Goal: Task Accomplishment & Management: Complete application form

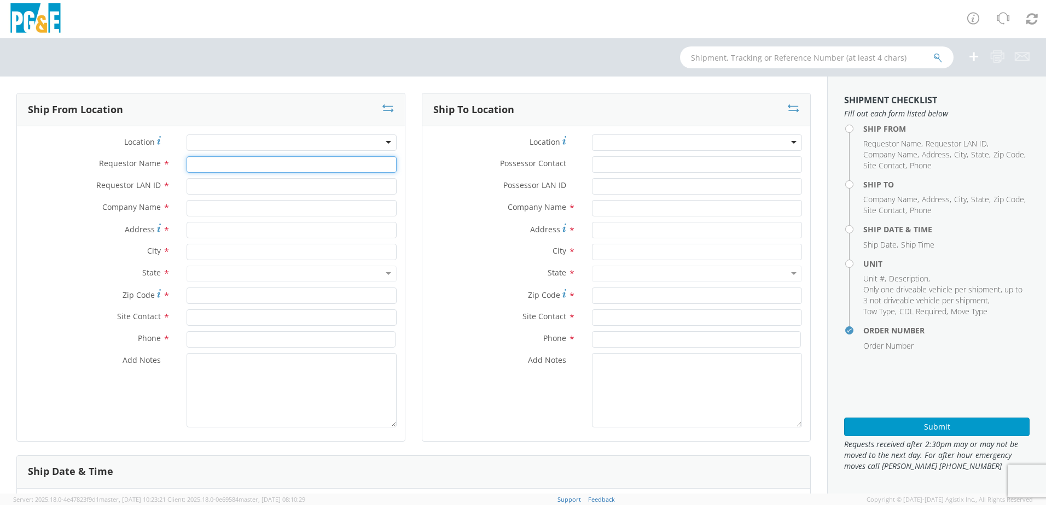
drag, startPoint x: 200, startPoint y: 162, endPoint x: 211, endPoint y: 164, distance: 10.5
click at [201, 163] on input "Requestor Name *" at bounding box center [292, 164] width 210 height 16
type input "W"
select select "2041093"
click at [214, 153] on div "Location * (OBSOLETE) BURNEY SC - GC TRAILER (OBSOLETE) BURNEY SC - HYDRO TRAIL…" at bounding box center [211, 146] width 388 height 22
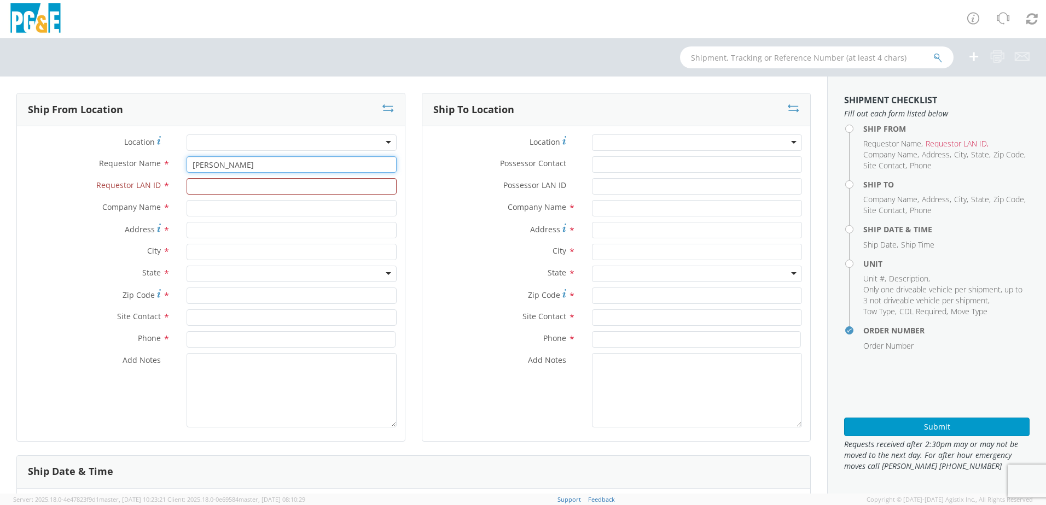
click at [246, 166] on input "[PERSON_NAME]" at bounding box center [292, 164] width 210 height 16
type input "[PERSON_NAME]"
type input "WBM7"
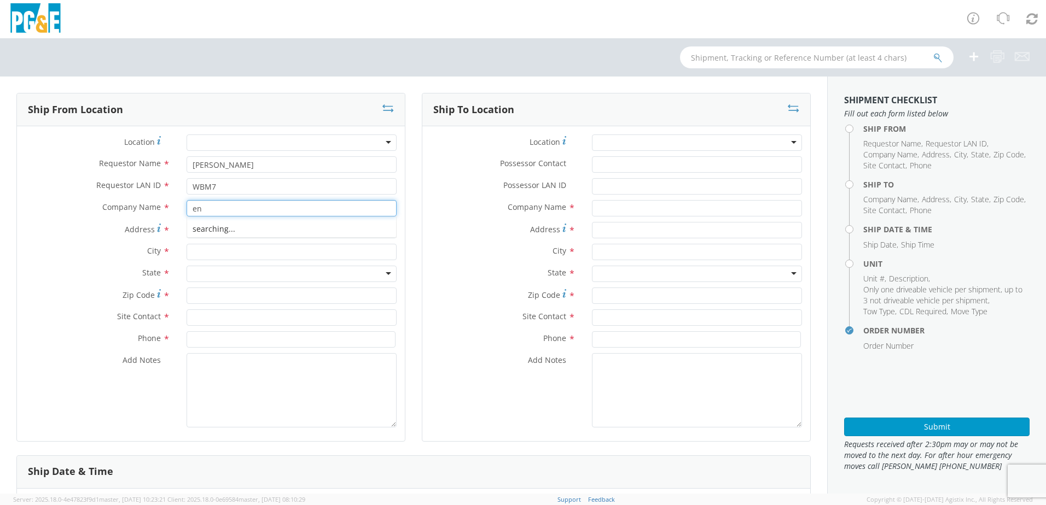
type input "e"
type input "Enoven"
click at [219, 210] on input "Enoven" at bounding box center [292, 208] width 210 height 16
click at [209, 228] on input "Address *" at bounding box center [292, 230] width 210 height 16
click at [199, 226] on input "Address *" at bounding box center [292, 230] width 210 height 16
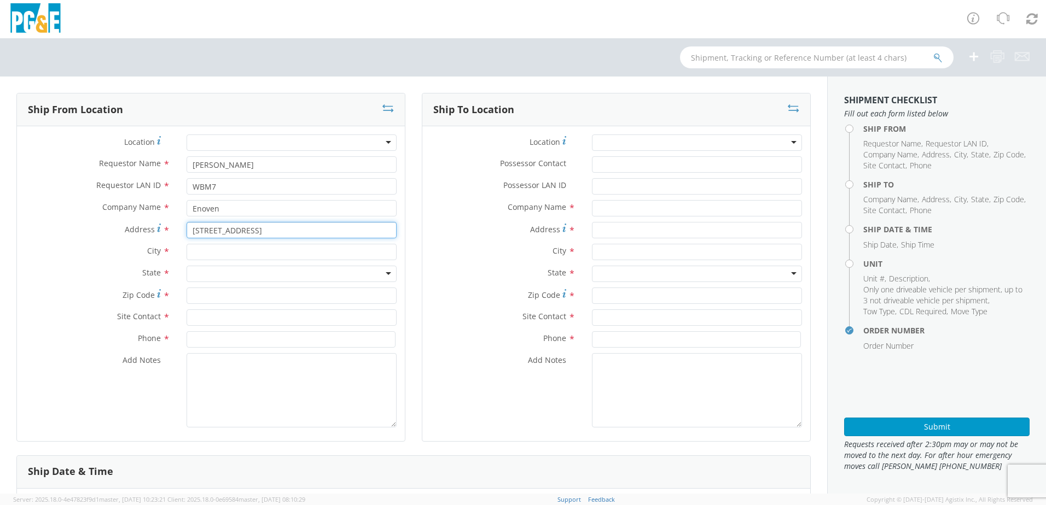
drag, startPoint x: 249, startPoint y: 230, endPoint x: 210, endPoint y: 232, distance: 39.4
click at [210, 232] on input "9600 Roseville Rd" at bounding box center [292, 230] width 210 height 16
type input "9600 Del Road"
click at [206, 255] on input "text" at bounding box center [292, 252] width 210 height 16
type input "[GEOGRAPHIC_DATA]"
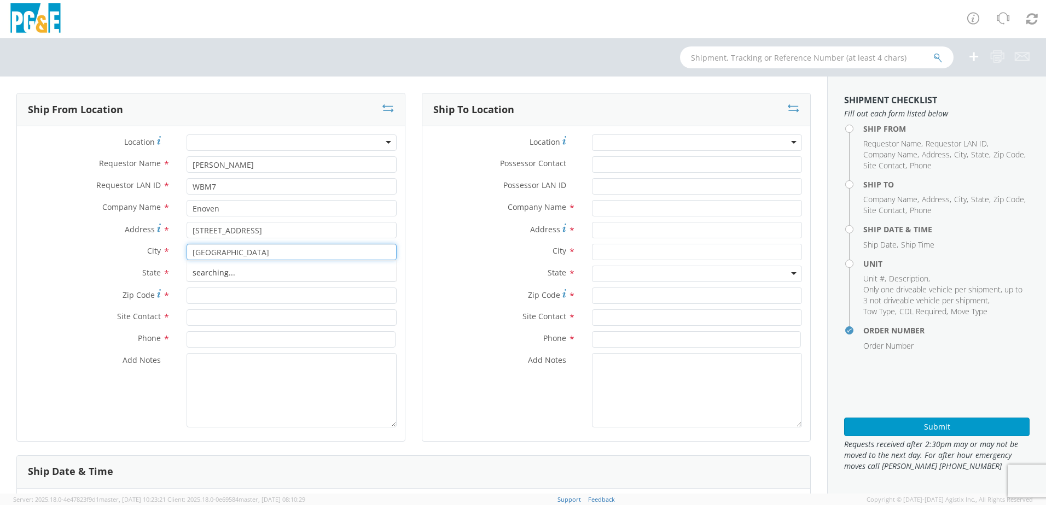
type input "PG&E"
type input "130 E St"
type input "95678-3928"
click at [215, 249] on input "text" at bounding box center [292, 252] width 210 height 16
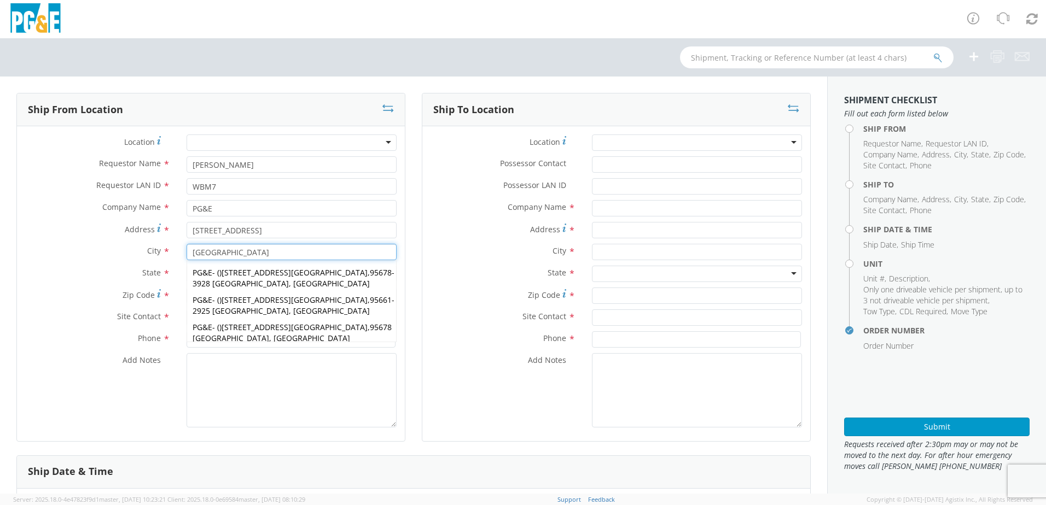
type input "[GEOGRAPHIC_DATA]"
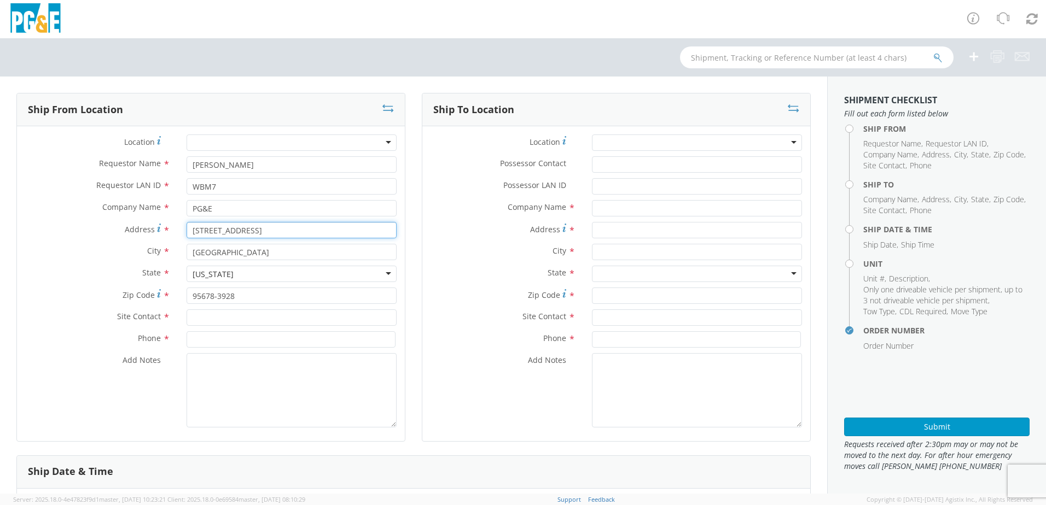
drag, startPoint x: 225, startPoint y: 231, endPoint x: 164, endPoint y: 229, distance: 61.8
click at [164, 229] on div "Address * 130 E St" at bounding box center [211, 230] width 388 height 16
type input "9600 Del Road"
drag, startPoint x: 214, startPoint y: 203, endPoint x: 179, endPoint y: 205, distance: 34.5
click at [179, 205] on div "PG&E" at bounding box center [291, 208] width 226 height 16
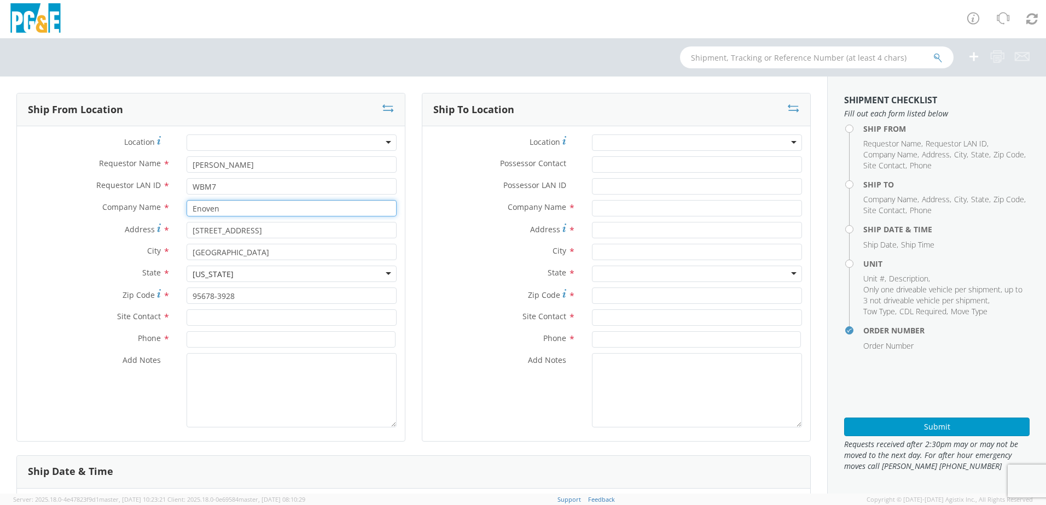
type input "Enoven"
click at [231, 271] on div "[US_STATE]" at bounding box center [292, 274] width 210 height 16
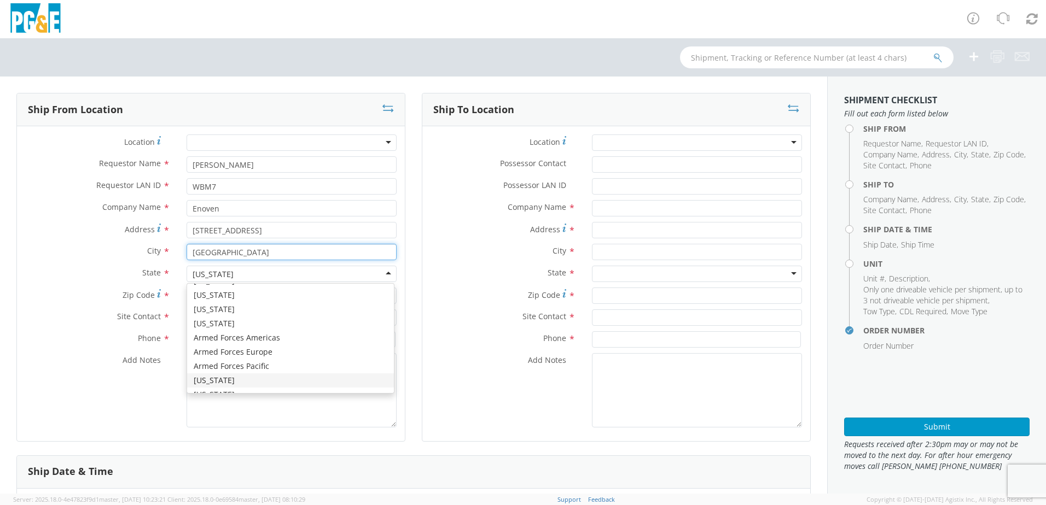
click at [356, 252] on input "[GEOGRAPHIC_DATA]" at bounding box center [292, 252] width 210 height 16
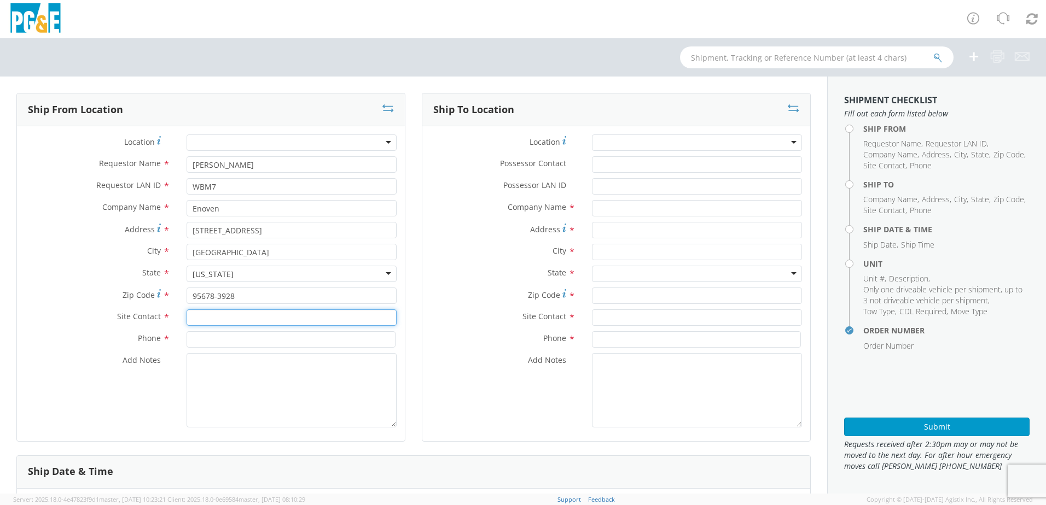
click at [195, 322] on input "text" at bounding box center [292, 318] width 210 height 16
click at [195, 317] on input "text" at bounding box center [292, 318] width 210 height 16
type input "Jerrod Jeffers"
click at [221, 341] on input at bounding box center [291, 339] width 209 height 16
paste input "(916) 784-3220"
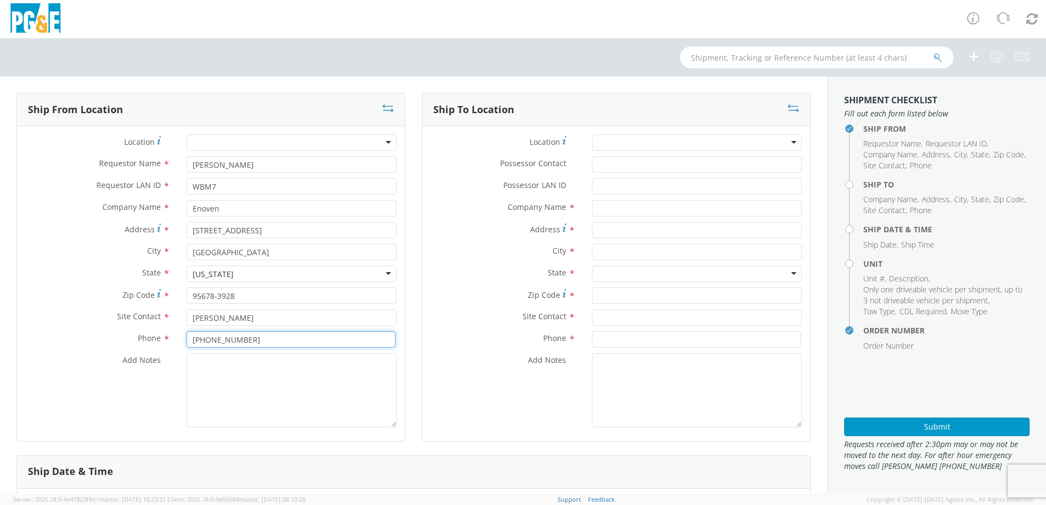
type input "(916) 784-3220"
click at [317, 408] on textarea "Add Notes *" at bounding box center [292, 390] width 210 height 74
click at [645, 139] on div at bounding box center [697, 143] width 210 height 16
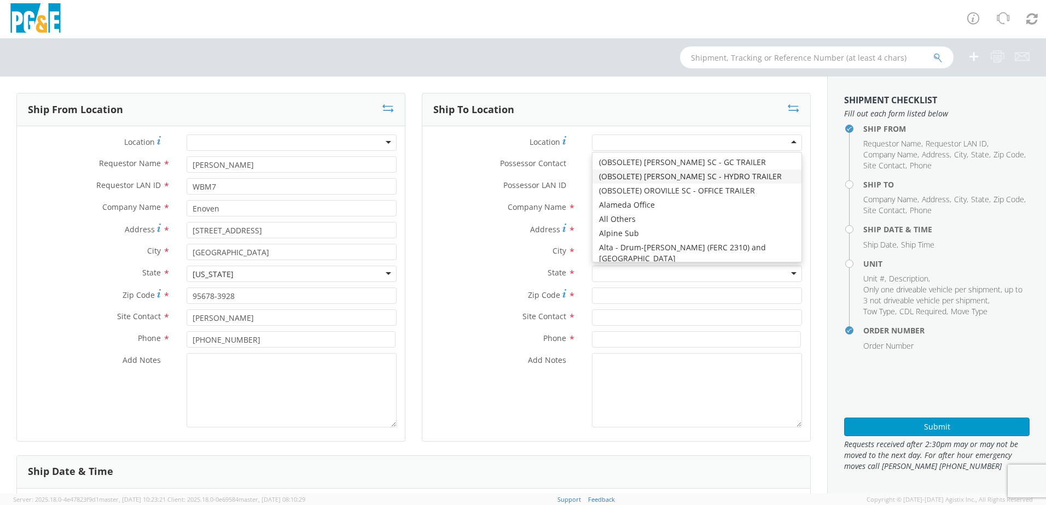
click at [470, 164] on label "Possessor Contact *" at bounding box center [502, 163] width 161 height 14
click at [592, 164] on input "Possessor Contact *" at bounding box center [697, 164] width 210 height 16
click at [608, 144] on div at bounding box center [697, 143] width 210 height 16
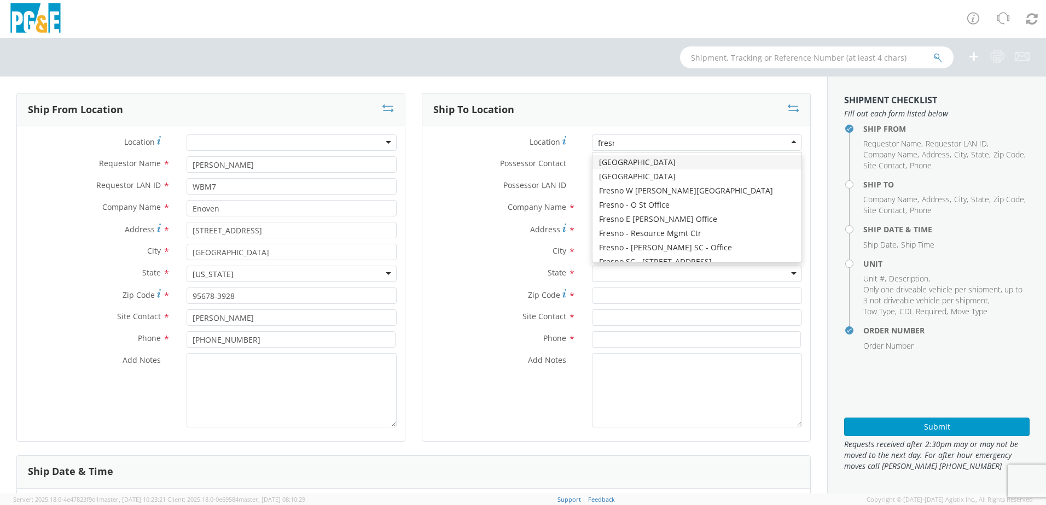
type input "fresno"
type input "PG&E"
type input "2151 S Orange Ave"
type input "Fresno"
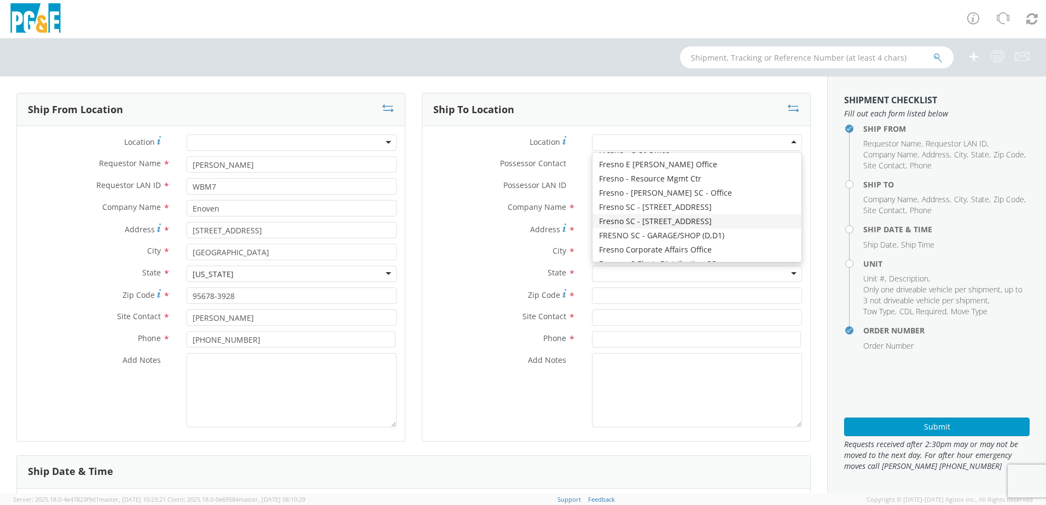
type input "93725"
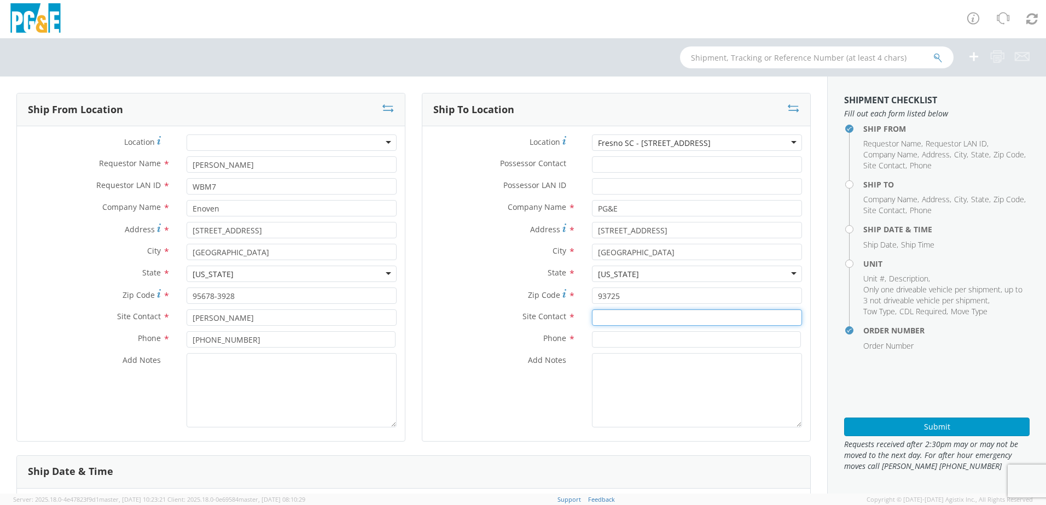
click at [607, 318] on input "text" at bounding box center [697, 318] width 210 height 16
paste input "JC Espinosa"
type input "JC Espinosa"
drag, startPoint x: 592, startPoint y: 342, endPoint x: 599, endPoint y: 339, distance: 8.3
click at [592, 342] on input at bounding box center [696, 339] width 209 height 16
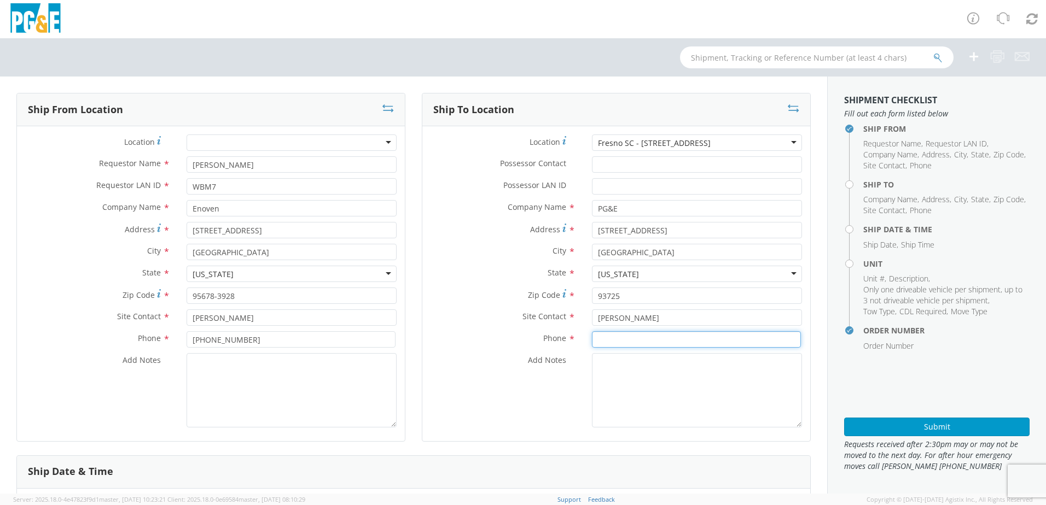
paste input "559-217-9447"
type input "559-217-9447"
click at [632, 377] on textarea "Add Notes *" at bounding box center [697, 390] width 210 height 74
type textarea "a"
click at [727, 375] on textarea "ALT CONTACT:" at bounding box center [697, 390] width 210 height 74
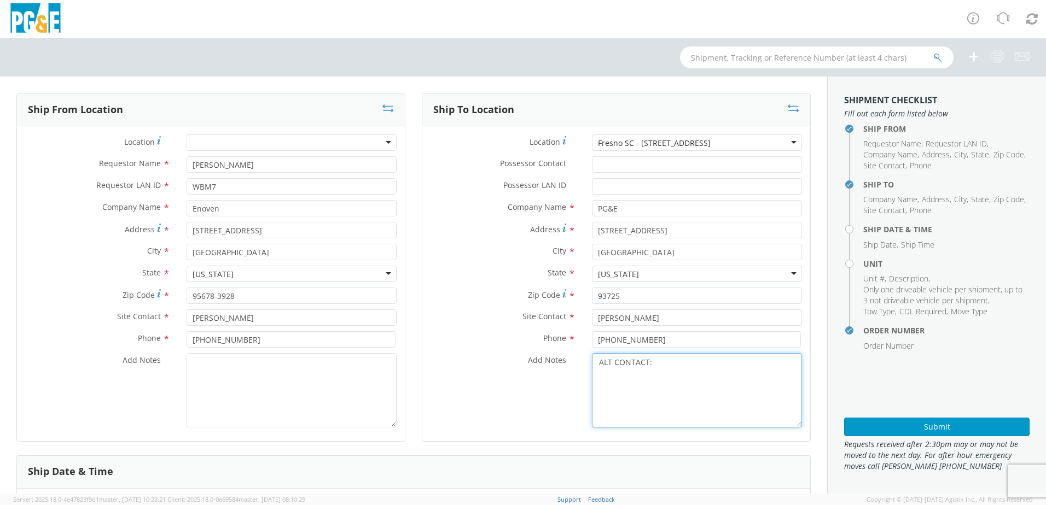
paste textarea "TODD SMITH @ 553-977-4536"
click at [706, 374] on textarea "ALT CONTACT: TODD SMITH @ 553-977-4536 GARAGE:" at bounding box center [697, 390] width 210 height 74
paste textarea "559-263-7290"
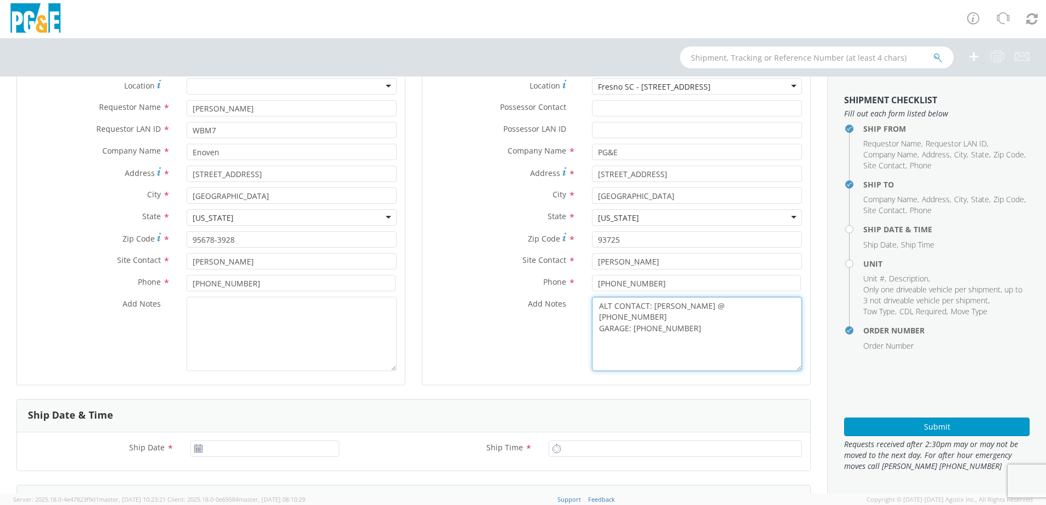
scroll to position [109, 0]
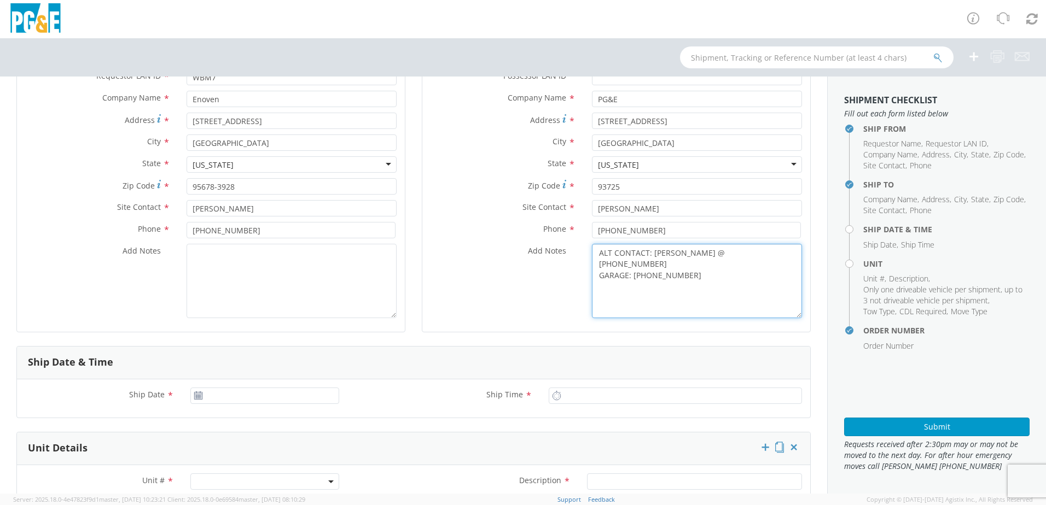
type textarea "ALT CONTACT: TODD SMITH @ 553-977-4536 GARAGE: 559-263-7290"
click at [213, 398] on input "[DATE]" at bounding box center [264, 396] width 149 height 16
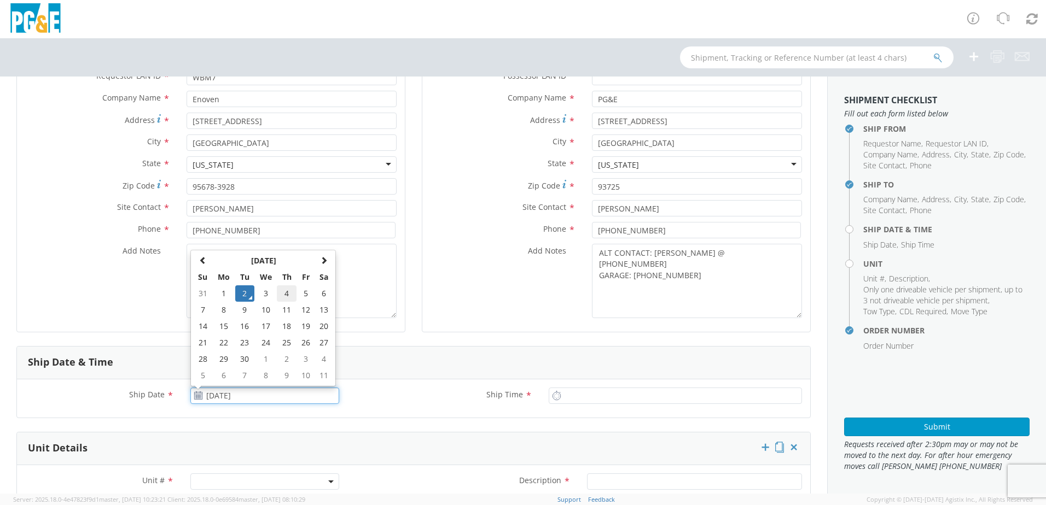
click at [288, 289] on td "4" at bounding box center [286, 294] width 19 height 16
type input "[DATE]"
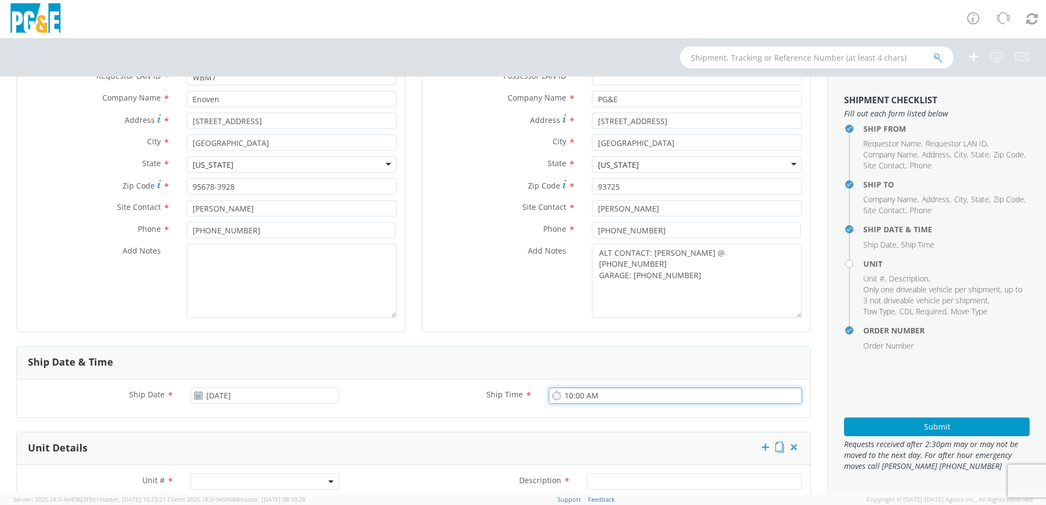
click at [572, 393] on input "10:00 AM" at bounding box center [675, 396] width 253 height 16
type input "8:00 AM"
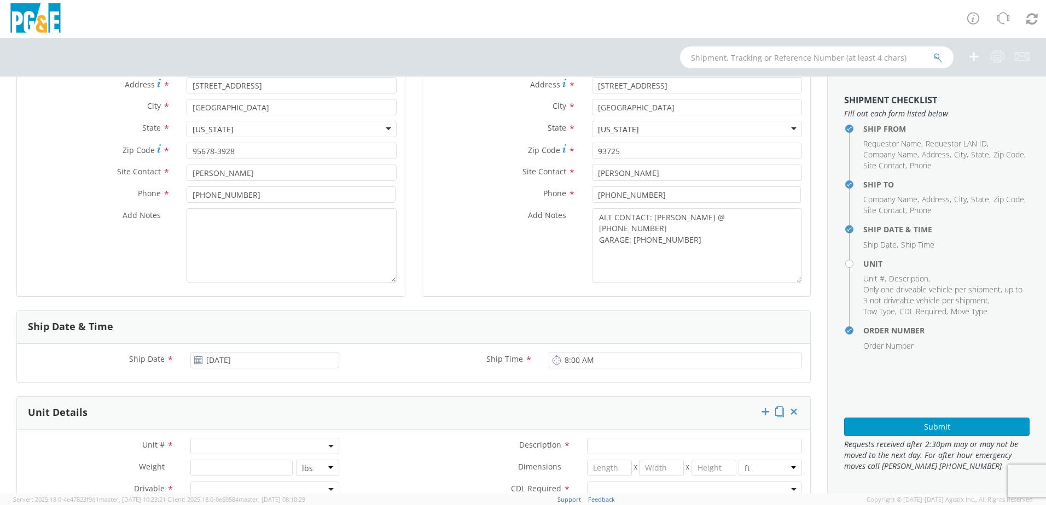
scroll to position [164, 0]
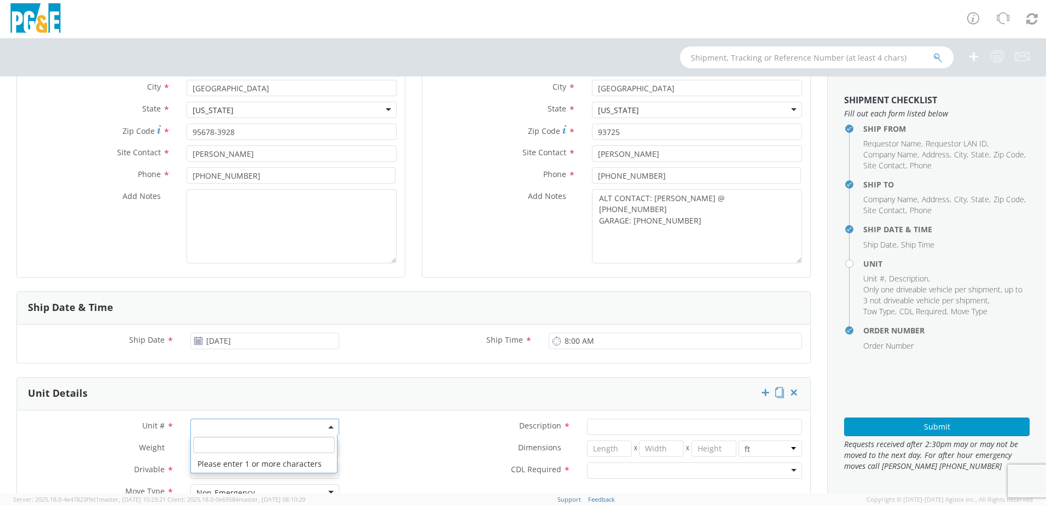
click at [197, 421] on span at bounding box center [264, 427] width 149 height 16
click at [208, 443] on input "search" at bounding box center [264, 445] width 142 height 16
paste input "B43485"
type input "B43485"
type input "TRUCK; FLATBED 18' 6X4"
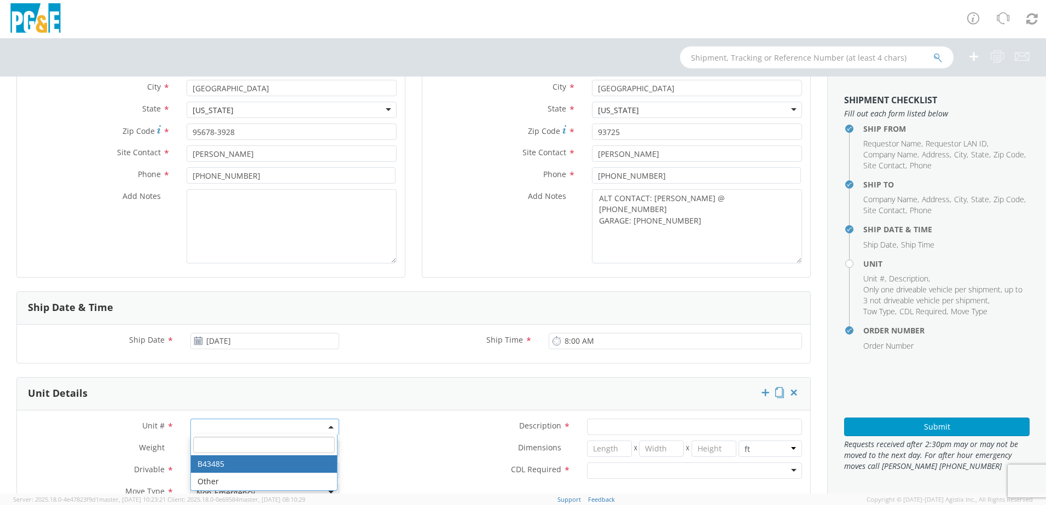
type input "10000"
select select "B43485"
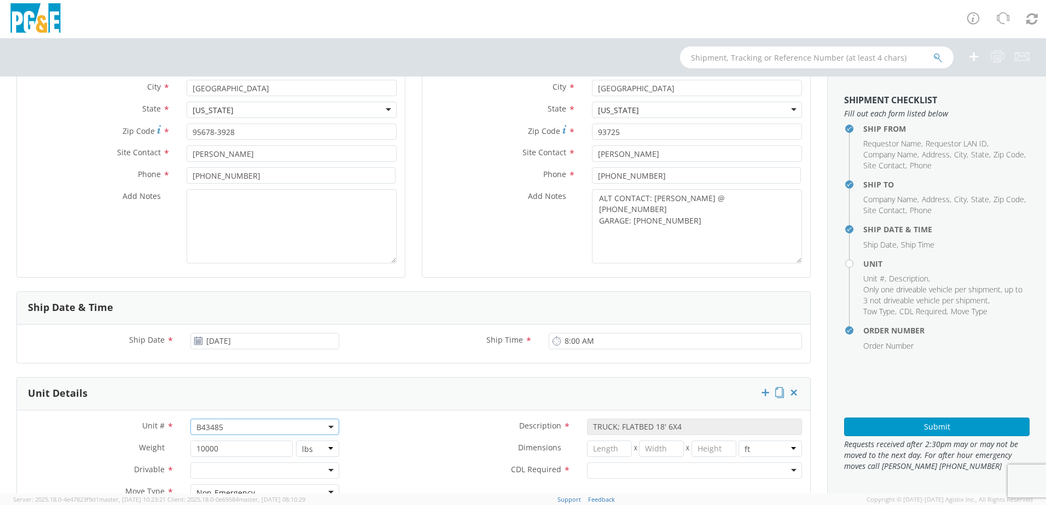
click at [418, 459] on div "Dimensions * X X in cm ft" at bounding box center [578, 452] width 463 height 22
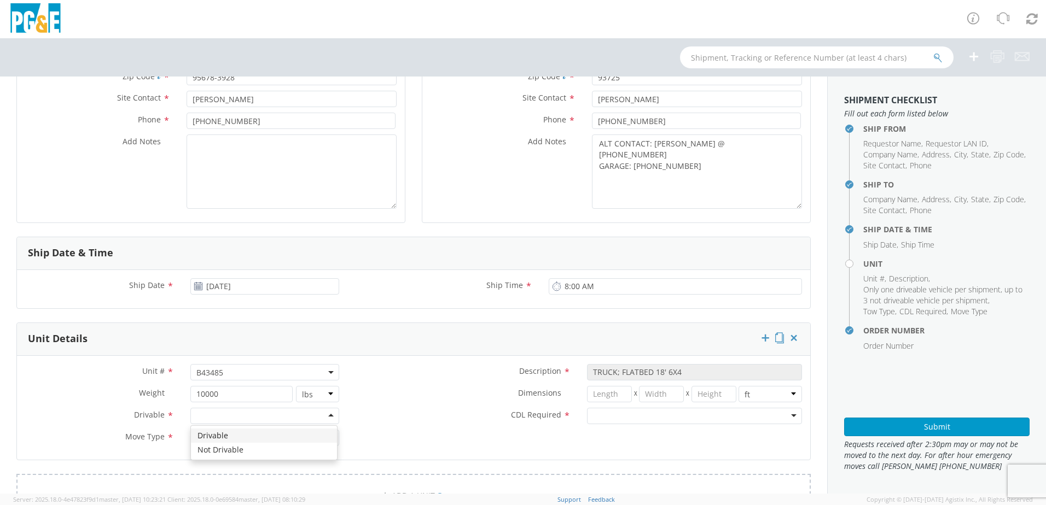
click at [316, 418] on div at bounding box center [264, 416] width 149 height 16
click at [609, 412] on div at bounding box center [694, 416] width 215 height 16
click at [352, 438] on div "Unit # * B43485 B43485 Description * TRUCK; FLATBED 18' 6X4 Weight * 10000 lbs …" at bounding box center [413, 408] width 793 height 88
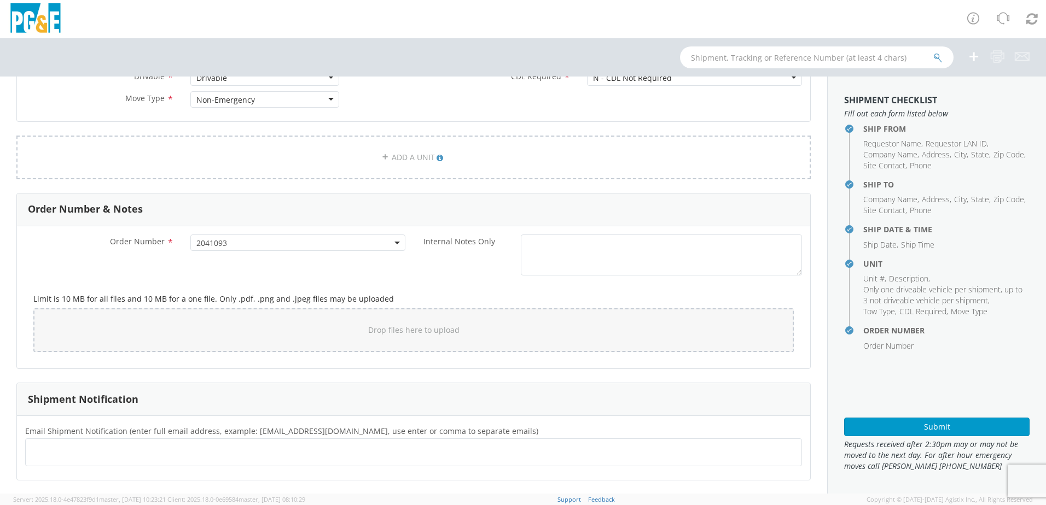
scroll to position [558, 0]
click at [182, 446] on ul at bounding box center [413, 452] width 767 height 18
paste input "jjeffers@enoven.com"
type input "jjeffers@enoven.com"
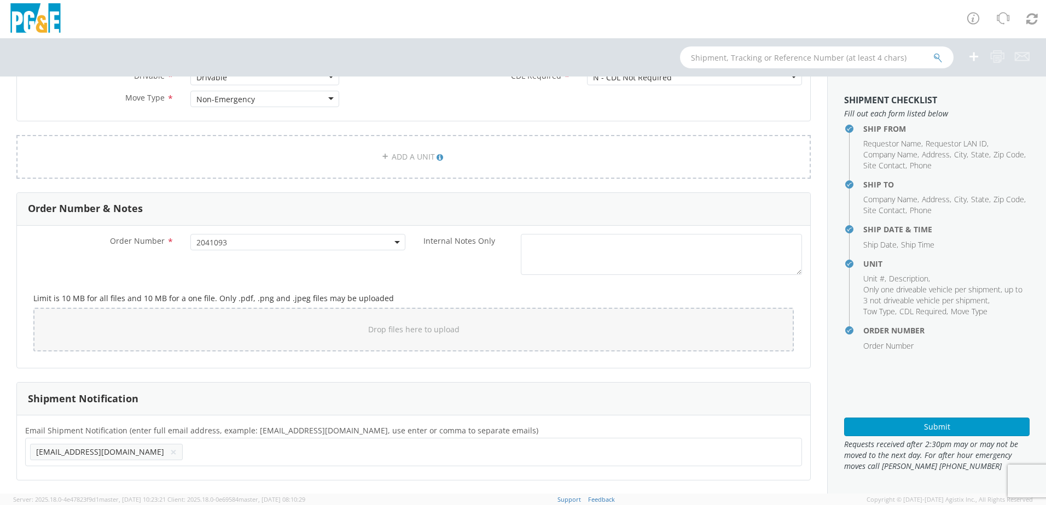
drag, startPoint x: 160, startPoint y: 445, endPoint x: 159, endPoint y: 452, distance: 6.7
click at [160, 445] on ul "jjeffers@enoven.com ×" at bounding box center [413, 452] width 767 height 19
paste input "donny@enoven.com"
type input "donny@enoven.com"
click at [254, 452] on ul "jjeffers@enoven.com × donny@enoven.com ×" at bounding box center [413, 452] width 767 height 19
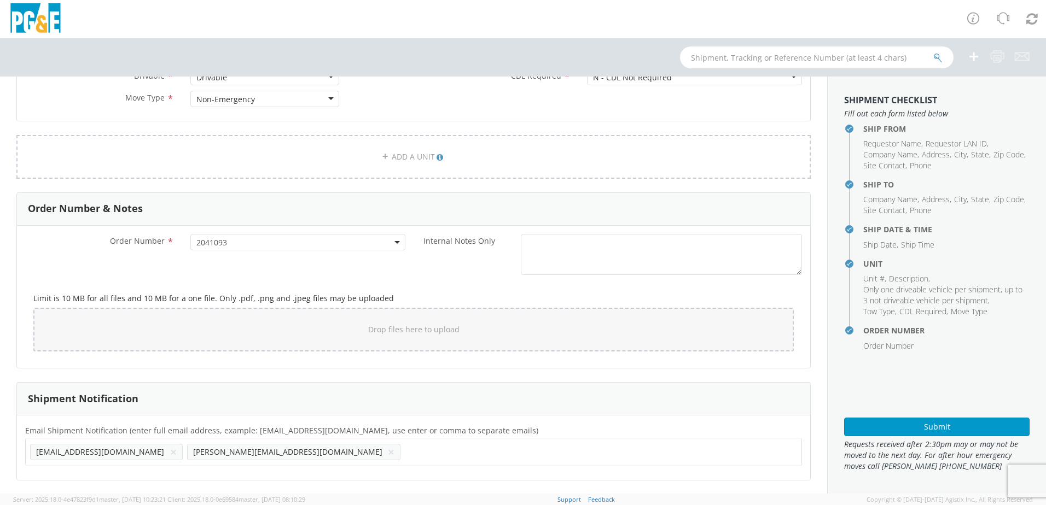
paste input "sam@enoven.com"
type input "sam@enoven.com"
click at [351, 454] on ul "jjeffers@enoven.com × donny@enoven.com × sam@enoven.com ×" at bounding box center [413, 452] width 767 height 19
paste input "[EMAIL_ADDRESS][DOMAIN_NAME]"
type input "[EMAIL_ADDRESS][DOMAIN_NAME]"
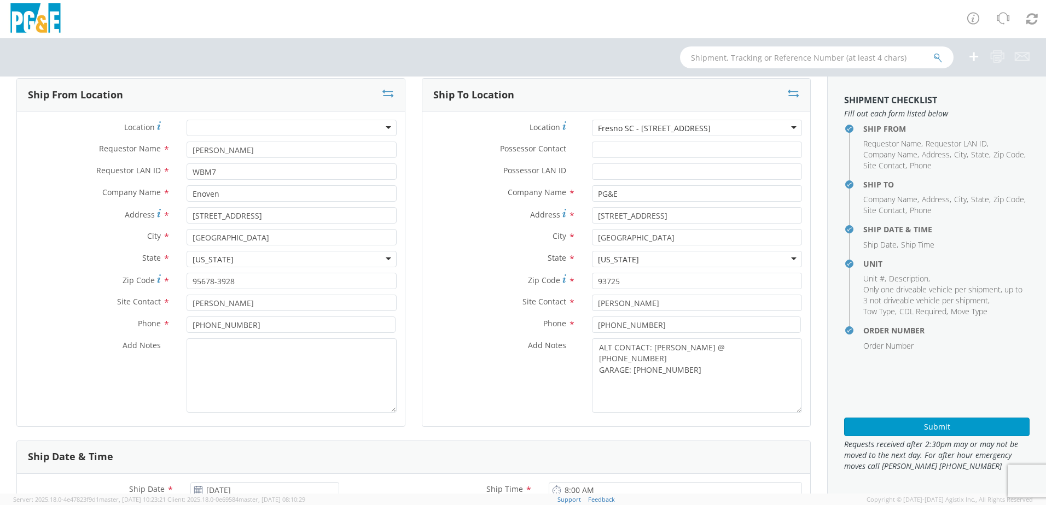
scroll to position [11, 0]
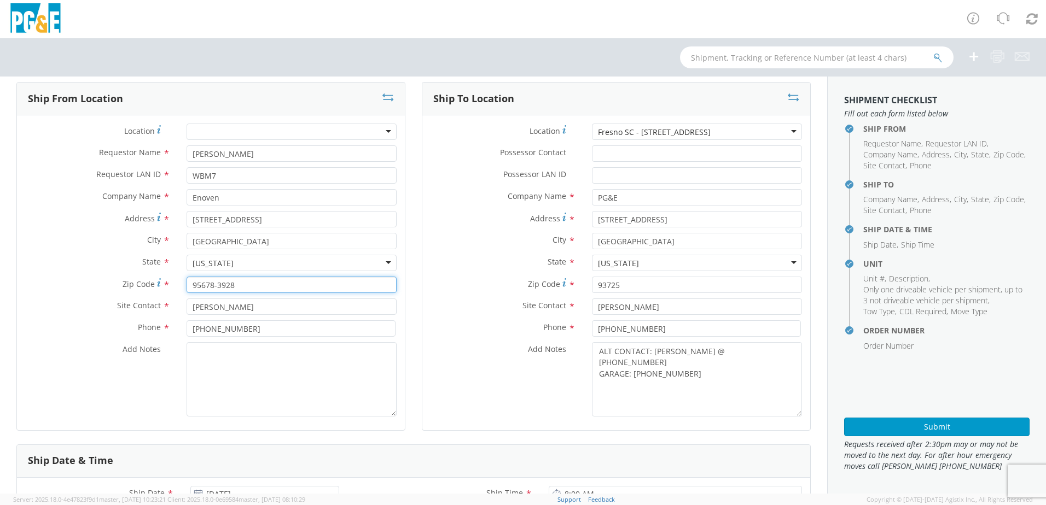
drag, startPoint x: 237, startPoint y: 285, endPoint x: 212, endPoint y: 285, distance: 25.2
click at [212, 285] on input "95678-3928" at bounding box center [292, 285] width 210 height 16
type input "95747"
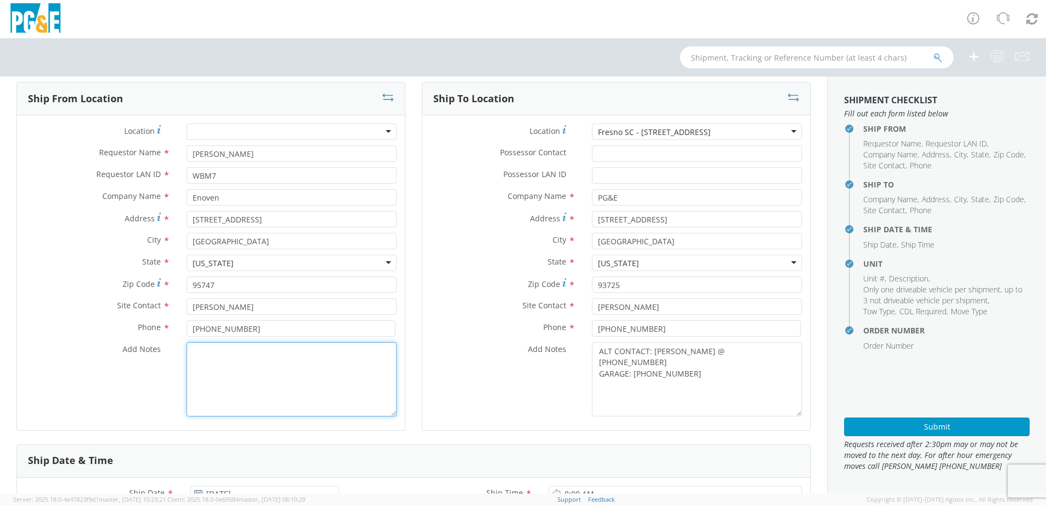
click at [274, 375] on textarea "Add Notes *" at bounding box center [292, 379] width 210 height 74
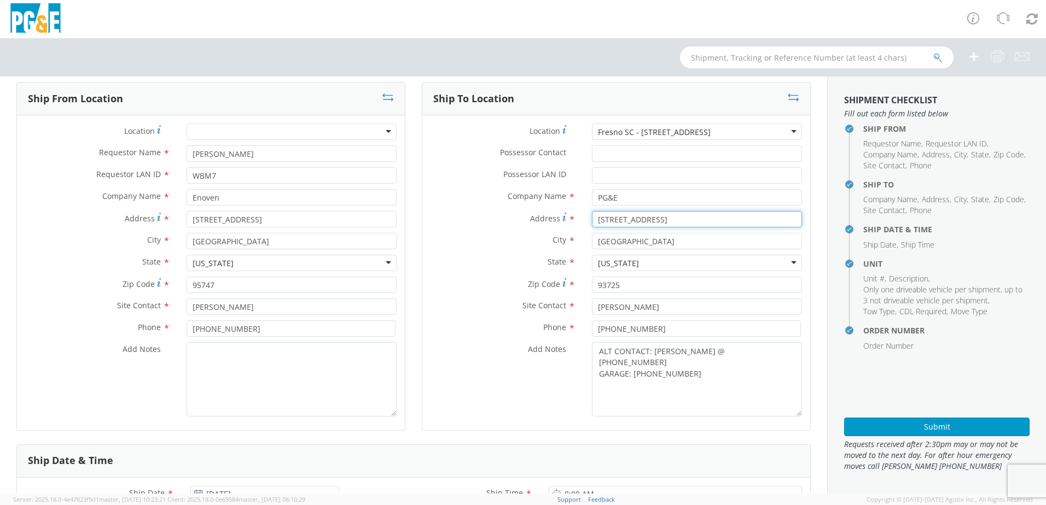
drag, startPoint x: 665, startPoint y: 218, endPoint x: 585, endPoint y: 219, distance: 79.9
click at [585, 219] on div "2151 S Orange Ave" at bounding box center [697, 219] width 226 height 16
type input "3"
click at [628, 123] on div "Location * (OBSOLETE) BURNEY SC - GC TRAILER (OBSOLETE) BURNEY SC - HYDRO TRAIL…" at bounding box center [616, 272] width 388 height 315
click at [617, 133] on div at bounding box center [697, 132] width 210 height 16
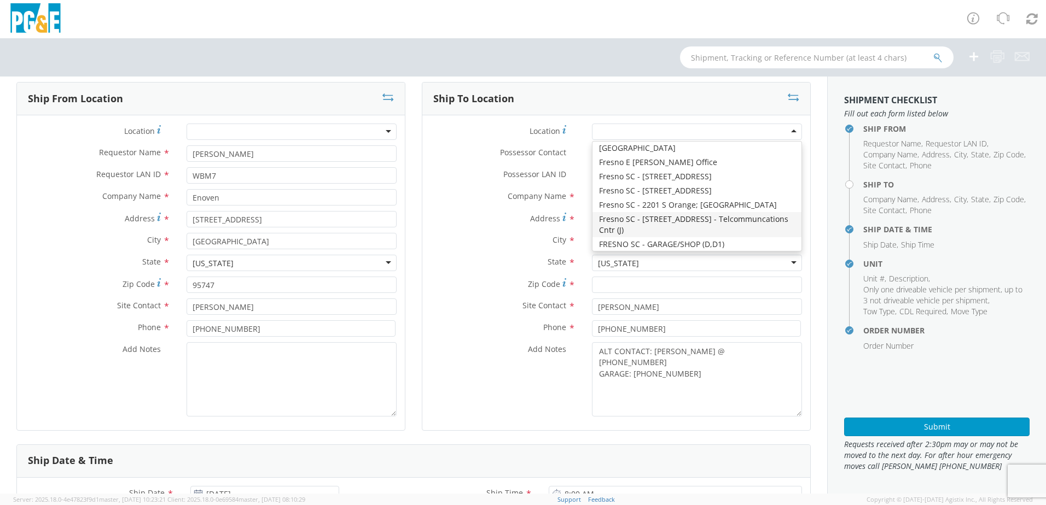
scroll to position [2055, 0]
type input "3530 E CALIFORNIA AVE, W YARD"
type input "FRESNO"
type input "93702"
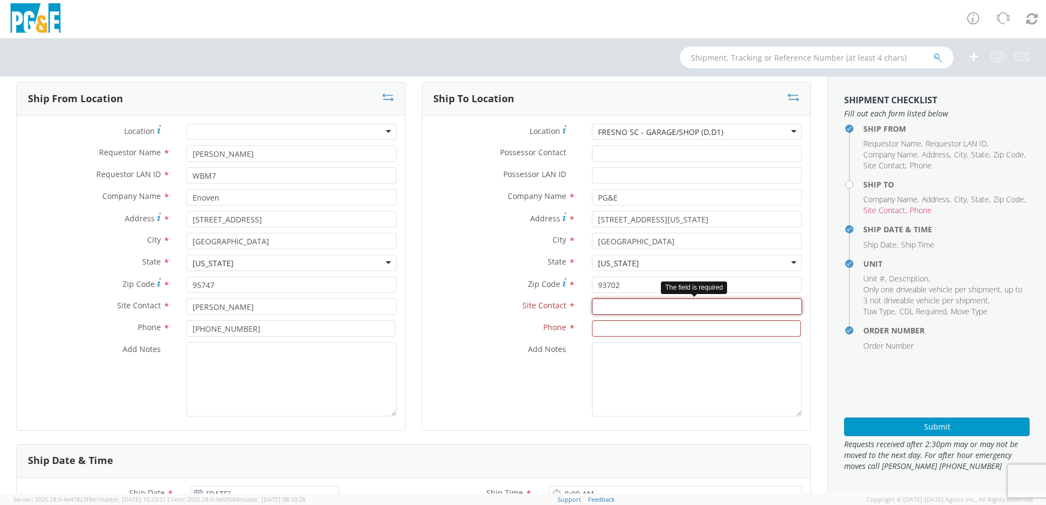
click at [602, 306] on input "text" at bounding box center [697, 307] width 210 height 16
click at [595, 305] on input "text" at bounding box center [697, 307] width 210 height 16
paste input "JC Espinosa"
type input "JC Espinosa"
click at [614, 327] on input at bounding box center [696, 329] width 209 height 16
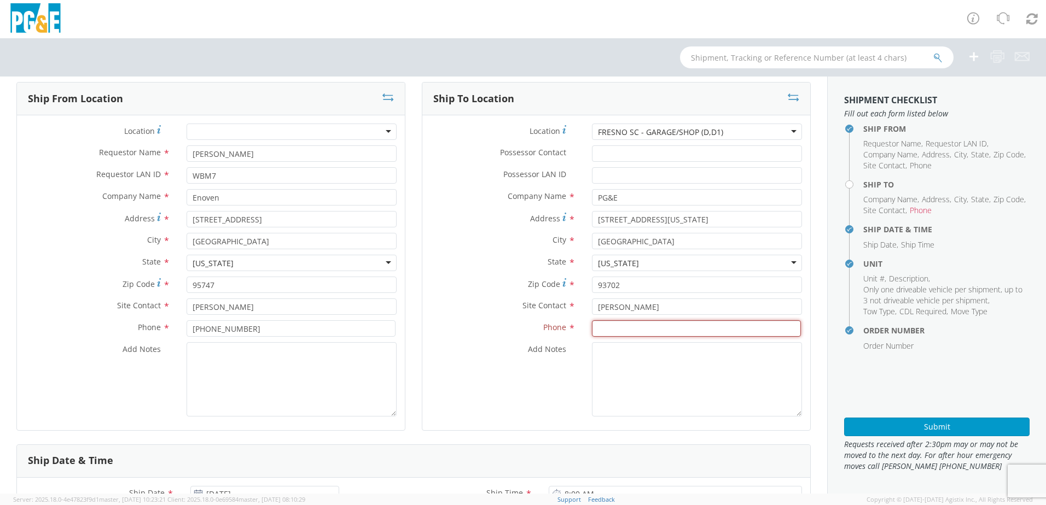
paste input "559-217-9447"
type input "559-217-9447"
click at [613, 354] on textarea "Add Notes *" at bounding box center [697, 379] width 210 height 74
click at [680, 362] on textarea "ALT CONTACT:" at bounding box center [697, 379] width 210 height 74
paste textarea "TODD SMITH @ 553-977-4536"
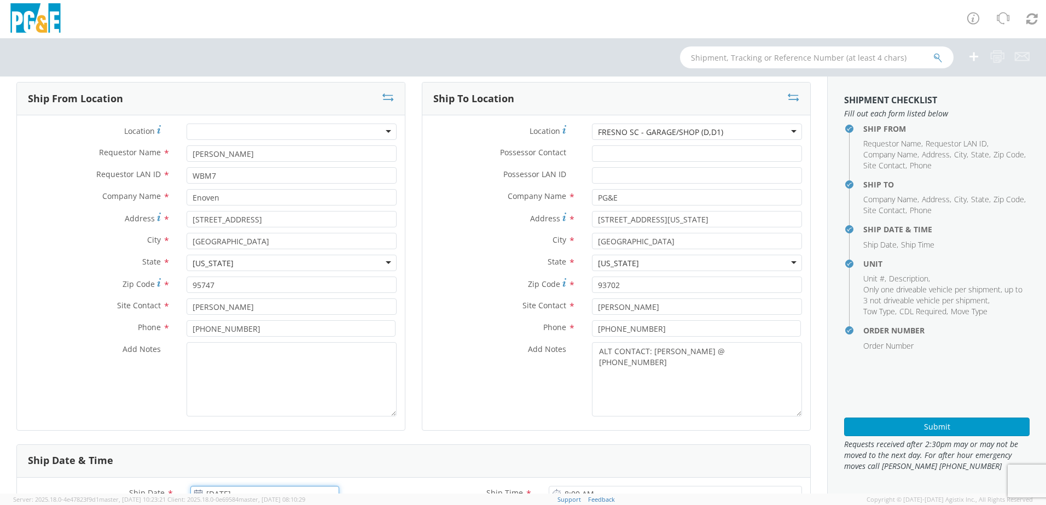
scroll to position [20, 0]
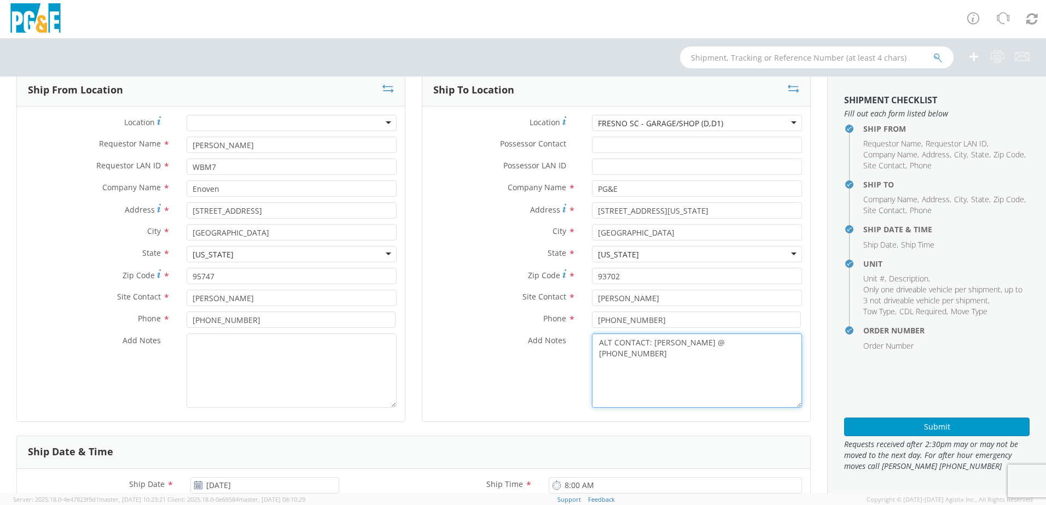
click at [602, 365] on textarea "ALT CONTACT: TODD SMITH @ 553-977-4536" at bounding box center [697, 371] width 210 height 74
click at [631, 354] on textarea "ALT CONTACT: TODD SMITH @ 553-977-4536 GARAGE:" at bounding box center [697, 371] width 210 height 74
paste textarea "559-263-7290"
type textarea "ALT CONTACT: TODD SMITH @ 553-977-4536 GARAGE: 559-263-7290"
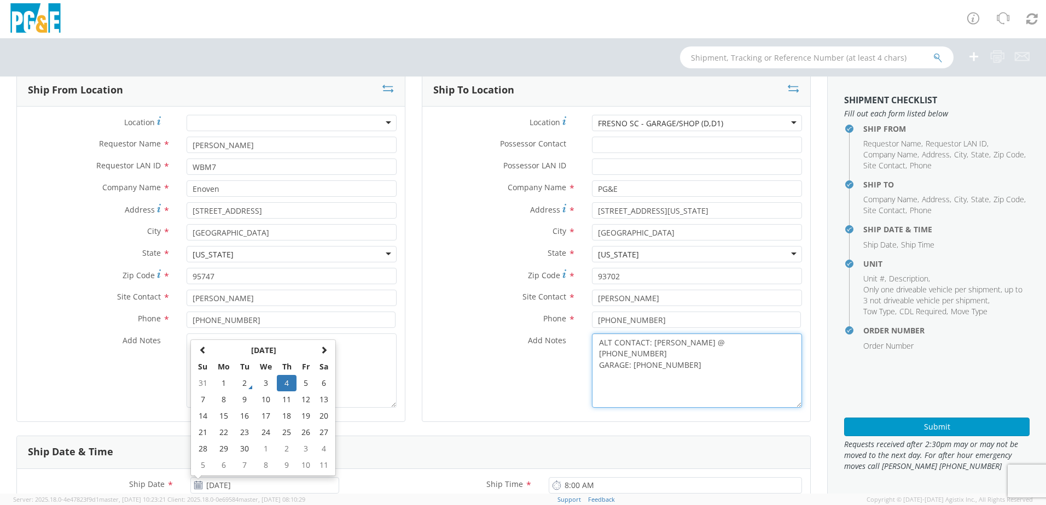
drag, startPoint x: 655, startPoint y: 404, endPoint x: 665, endPoint y: 379, distance: 26.5
click at [657, 400] on textarea "ALT CONTACT: TODD SMITH @ 553-977-4536 GARAGE: 559-263-7290" at bounding box center [697, 371] width 210 height 74
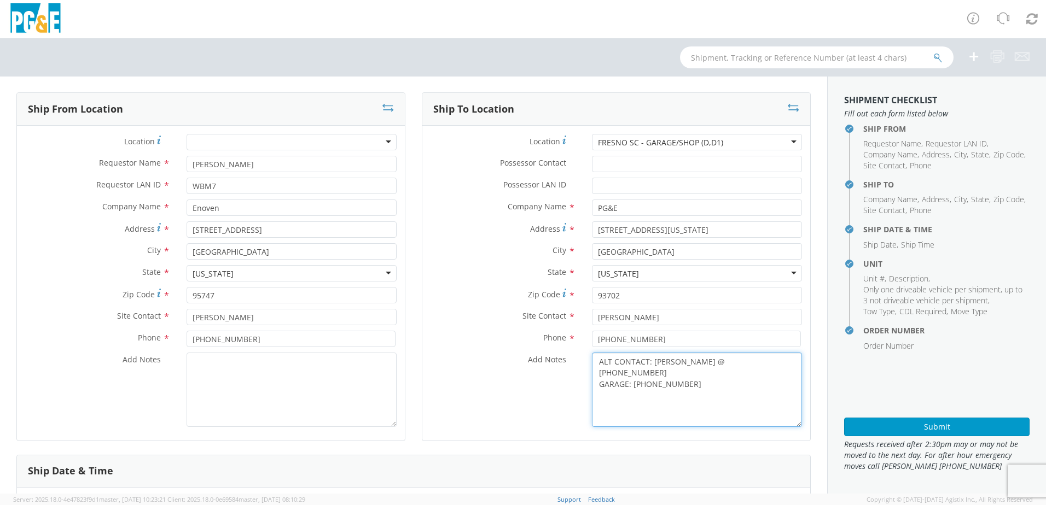
scroll to position [0, 0]
click at [920, 424] on button "Submit" at bounding box center [936, 427] width 185 height 19
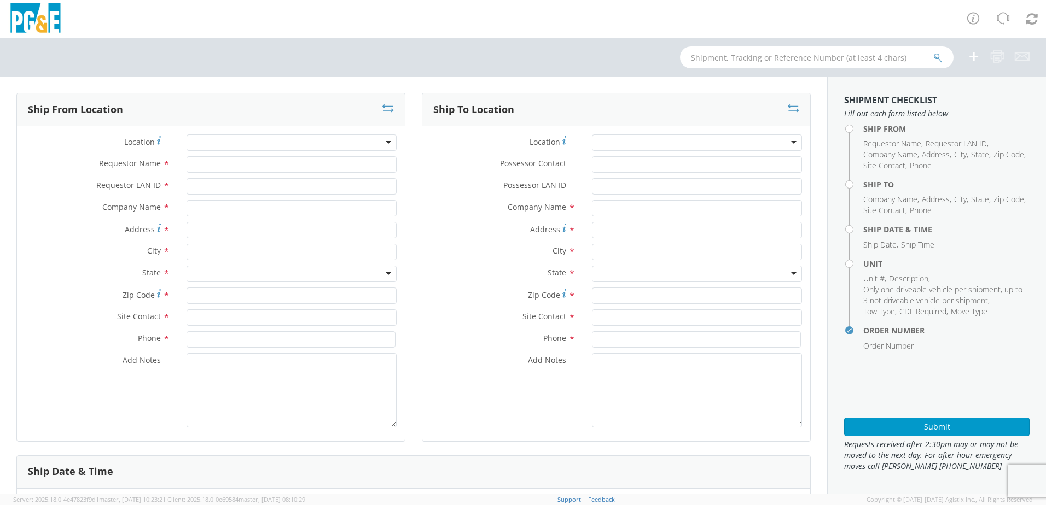
click at [278, 144] on div at bounding box center [292, 143] width 210 height 16
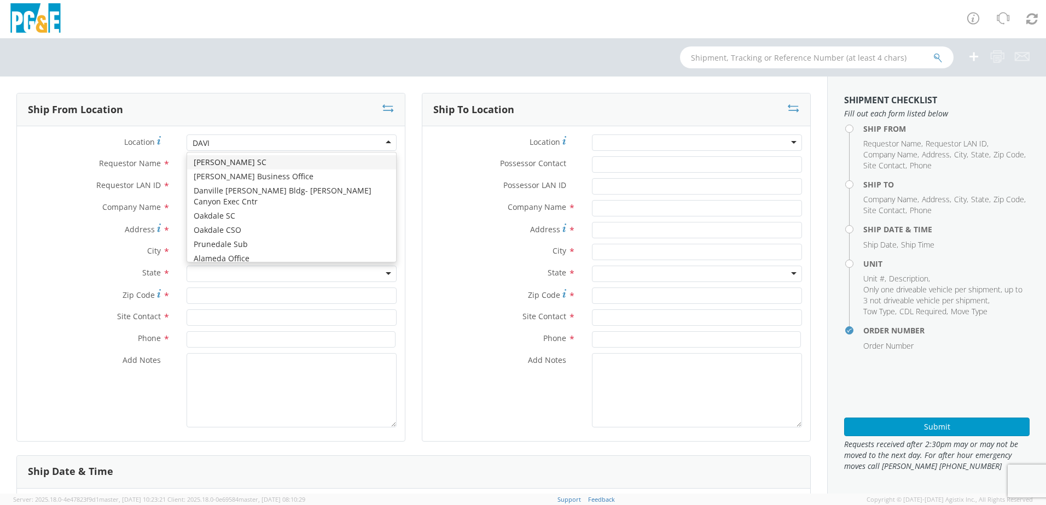
type input "[PERSON_NAME]"
type input "PG&E"
type input "[STREET_ADDRESS]"
type input "[PERSON_NAME]"
type input "95616"
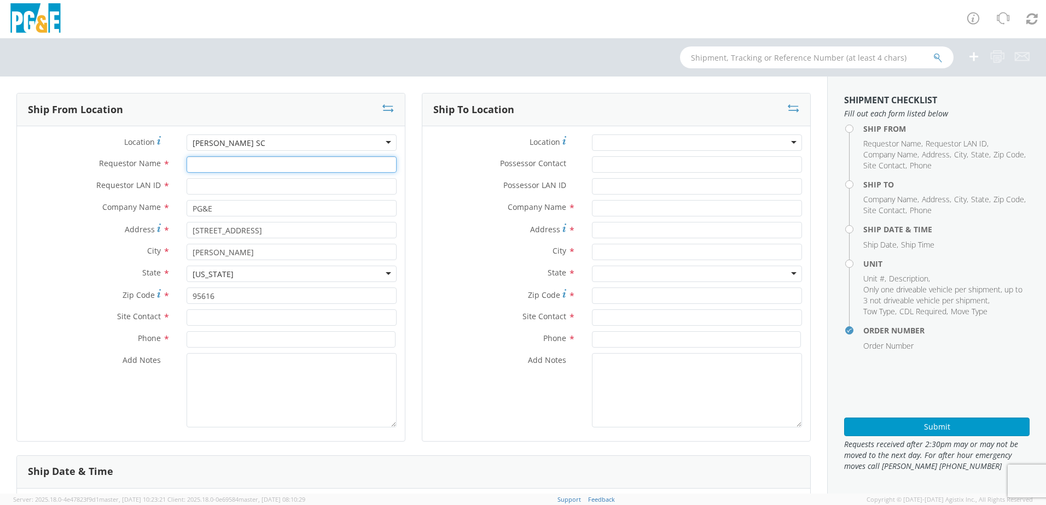
click at [217, 162] on input "Requestor Name *" at bounding box center [292, 164] width 210 height 16
type input "w"
type input "[PERSON_NAME]"
type input "WBM7"
drag, startPoint x: 205, startPoint y: 321, endPoint x: 232, endPoint y: 321, distance: 26.8
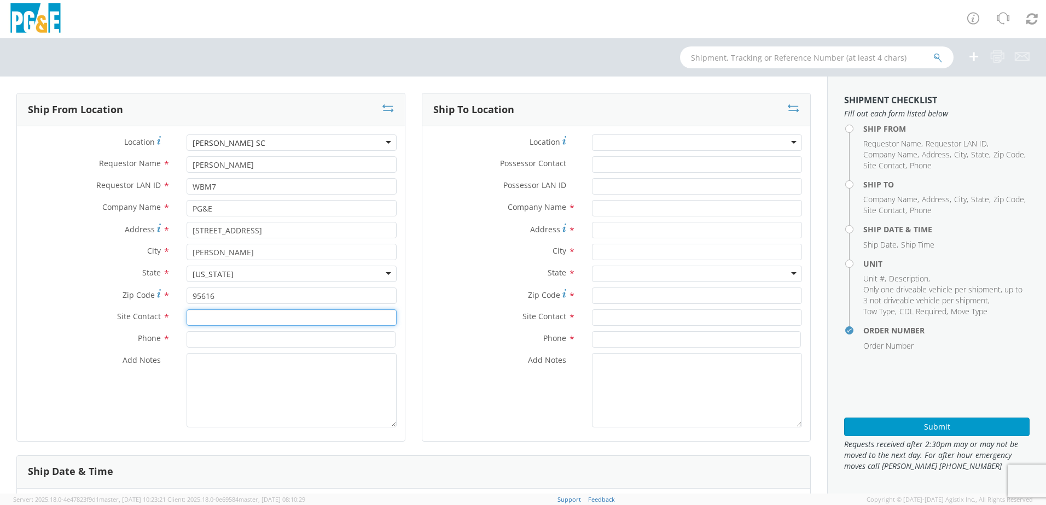
click at [205, 320] on input "text" at bounding box center [292, 318] width 210 height 16
type input "[PERSON_NAME]"
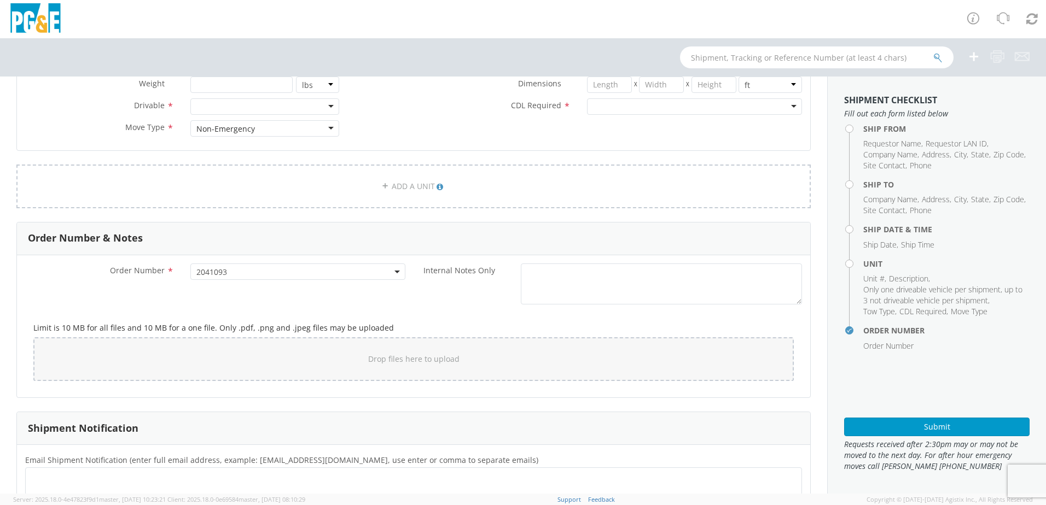
scroll to position [558, 0]
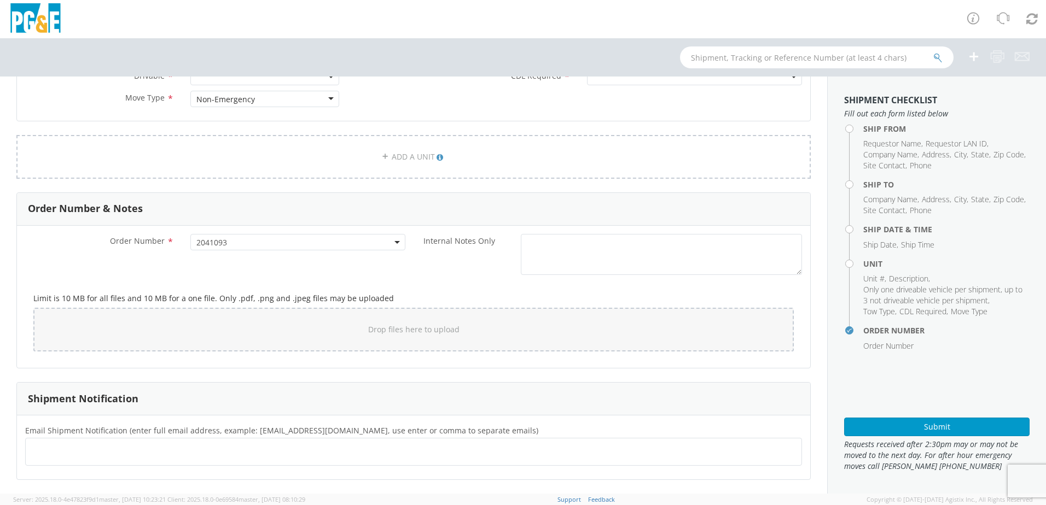
click at [57, 452] on ul at bounding box center [413, 452] width 767 height 18
paste input "[EMAIL_ADDRESS][DOMAIN_NAME]"
type input "[EMAIL_ADDRESS][DOMAIN_NAME]"
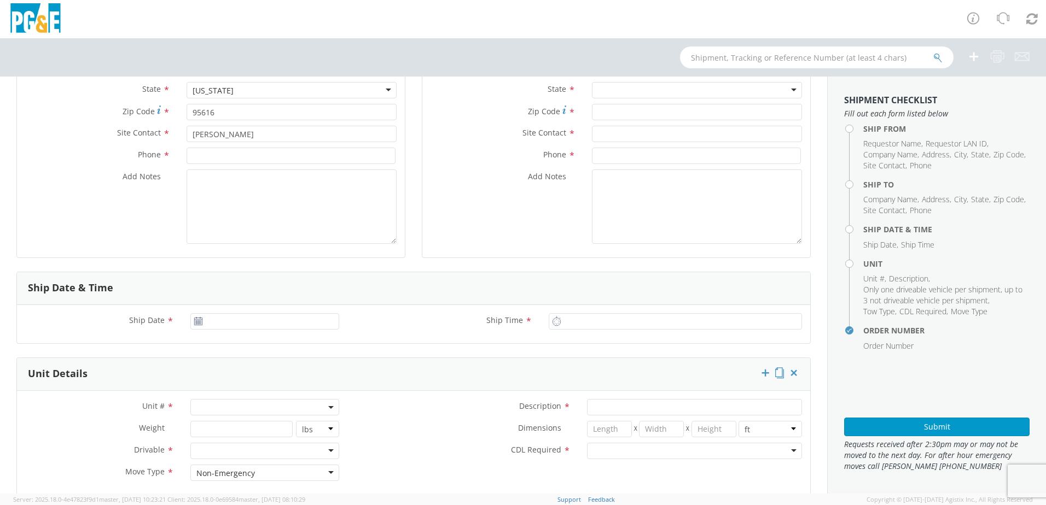
scroll to position [66, 0]
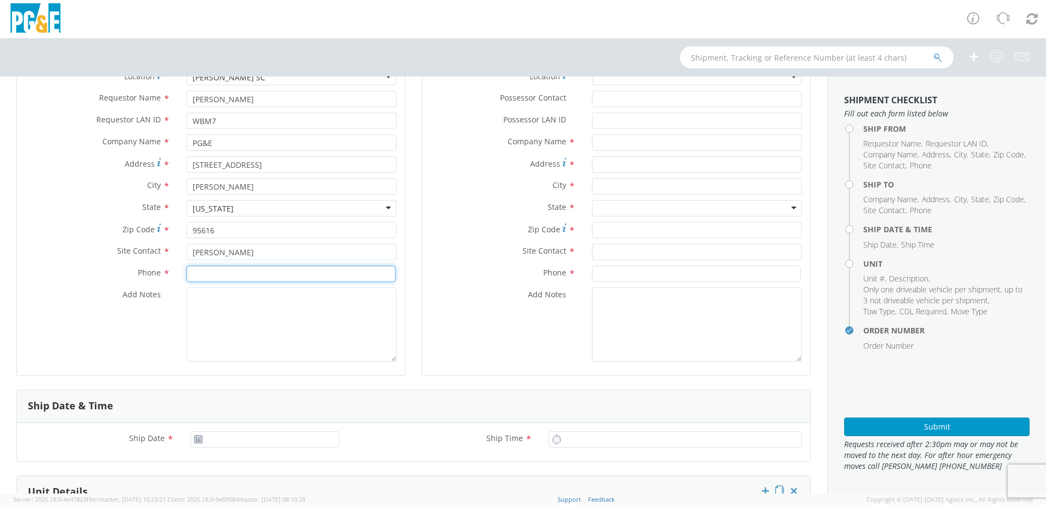
click at [223, 274] on input at bounding box center [291, 274] width 209 height 16
paste input "[EMAIL_ADDRESS][DOMAIN_NAME]"
type input "[EMAIL_ADDRESS][DOMAIN_NAME]"
drag, startPoint x: 250, startPoint y: 270, endPoint x: 158, endPoint y: 276, distance: 92.7
click at [158, 276] on div "Phone * [EMAIL_ADDRESS][DOMAIN_NAME]" at bounding box center [211, 274] width 388 height 16
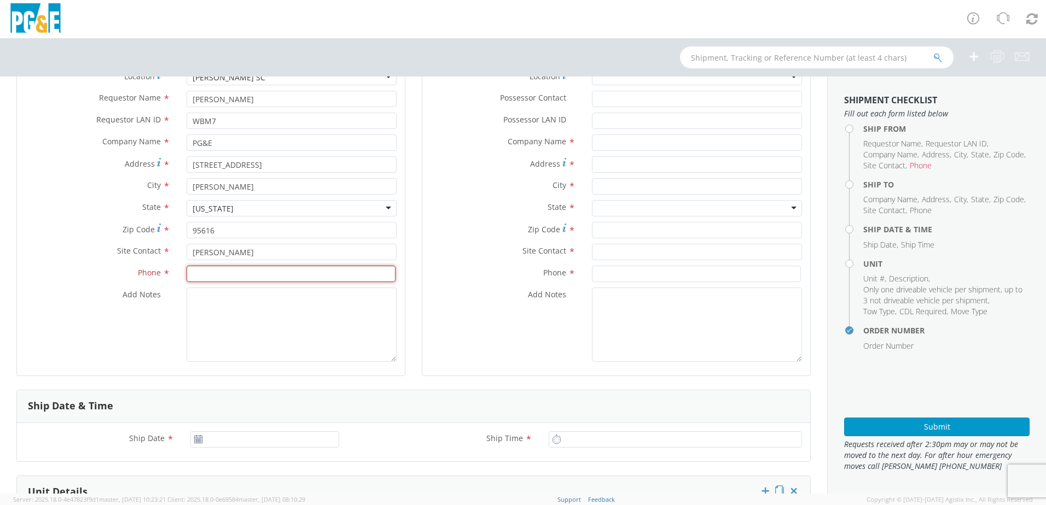
click at [222, 276] on input at bounding box center [291, 274] width 209 height 16
paste input "[EMAIL_ADDRESS][DOMAIN_NAME]"
type input "[EMAIL_ADDRESS][DOMAIN_NAME]"
drag, startPoint x: 261, startPoint y: 275, endPoint x: 135, endPoint y: 276, distance: 126.9
click at [135, 276] on div "Phone * [EMAIL_ADDRESS][DOMAIN_NAME]" at bounding box center [211, 274] width 388 height 16
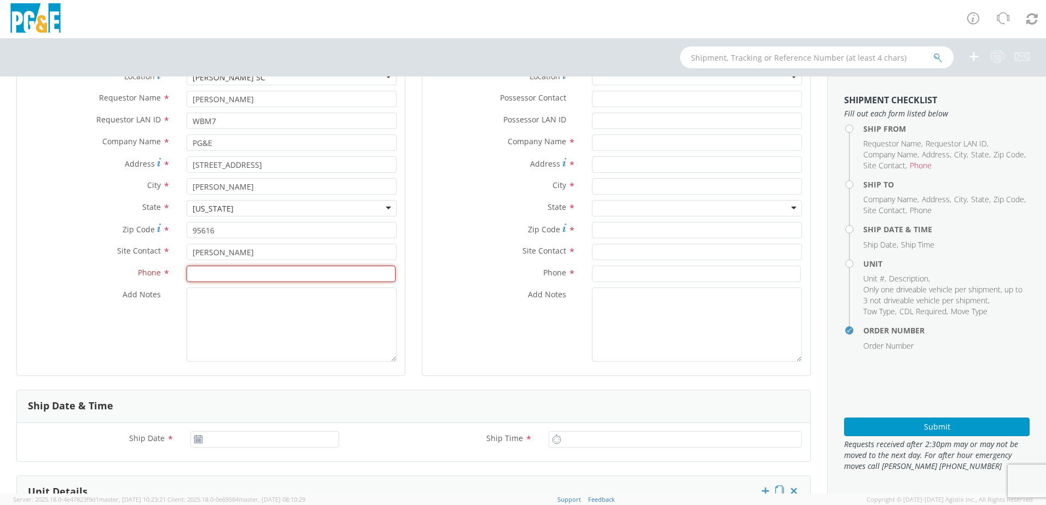
click at [211, 277] on input at bounding box center [291, 274] width 209 height 16
paste input "[PHONE_NUMBER]"
type input "[PHONE_NUMBER]"
click at [270, 310] on textarea "Add Notes *" at bounding box center [292, 325] width 210 height 74
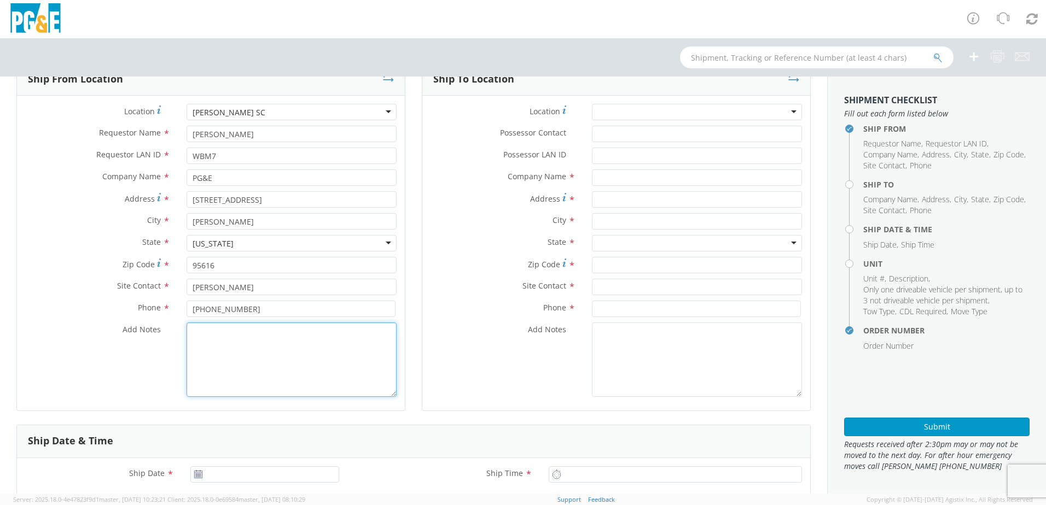
scroll to position [0, 0]
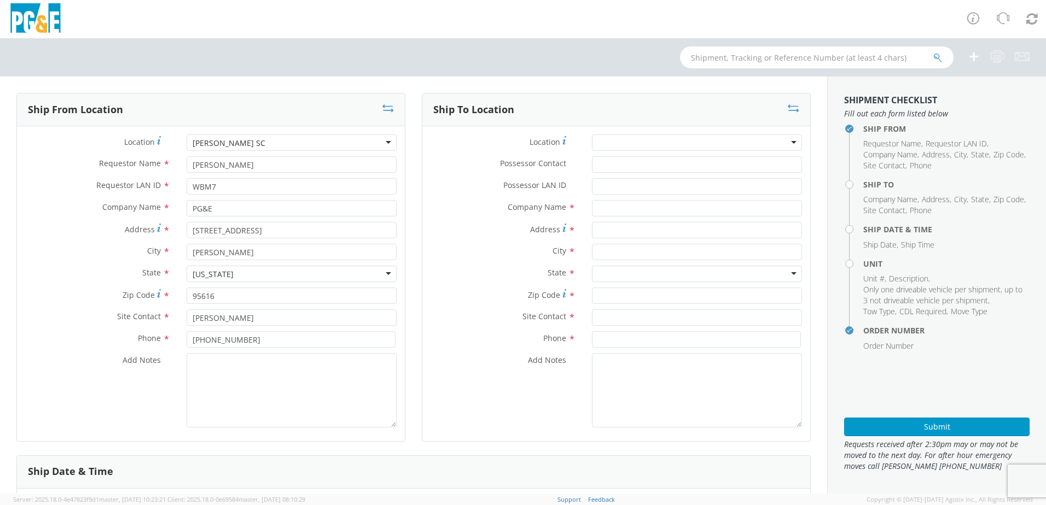
click at [621, 142] on div at bounding box center [697, 143] width 210 height 16
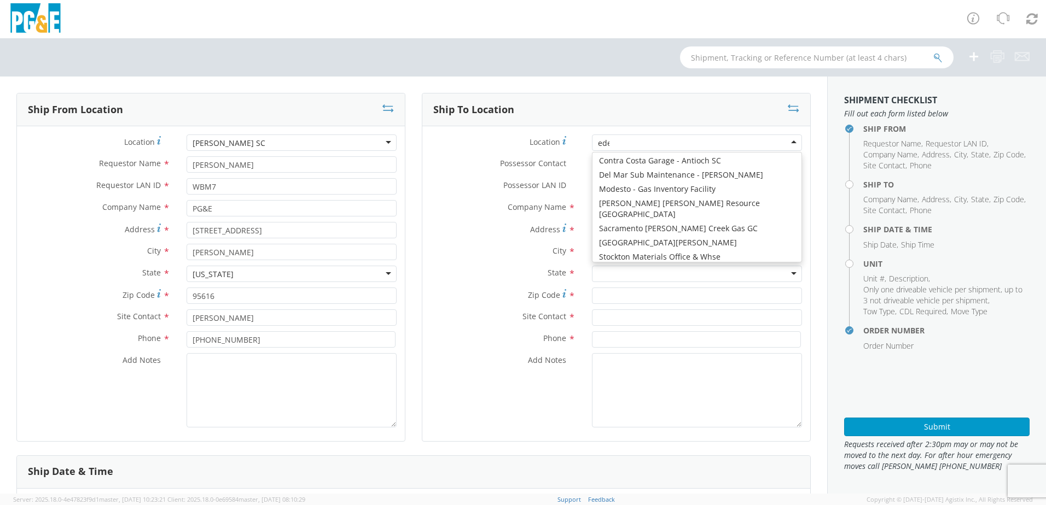
scroll to position [3, 0]
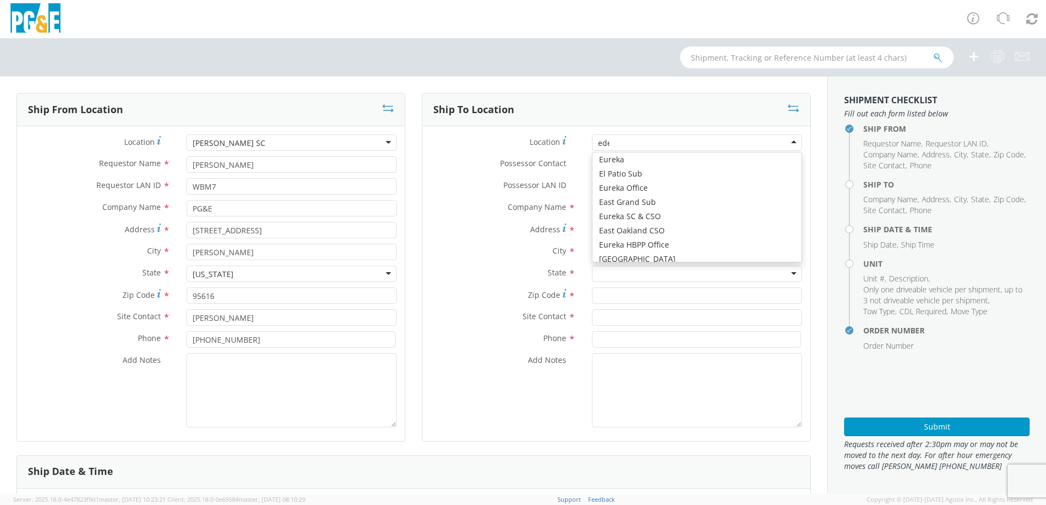
type input "eden"
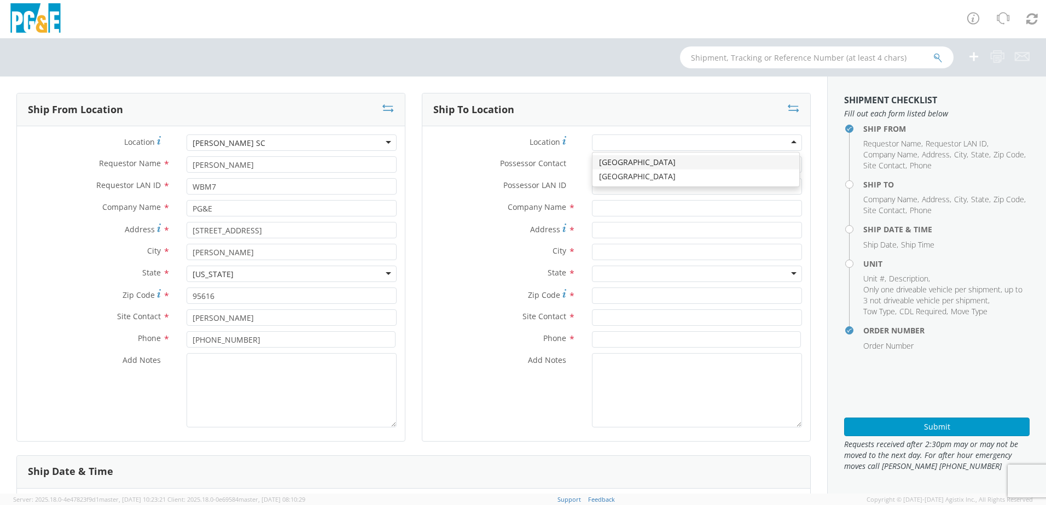
type input "PG&E"
type input "Raleigh Rd & [PERSON_NAME] Blvd"
type input "[GEOGRAPHIC_DATA][PERSON_NAME]"
type input "95124"
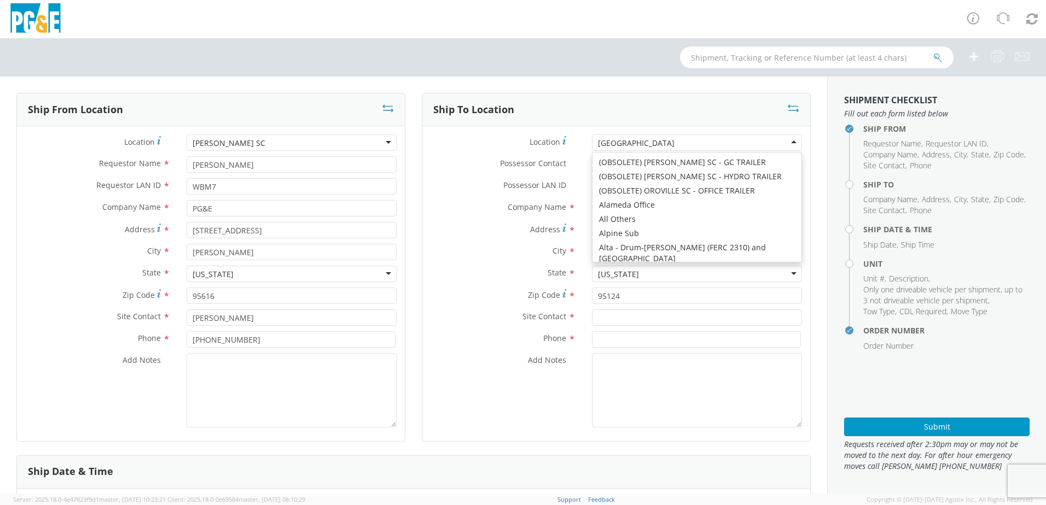
click at [637, 145] on div "[GEOGRAPHIC_DATA]" at bounding box center [636, 143] width 77 height 11
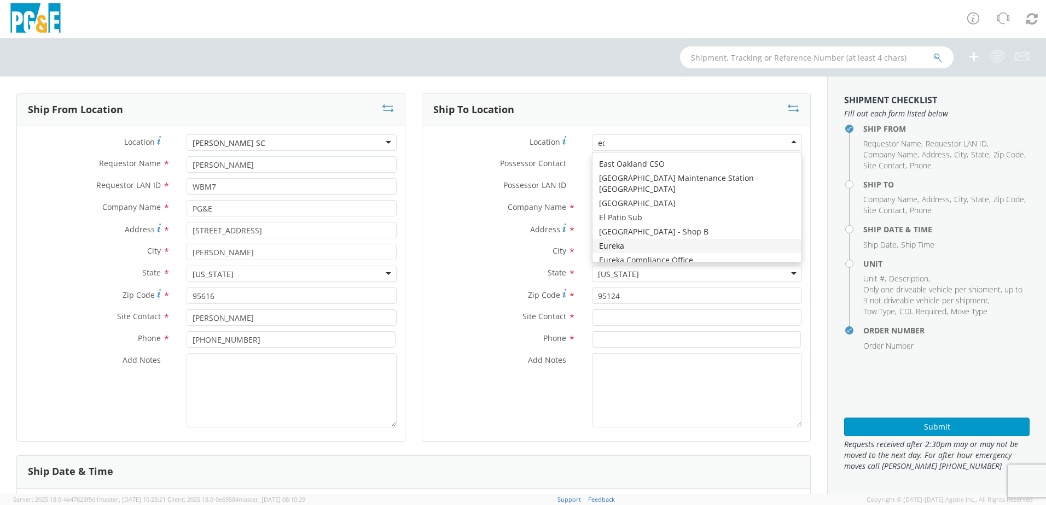
scroll to position [3, 0]
type input "ede"
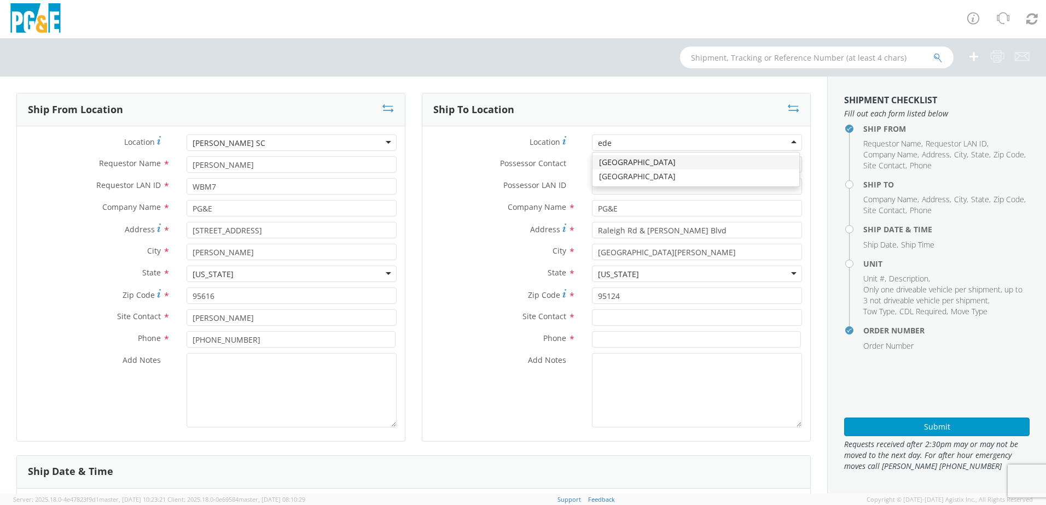
scroll to position [0, 0]
type input "[STREET_ADDRESS]"
type input "Hayward"
type input "94545"
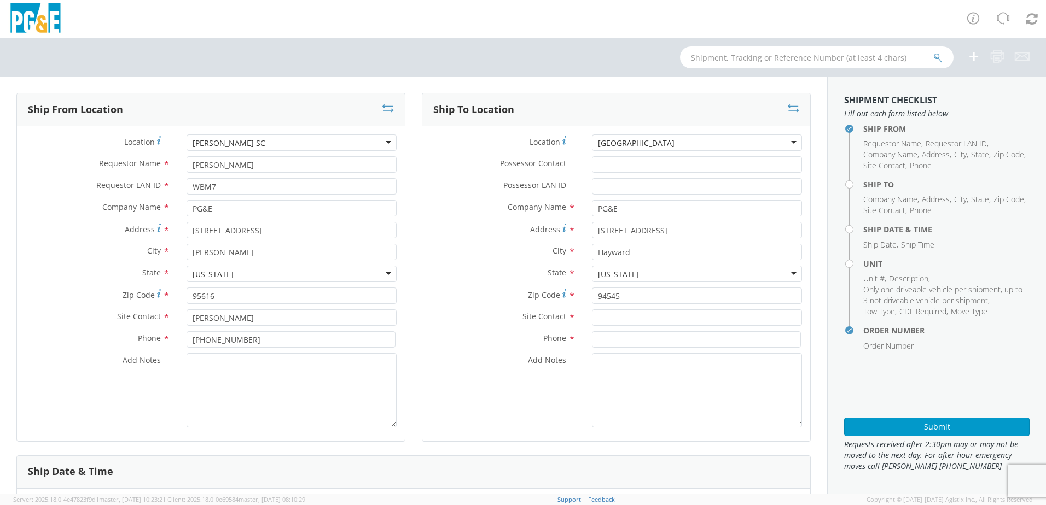
click at [735, 145] on div "[GEOGRAPHIC_DATA]" at bounding box center [697, 143] width 210 height 16
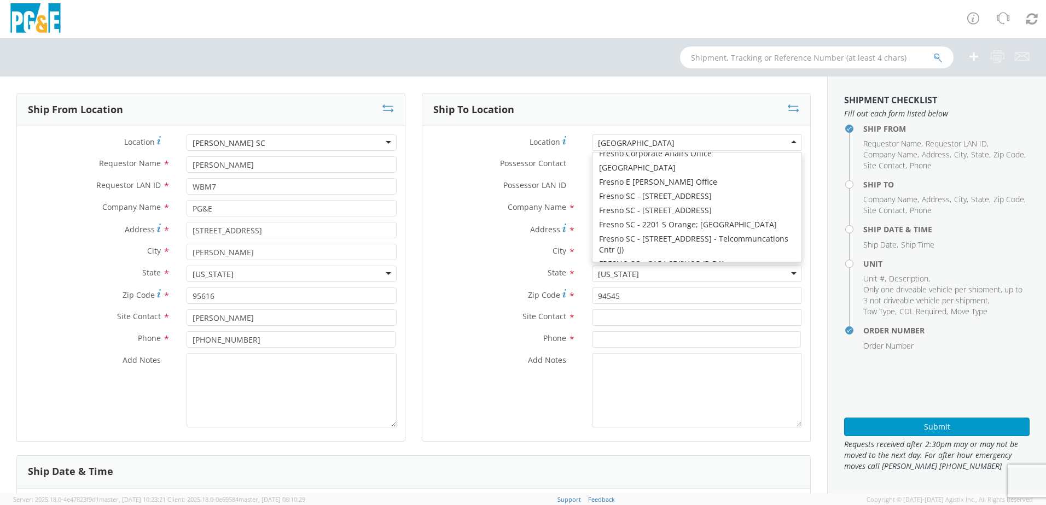
scroll to position [1959, 0]
click at [491, 199] on div "Possessor LAN ID *" at bounding box center [616, 189] width 388 height 22
drag, startPoint x: 593, startPoint y: 138, endPoint x: 617, endPoint y: 148, distance: 26.3
click at [595, 138] on div at bounding box center [697, 143] width 210 height 16
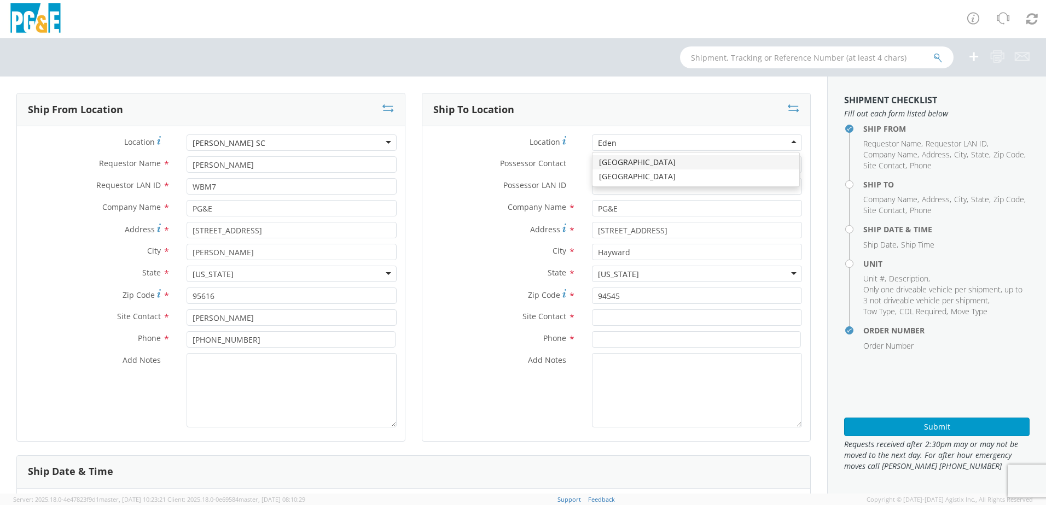
scroll to position [0, 0]
type input "Edenvale"
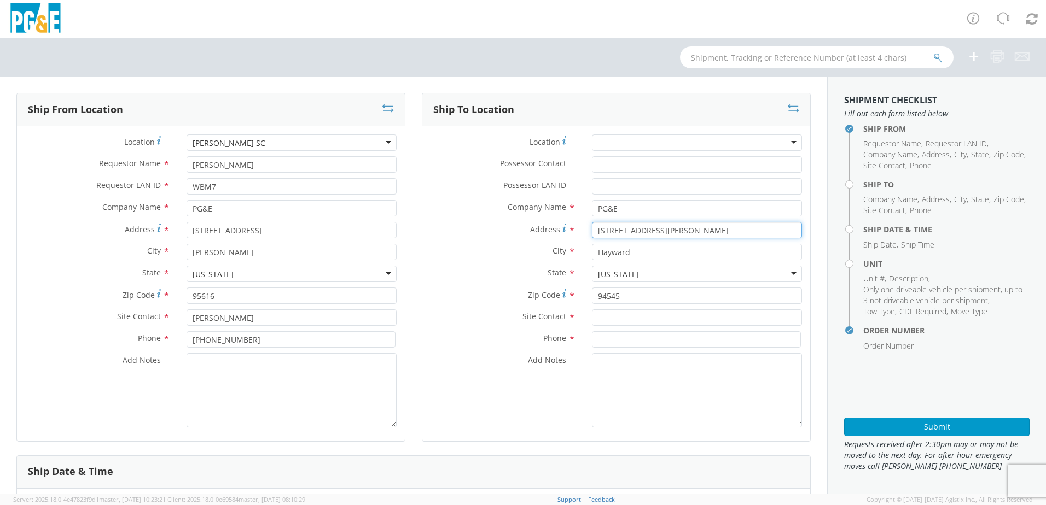
type input "[STREET_ADDRESS][PERSON_NAME]"
click at [627, 253] on input "Hayward" at bounding box center [697, 252] width 210 height 16
drag, startPoint x: 624, startPoint y: 251, endPoint x: 550, endPoint y: 244, distance: 73.6
click at [552, 245] on div "City * Hayward" at bounding box center [616, 252] width 388 height 16
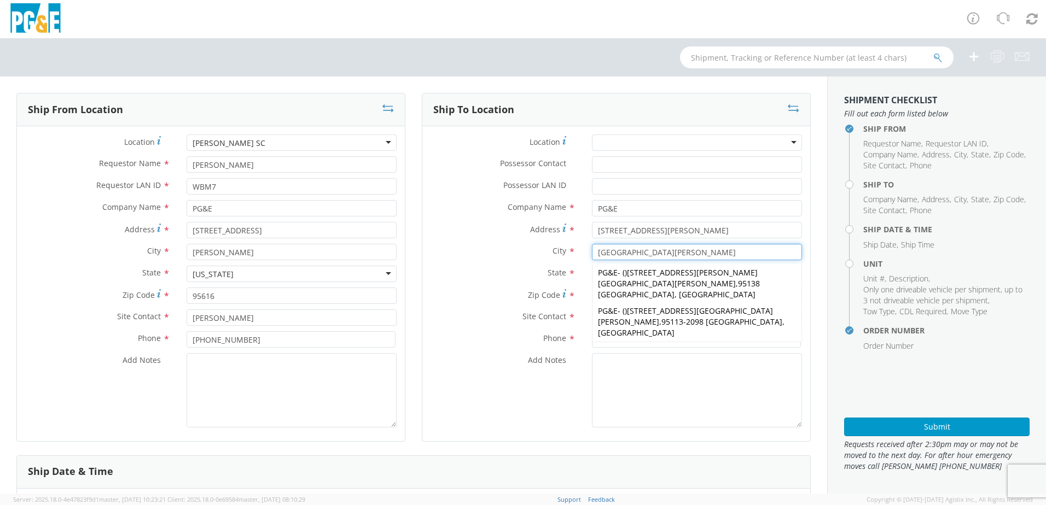
type input "[GEOGRAPHIC_DATA][PERSON_NAME]"
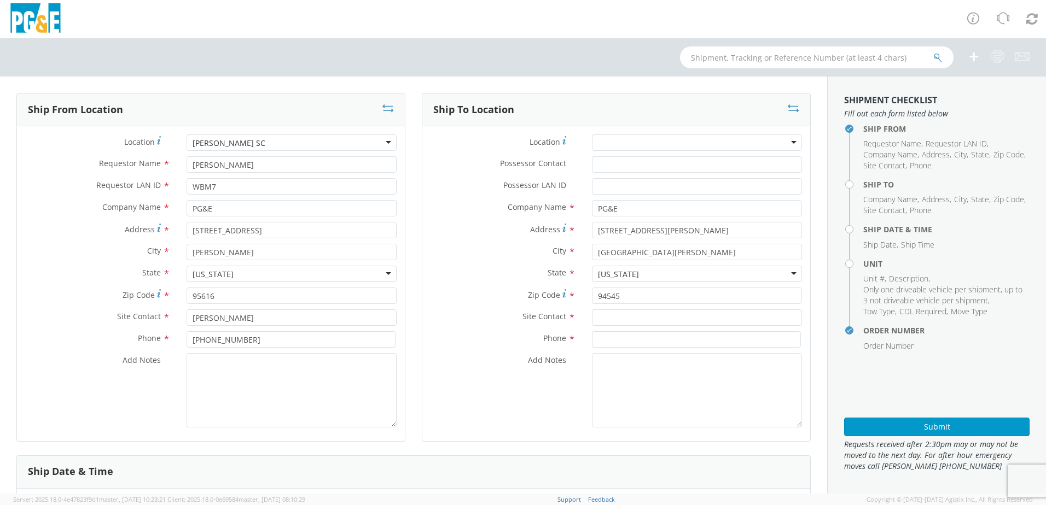
click at [506, 262] on div "City * [GEOGRAPHIC_DATA][PERSON_NAME][PERSON_NAME] PG&E - ( ) [STREET_ADDRESS][…" at bounding box center [616, 255] width 388 height 22
drag, startPoint x: 617, startPoint y: 298, endPoint x: 570, endPoint y: 295, distance: 47.1
click at [570, 295] on div "Zip Code * 94545" at bounding box center [616, 296] width 388 height 16
type input "95119"
click at [654, 312] on input "text" at bounding box center [697, 318] width 210 height 16
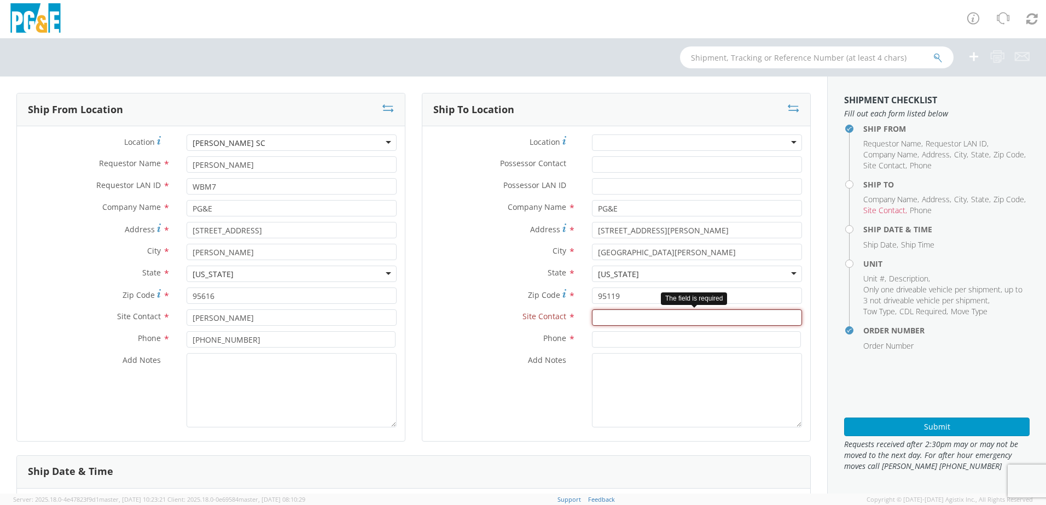
click at [598, 318] on input "text" at bounding box center [697, 318] width 210 height 16
paste input "[PERSON_NAME]"
type input "[PERSON_NAME]"
click at [605, 343] on input at bounding box center [696, 339] width 209 height 16
paste input "[PHONE_NUMBER]"
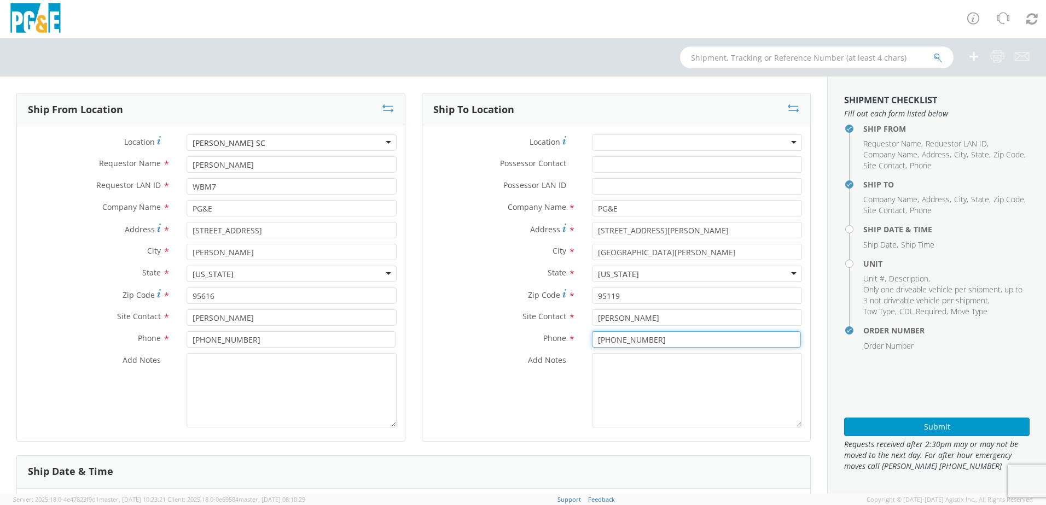
type input "[PHONE_NUMBER]"
click at [610, 372] on textarea "Add Notes *" at bounding box center [697, 390] width 210 height 74
click at [662, 368] on textarea "ALT CONTACT:" at bounding box center [697, 390] width 210 height 74
paste textarea "[PERSON_NAME] @ [PHONE_NUMBER]"
drag, startPoint x: 612, startPoint y: 376, endPoint x: 628, endPoint y: 375, distance: 15.9
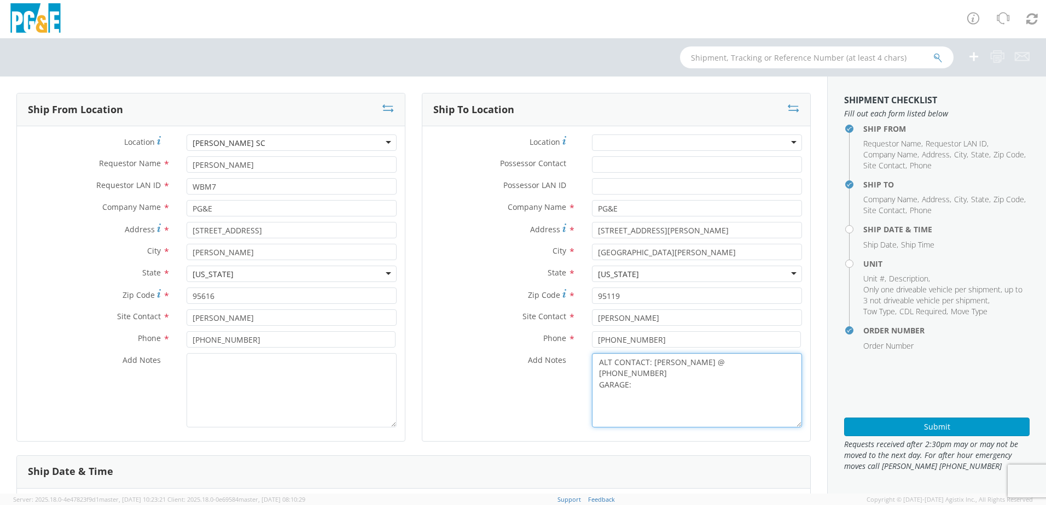
click at [612, 376] on textarea "ALT CONTACT: [PERSON_NAME] @ [PHONE_NUMBER] GARAGE:" at bounding box center [697, 390] width 210 height 74
click at [628, 375] on textarea "ALT CONTACT: [PERSON_NAME] @ [PHONE_NUMBER] GARAGE:" at bounding box center [697, 390] width 210 height 74
paste textarea "[PHONE_NUMBER]"
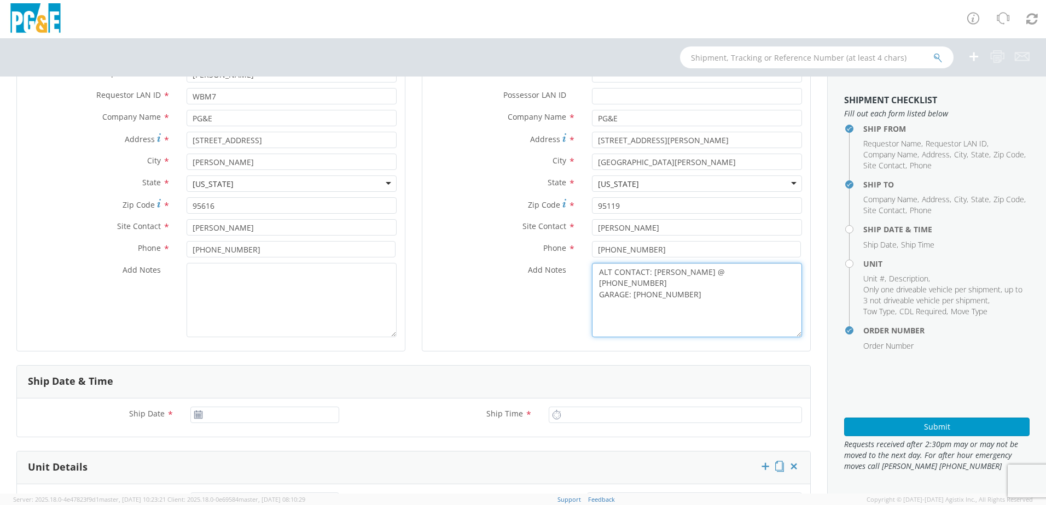
scroll to position [219, 0]
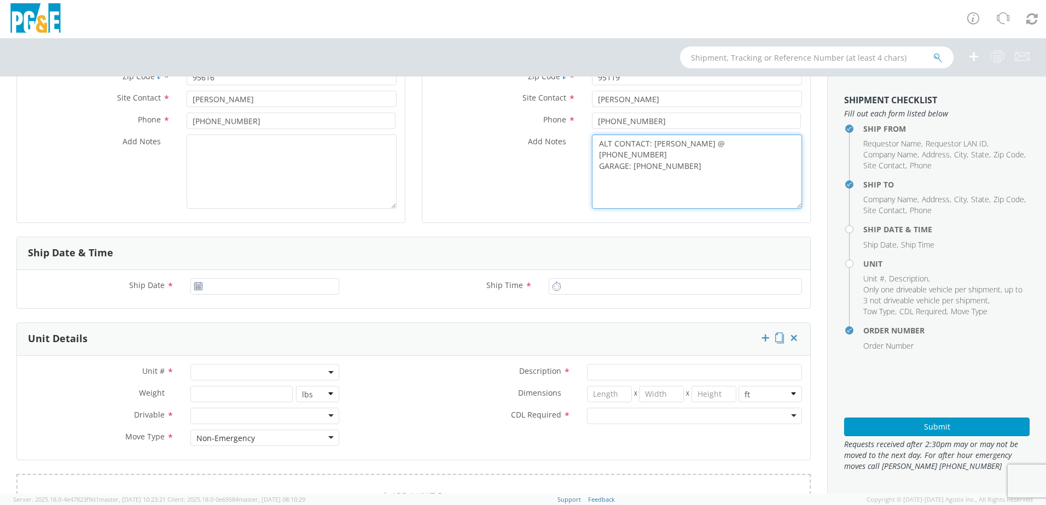
type textarea "ALT CONTACT: [PERSON_NAME] @ [PHONE_NUMBER] GARAGE: [PHONE_NUMBER]"
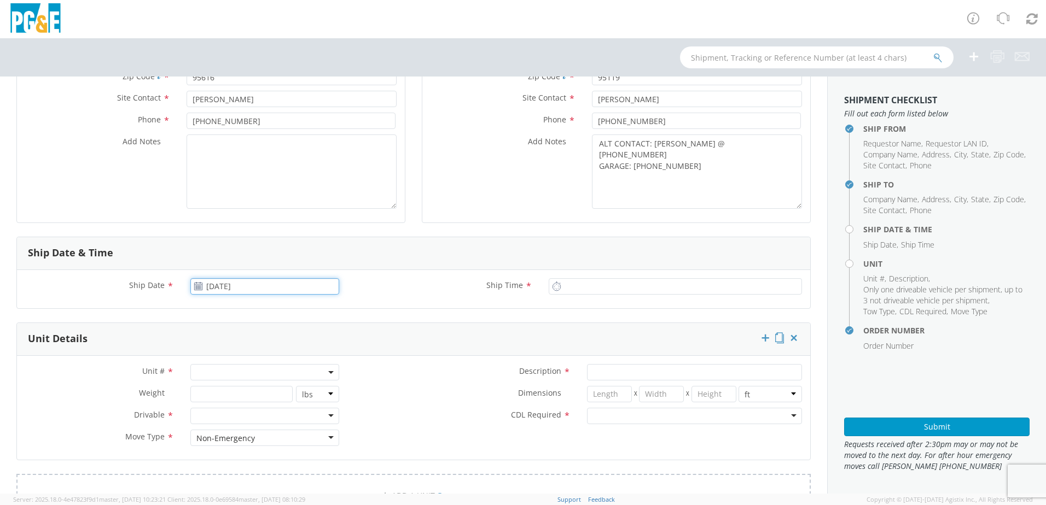
click at [216, 294] on input "[DATE]" at bounding box center [264, 286] width 149 height 16
click at [282, 339] on td "4" at bounding box center [286, 339] width 19 height 16
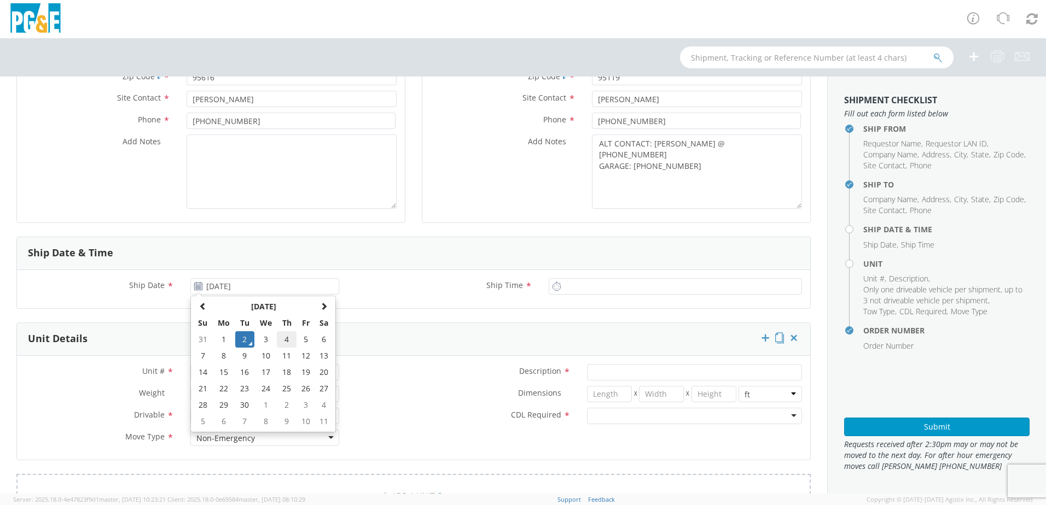
type input "[DATE]"
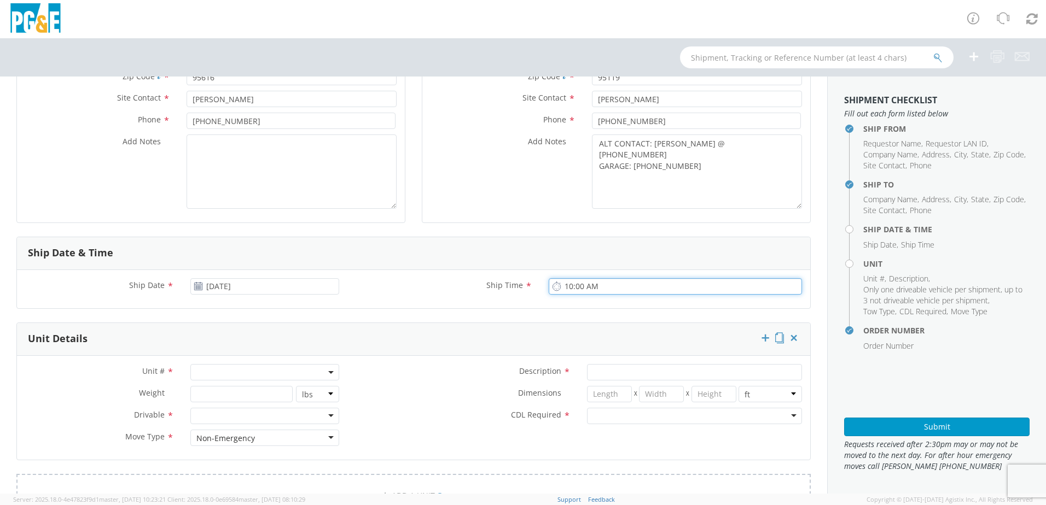
click at [567, 291] on input "10:00 AM" at bounding box center [675, 286] width 253 height 16
type input "8:00 AM"
click at [263, 375] on span at bounding box center [264, 372] width 149 height 16
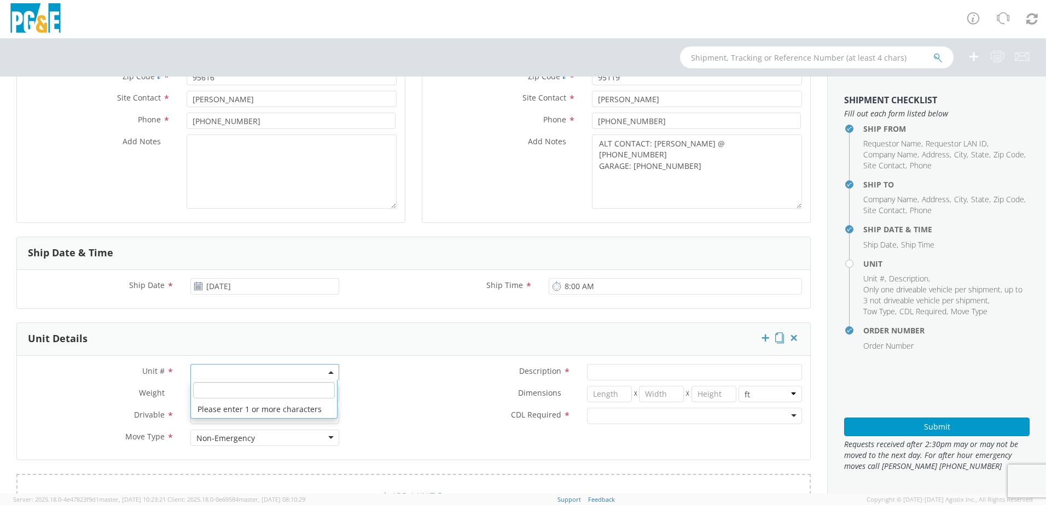
click at [202, 396] on input "search" at bounding box center [264, 390] width 142 height 16
paste input "B41170"
type input "B41170"
type input "VAN; U/G CABLEMAN 16-19.5K 4X2"
type input "19000"
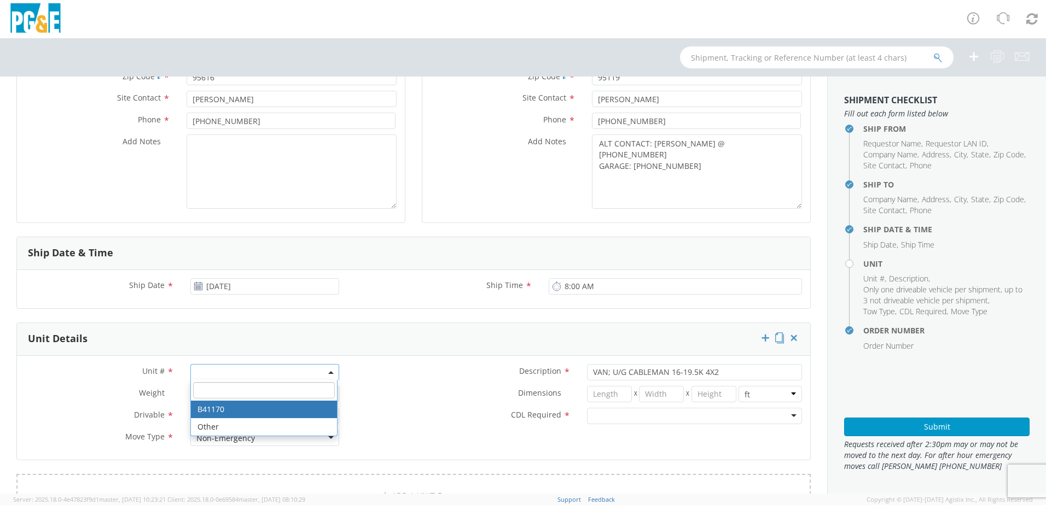
select select "B41170"
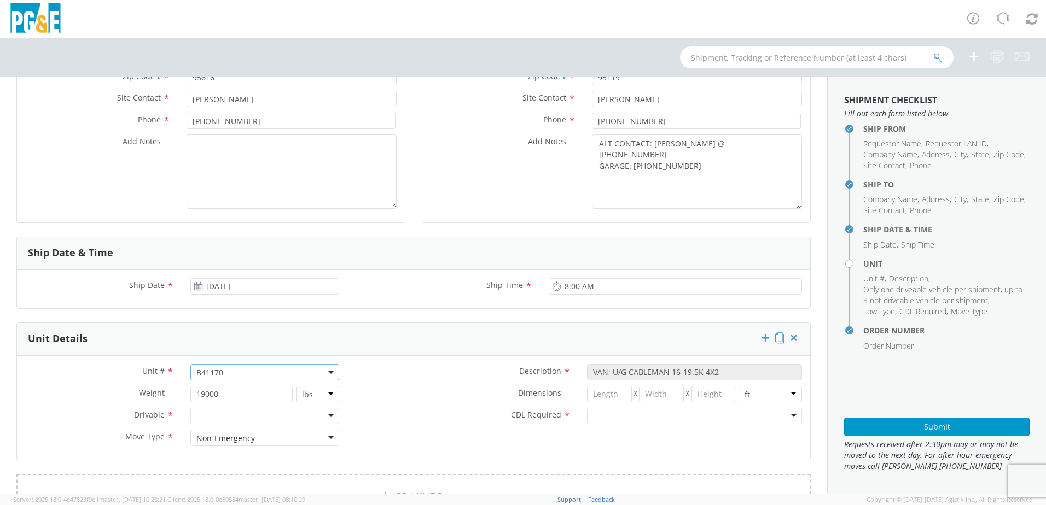
click at [209, 421] on div at bounding box center [264, 416] width 149 height 16
click at [593, 418] on input "select-one" at bounding box center [594, 416] width 2 height 11
click at [413, 431] on div "Unit # * B41170 B41170 Description * VAN; U/G CABLEMAN 16-19.5K 4X2 Weight * 19…" at bounding box center [413, 408] width 793 height 88
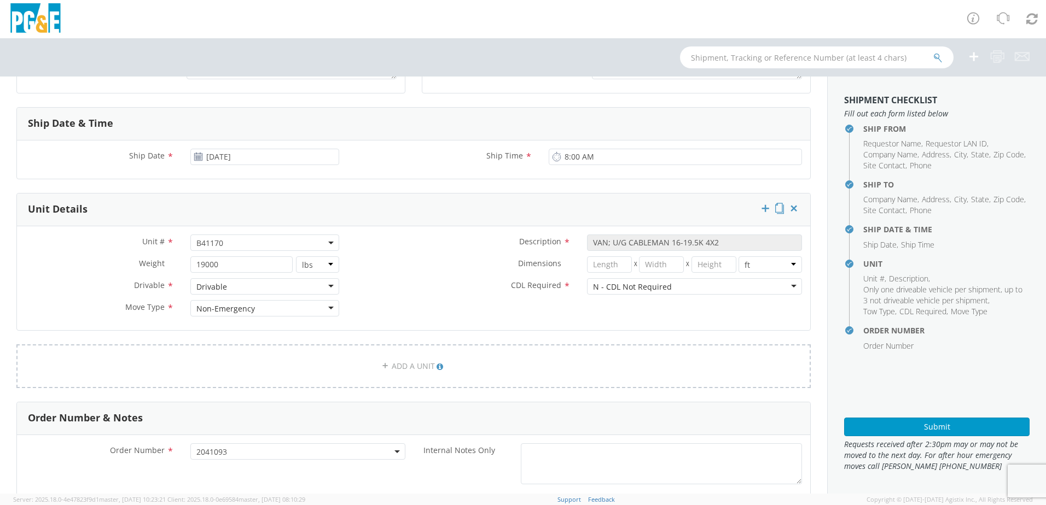
scroll to position [547, 0]
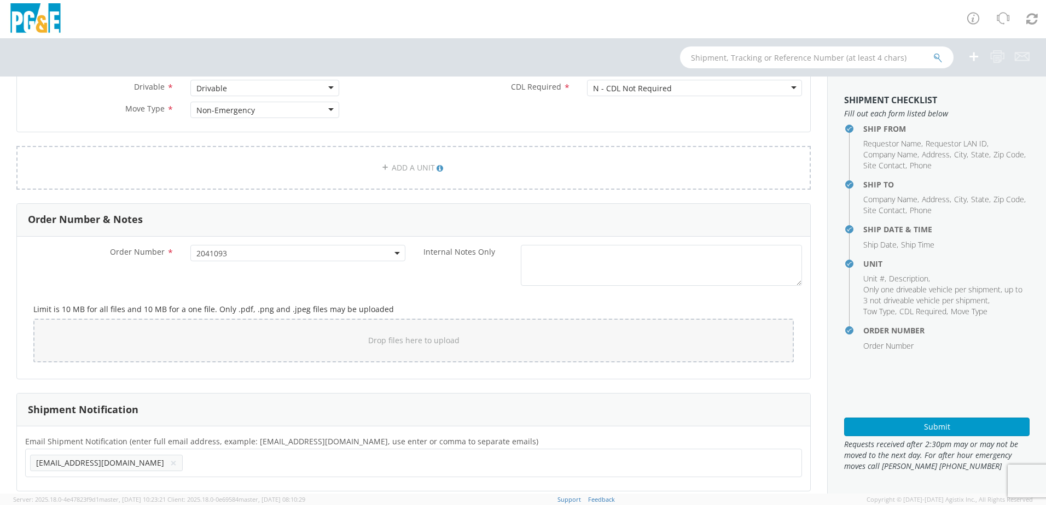
click at [206, 479] on div "Email Shipment Notification (enter full email address, example: [EMAIL_ADDRESS]…" at bounding box center [413, 459] width 793 height 48
click at [194, 467] on ul "[EMAIL_ADDRESS][DOMAIN_NAME] ×" at bounding box center [413, 463] width 767 height 19
paste input "[EMAIL_ADDRESS][DOMAIN_NAME]"
type input "[EMAIL_ADDRESS][DOMAIN_NAME]"
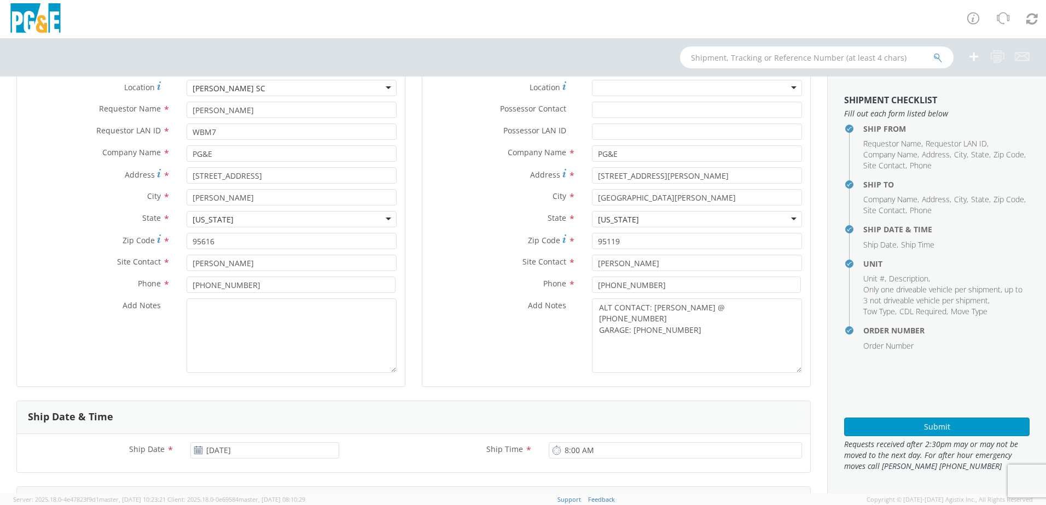
scroll to position [0, 0]
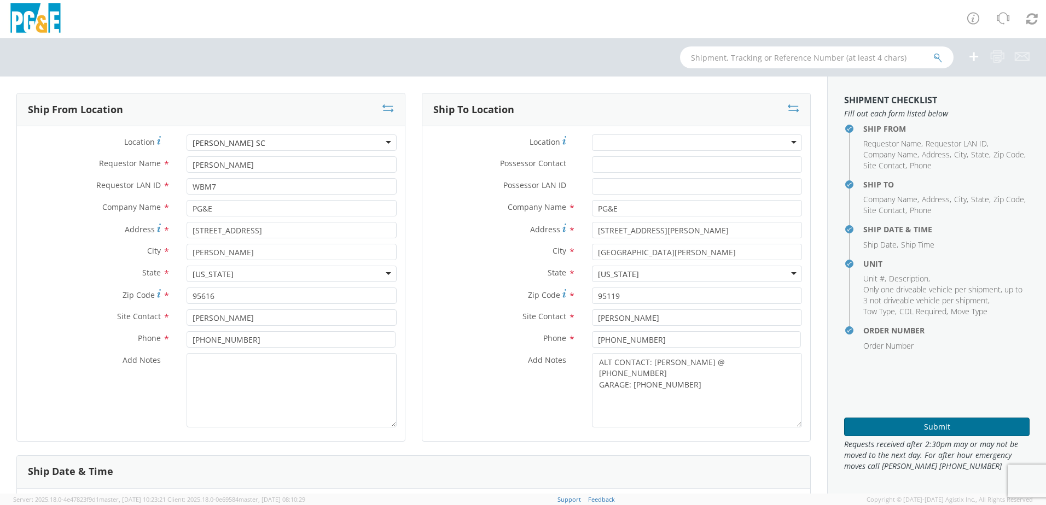
click at [943, 428] on button "Submit" at bounding box center [936, 427] width 185 height 19
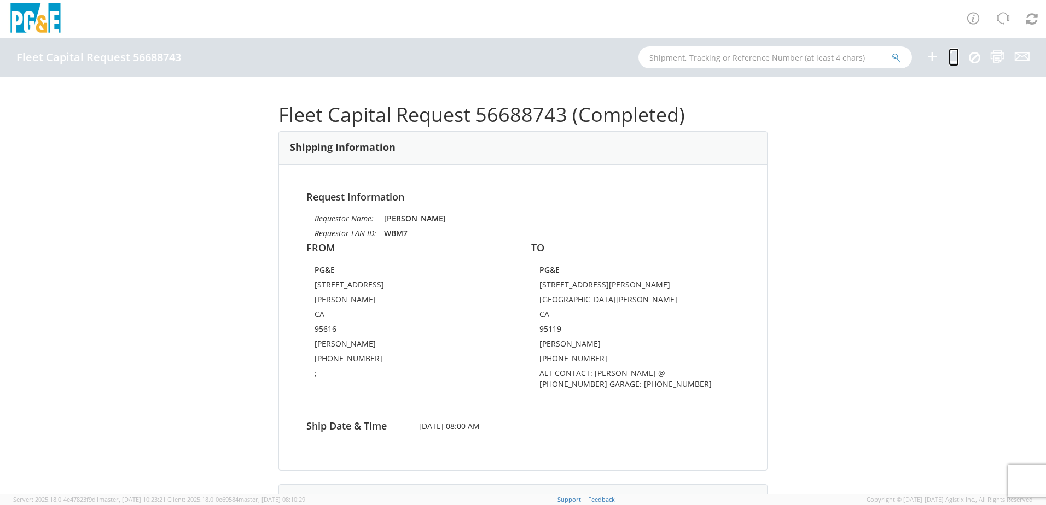
click at [954, 54] on icon at bounding box center [953, 57] width 10 height 14
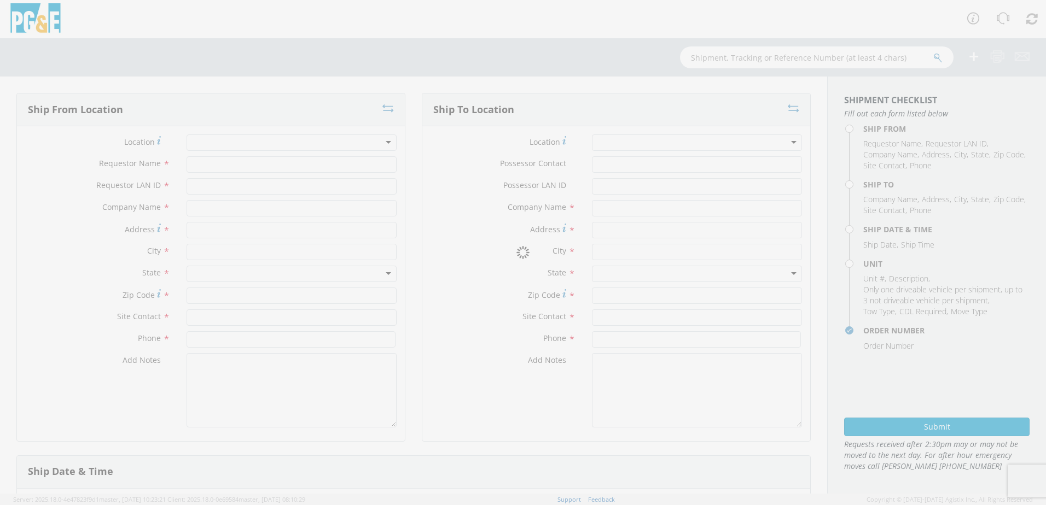
type input "[PERSON_NAME]"
type input "WBM7"
type input "PG&E"
type input "[STREET_ADDRESS]"
type input "[PERSON_NAME]"
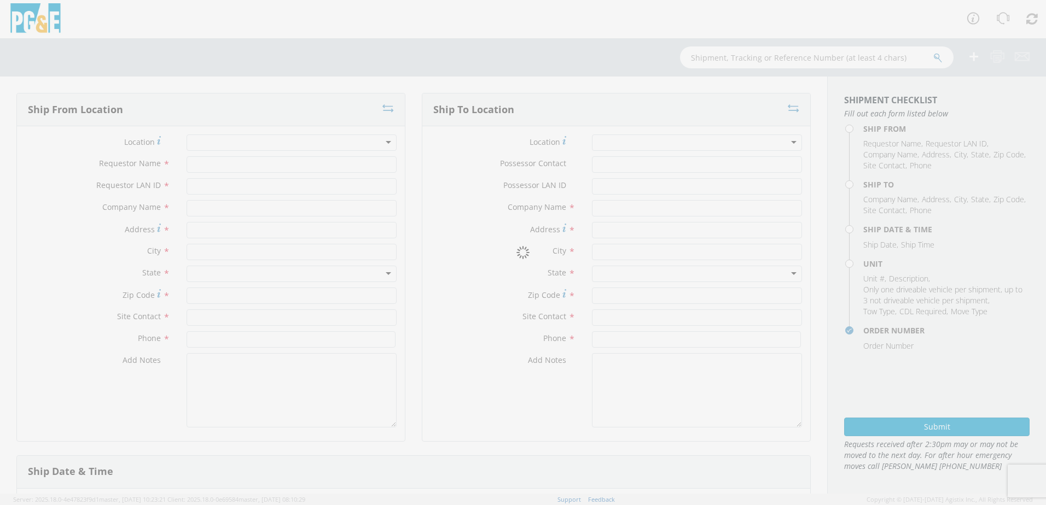
type input "95616"
type input "[PERSON_NAME]"
type input "[PHONE_NUMBER]"
type textarea ";"
type input "PG&E"
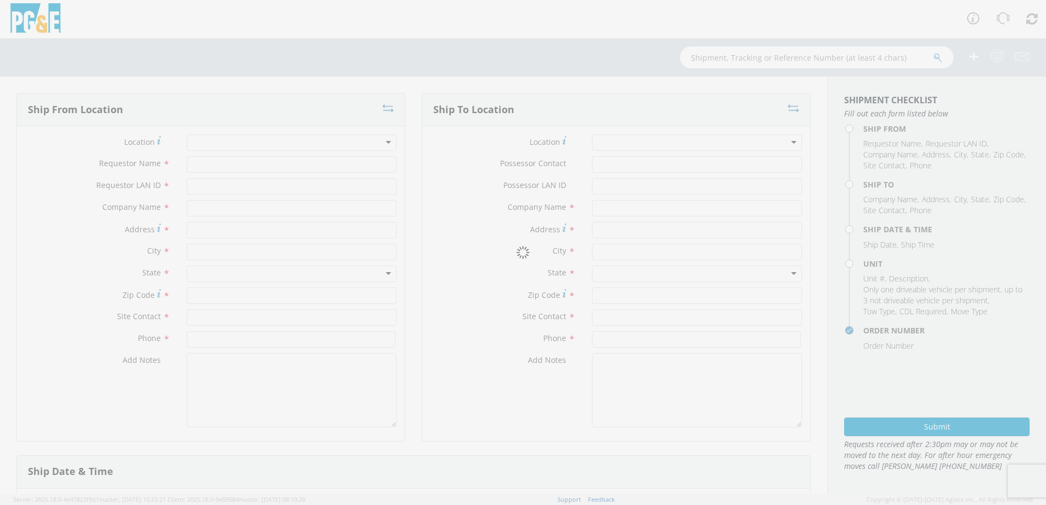
type input "[STREET_ADDRESS][PERSON_NAME]"
type input "[GEOGRAPHIC_DATA][PERSON_NAME]"
type input "95119"
type input "[PERSON_NAME]"
type input "[PHONE_NUMBER]"
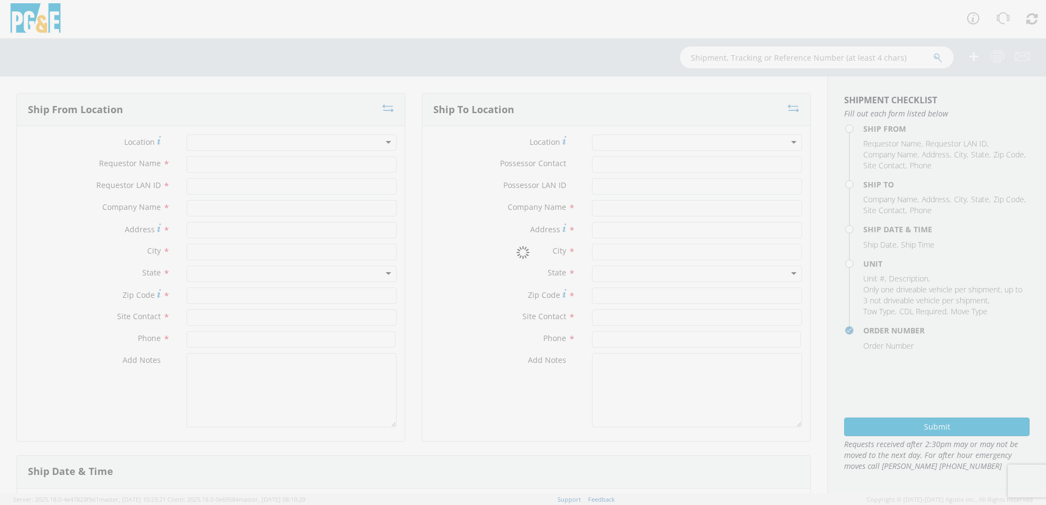
type textarea "ALT CONTACT: [PERSON_NAME] @ [PHONE_NUMBER] GARAGE: [PHONE_NUMBER]"
type input "[DATE]"
type input "8:00 AM"
type input "VAN; U/G CABLEMAN 16-19.5K 4X2"
type input "19000"
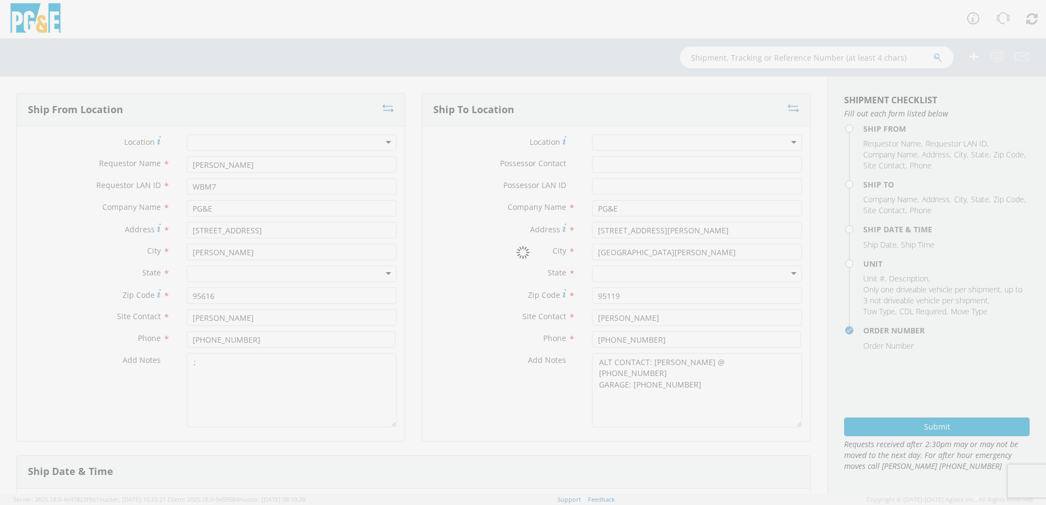
select select "B41170"
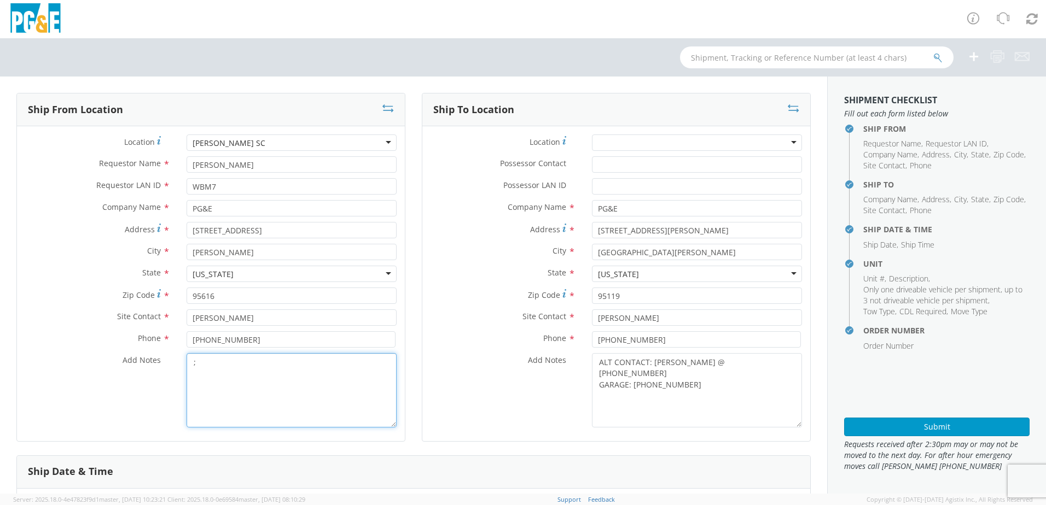
click at [241, 366] on textarea ";" at bounding box center [292, 390] width 210 height 74
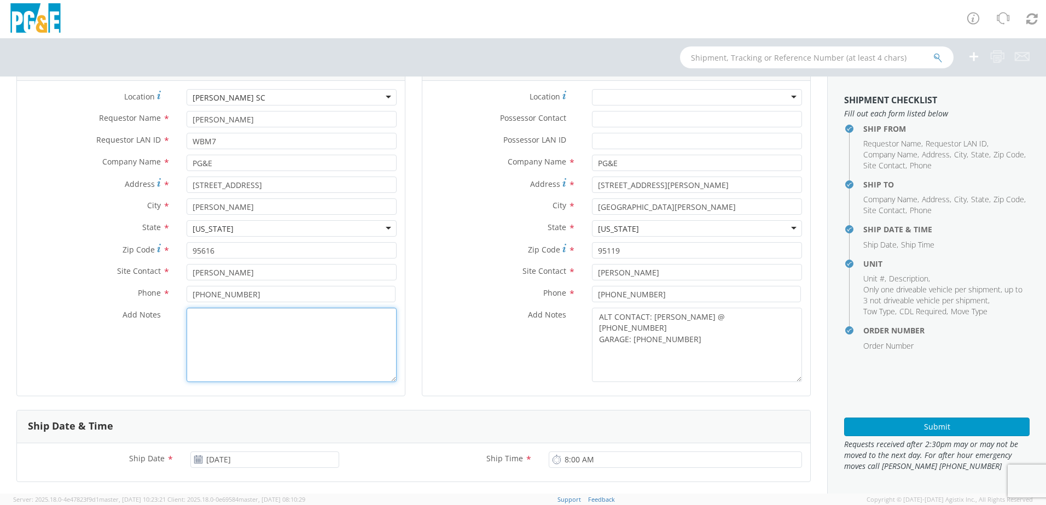
scroll to position [219, 0]
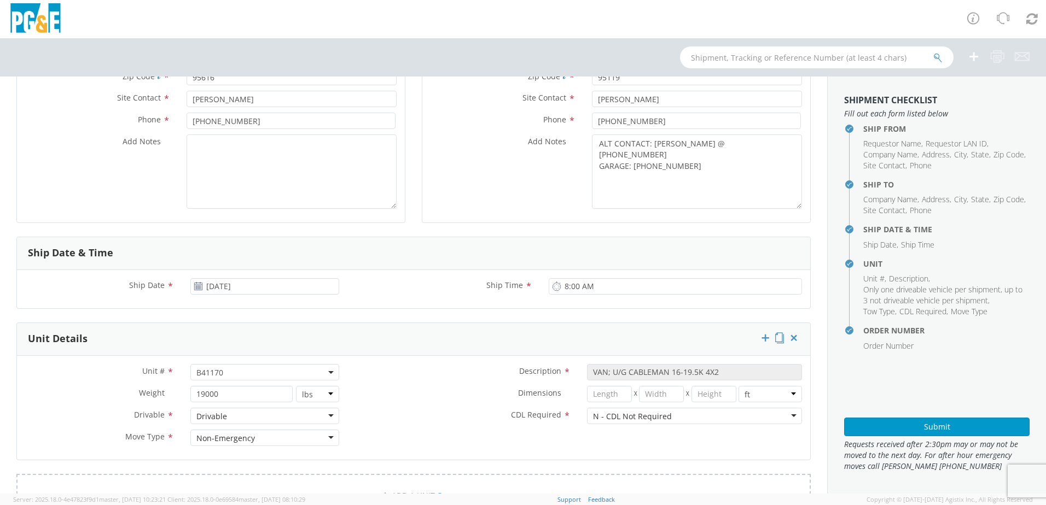
click at [236, 377] on span "B41170" at bounding box center [264, 373] width 137 height 10
click at [213, 389] on input "search" at bounding box center [264, 390] width 142 height 16
paste input "B41172"
type input "B41172"
select select "B41172"
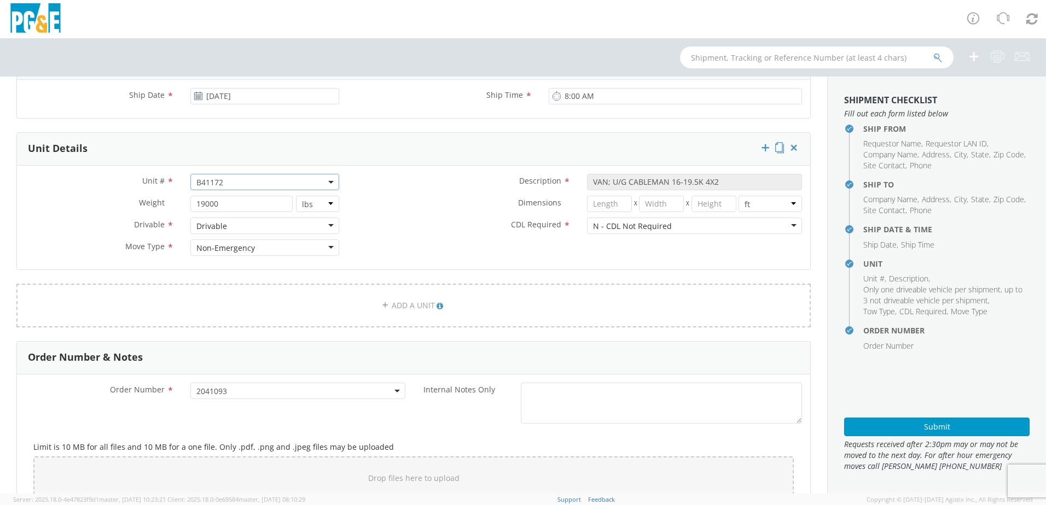
scroll to position [394, 0]
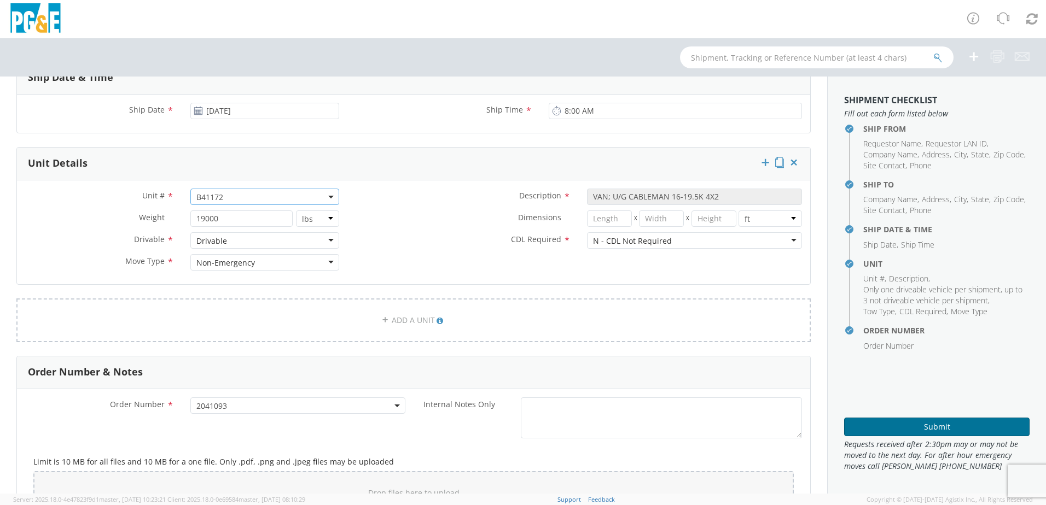
click at [916, 430] on button "Submit" at bounding box center [936, 427] width 185 height 19
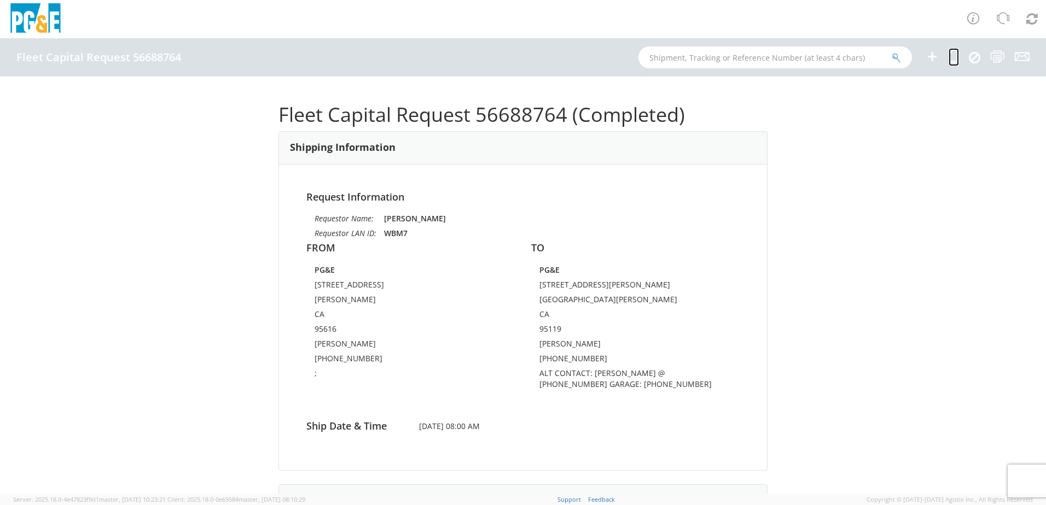
click at [956, 56] on icon at bounding box center [953, 57] width 10 height 14
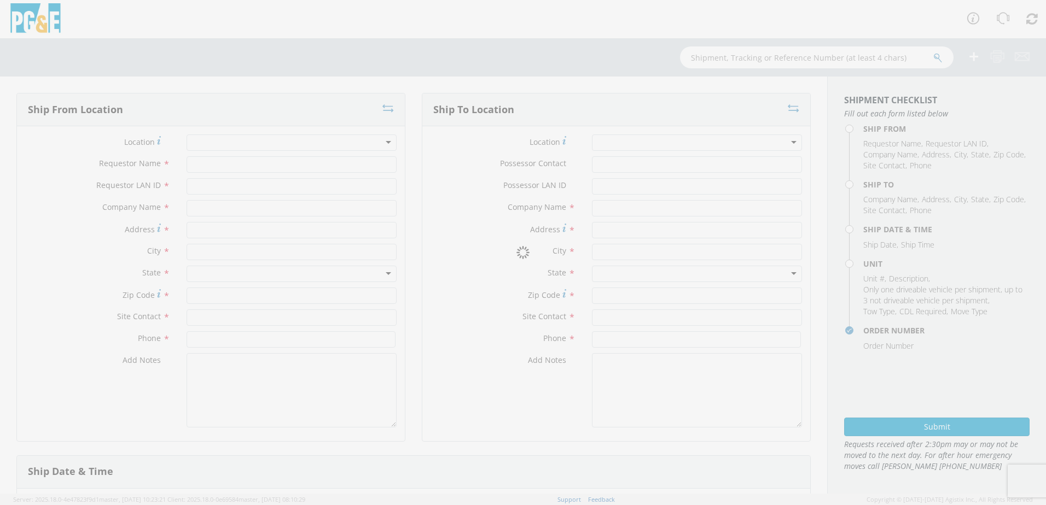
type input "[PERSON_NAME]"
type input "WBM7"
type input "PG&E"
type input "[STREET_ADDRESS]"
type input "[PERSON_NAME]"
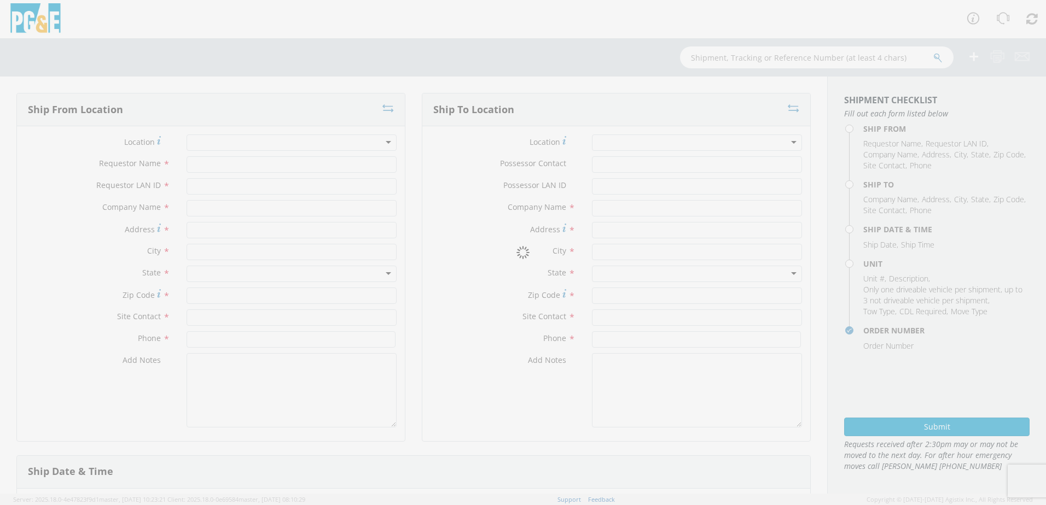
type input "95616"
type input "[PERSON_NAME]"
type input "[PHONE_NUMBER]"
type textarea ";"
type input "PG&E"
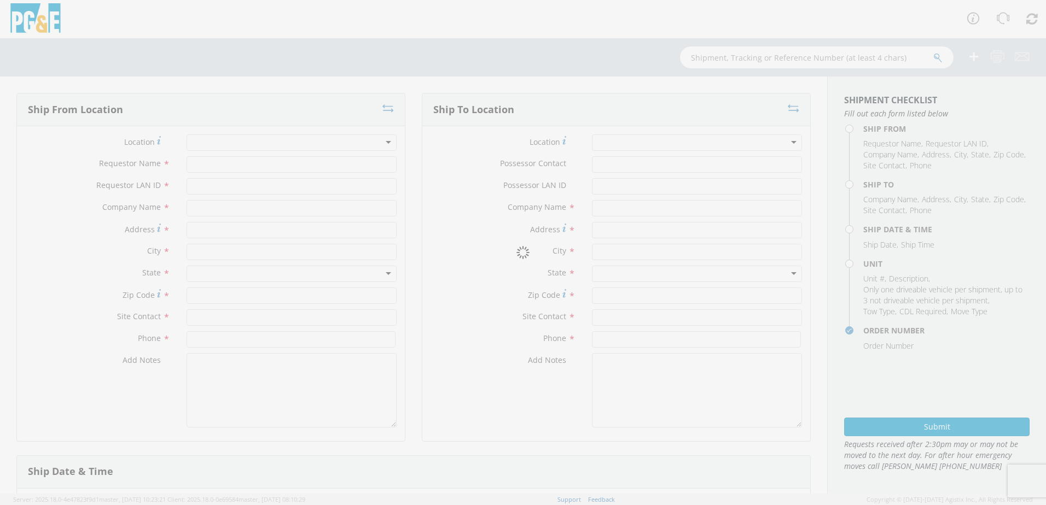
type input "[STREET_ADDRESS][PERSON_NAME]"
type input "[GEOGRAPHIC_DATA][PERSON_NAME]"
type input "95119"
type input "[PERSON_NAME]"
type input "[PHONE_NUMBER]"
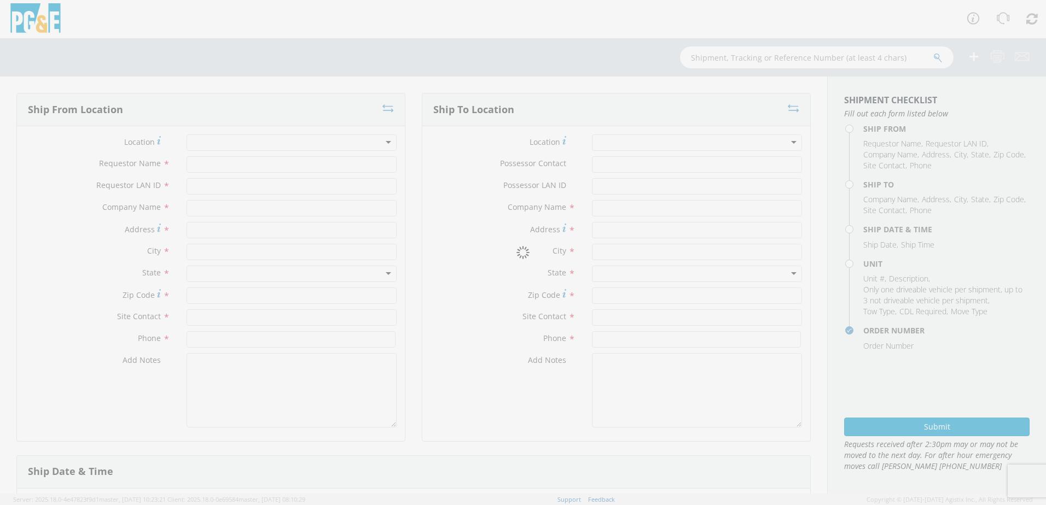
type textarea "ALT CONTACT: [PERSON_NAME] @ [PHONE_NUMBER] GARAGE: [PHONE_NUMBER]"
type input "[DATE]"
type input "8:00 AM"
type input "VAN; U/G CABLEMAN 16-19.5K 4X2"
type input "19000"
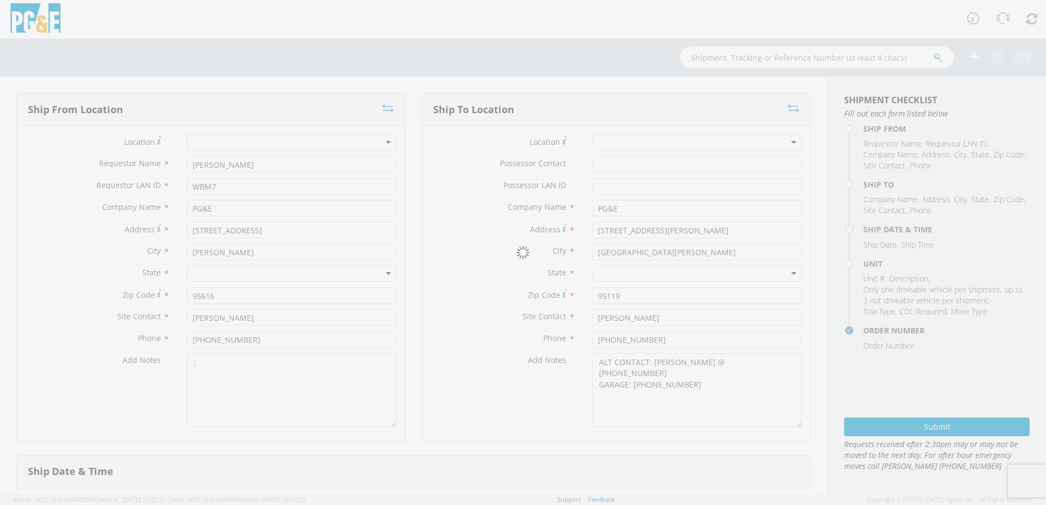
select select "B41172"
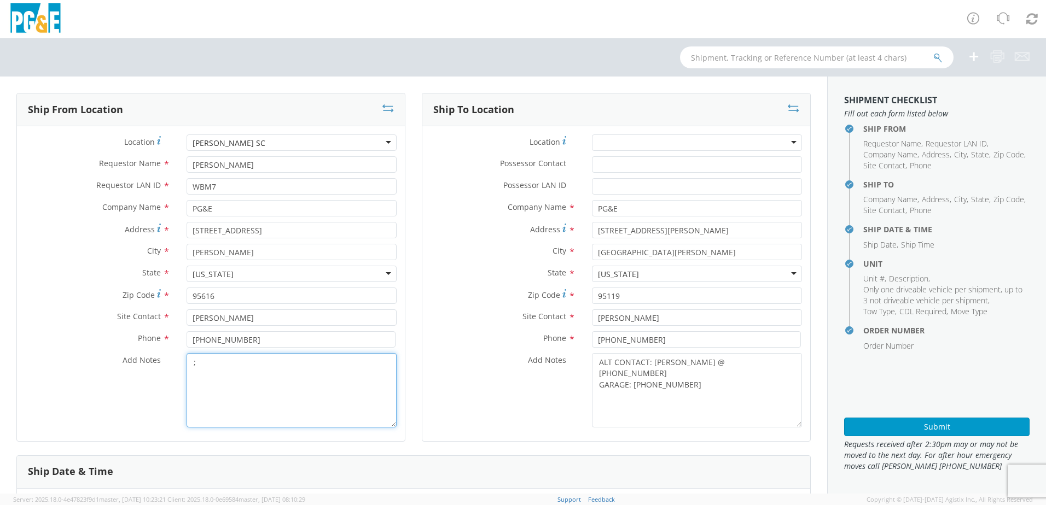
click at [234, 370] on textarea ";" at bounding box center [292, 390] width 210 height 74
click at [630, 144] on div at bounding box center [697, 143] width 210 height 16
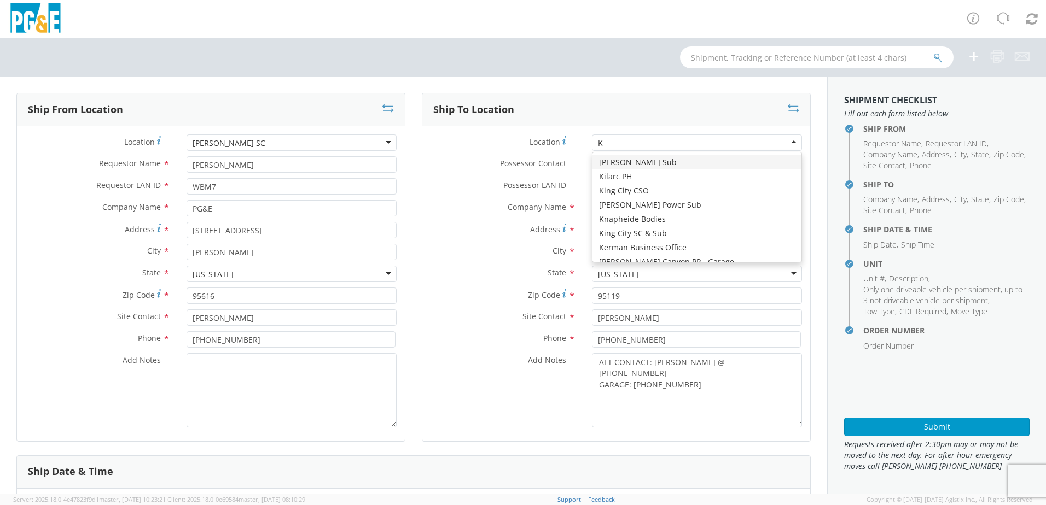
type input "KI"
type input "[STREET_ADDRESS]"
type input "[GEOGRAPHIC_DATA]"
type input "93930"
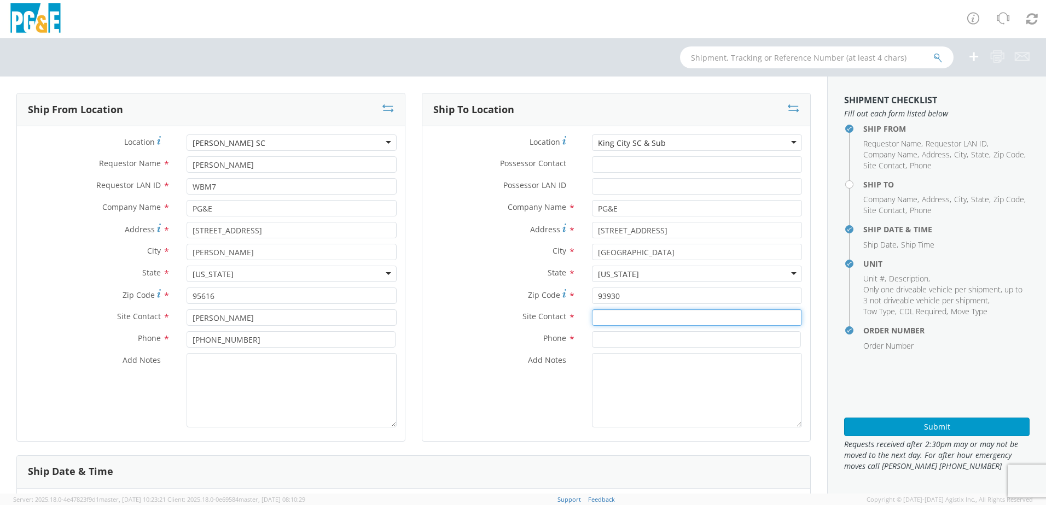
click at [617, 323] on input "text" at bounding box center [697, 318] width 210 height 16
paste input "[PERSON_NAME]"
type input "[PERSON_NAME]"
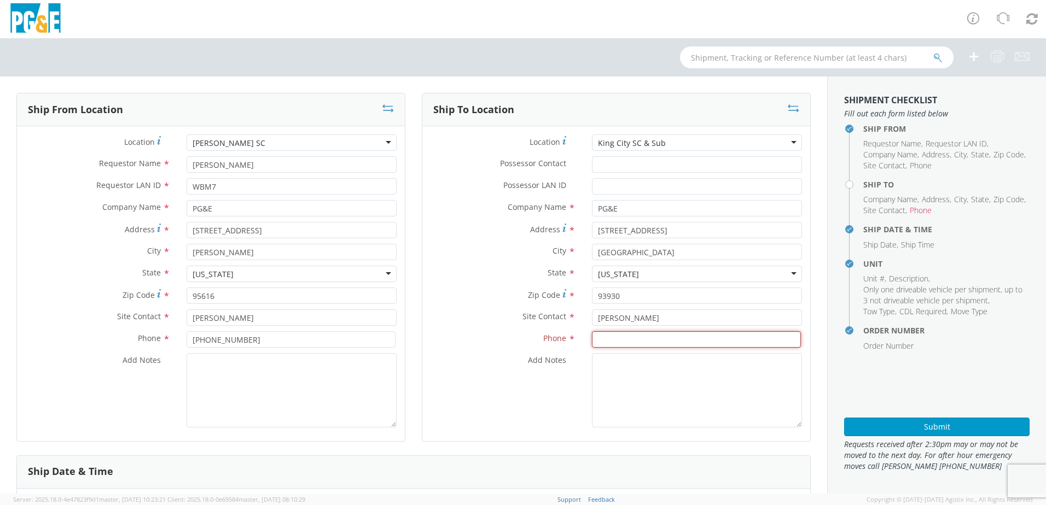
click at [638, 342] on input at bounding box center [696, 339] width 209 height 16
paste input "[PHONE_NUMBER]"
type input "[PHONE_NUMBER]"
click at [605, 373] on textarea "Add Notes *" at bounding box center [697, 390] width 210 height 74
drag, startPoint x: 666, startPoint y: 357, endPoint x: 667, endPoint y: 363, distance: 6.7
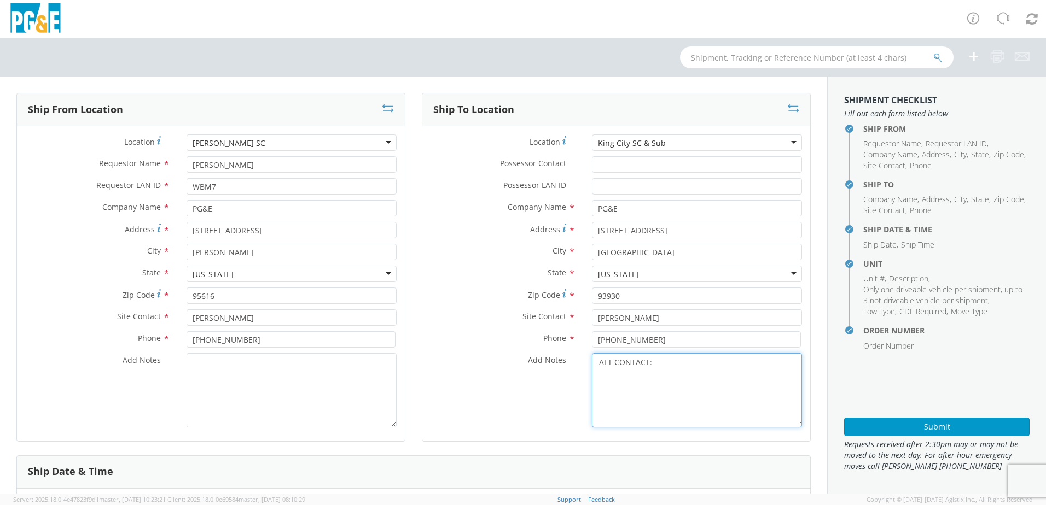
click at [666, 357] on textarea "ALT CONTACT:" at bounding box center [697, 390] width 210 height 74
paste textarea "[PERSON_NAME] @ [PHONE_NUMBER]"
click at [659, 384] on textarea "ALT CONTACT: [PERSON_NAME] @ [PHONE_NUMBER] GARAGE:" at bounding box center [697, 390] width 210 height 74
paste textarea "[PHONE_NUMBER]"
type textarea "ALT CONTACT: [PERSON_NAME] @ [PHONE_NUMBER] GARAGE: [PHONE_NUMBER]"
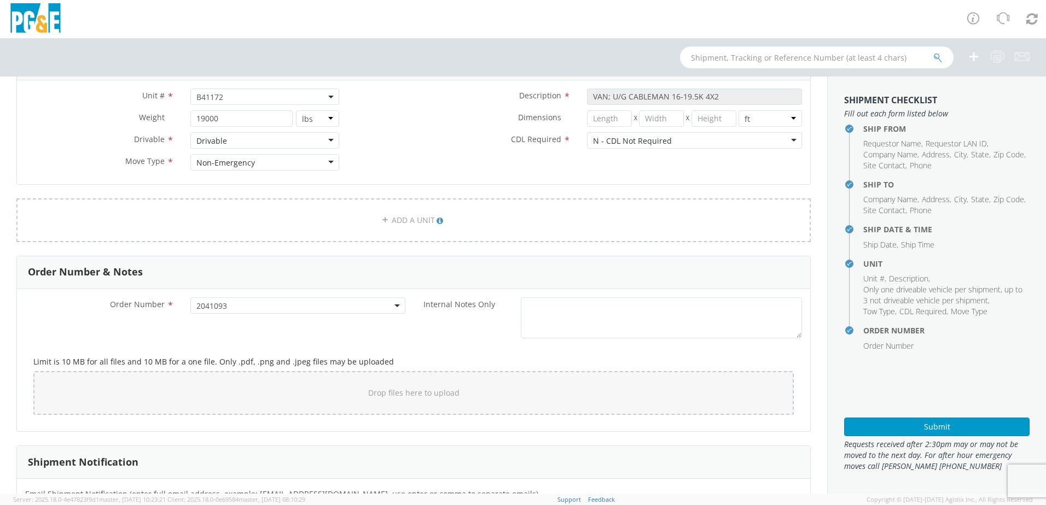
scroll to position [558, 0]
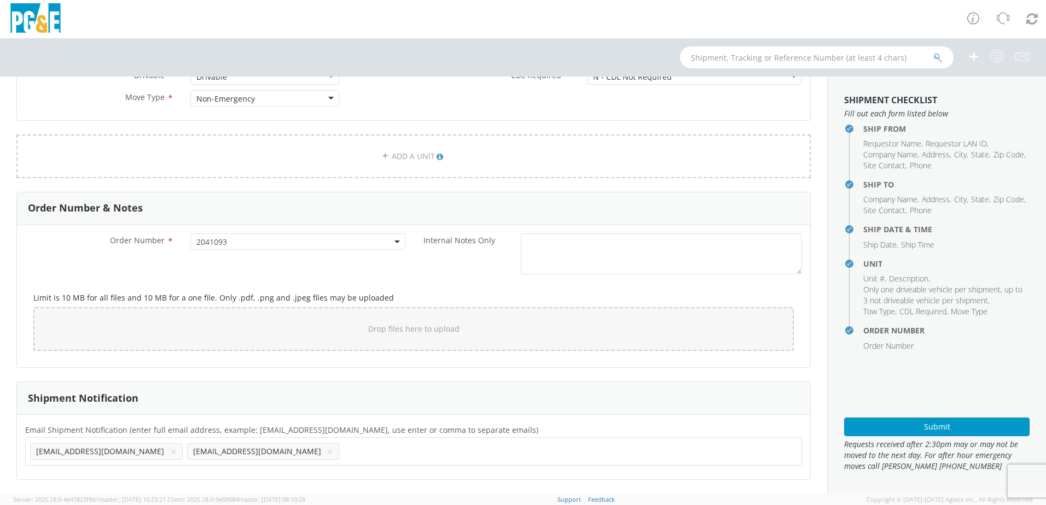
click at [170, 452] on button "×" at bounding box center [173, 451] width 7 height 13
click at [131, 458] on ul "[EMAIL_ADDRESS][DOMAIN_NAME] ×" at bounding box center [413, 451] width 767 height 19
paste input "[EMAIL_ADDRESS][DOMAIN_NAME]"
type input "[EMAIL_ADDRESS][DOMAIN_NAME]"
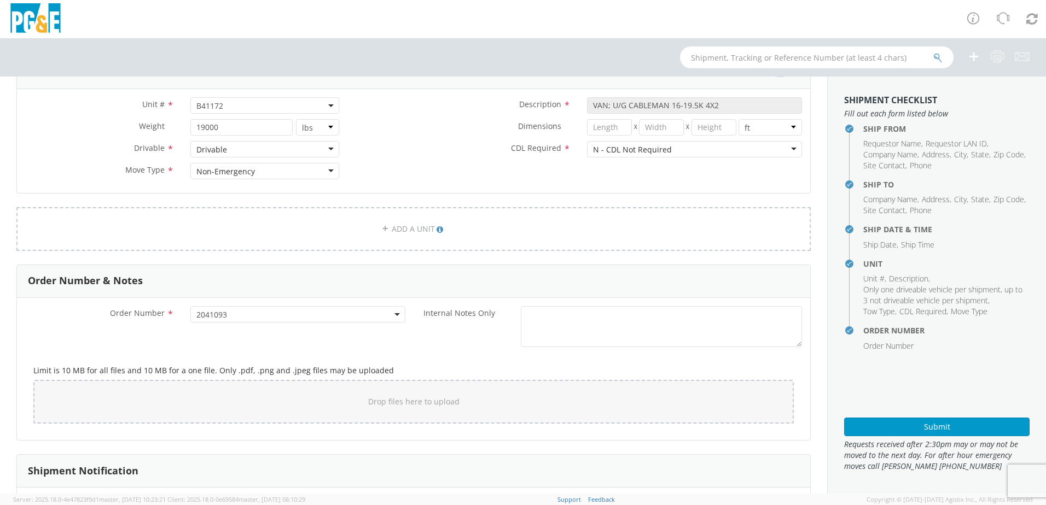
scroll to position [394, 0]
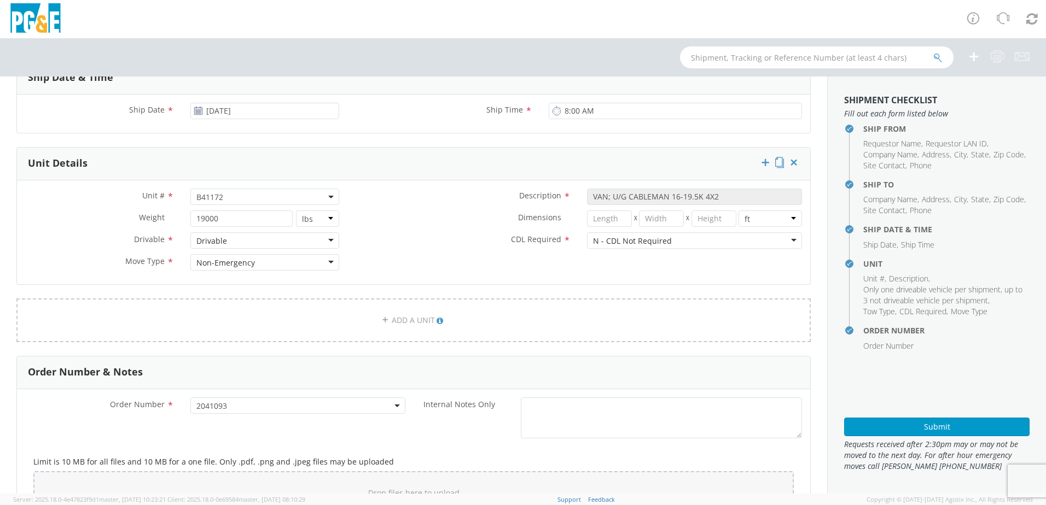
click at [249, 201] on span "B41172" at bounding box center [264, 197] width 137 height 10
click at [226, 211] on input "search" at bounding box center [264, 215] width 142 height 16
paste input "B42124"
type input "B42124"
select select "B42124"
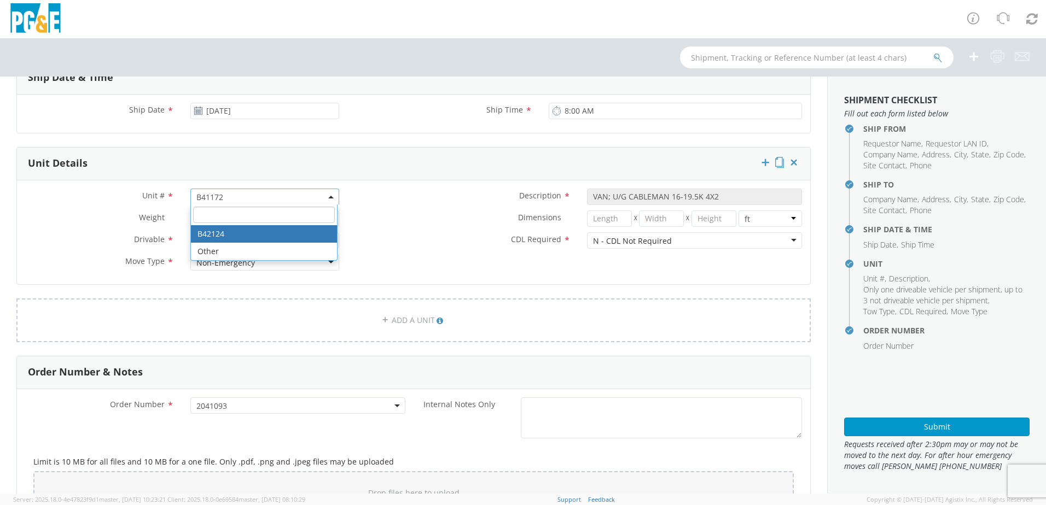
type input "TRUCK; FIELD MECHANIC 16-19.5K 4X4"
type input "19500"
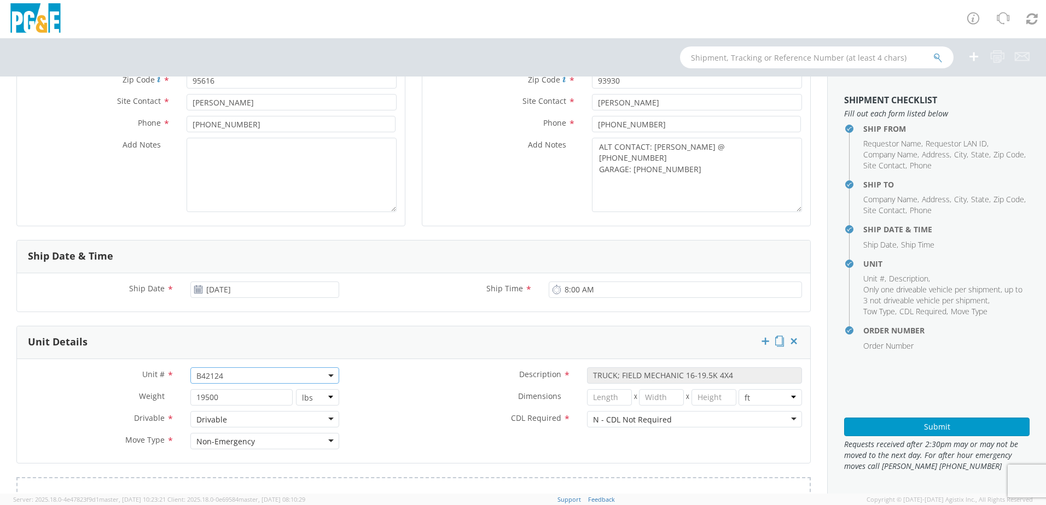
scroll to position [219, 0]
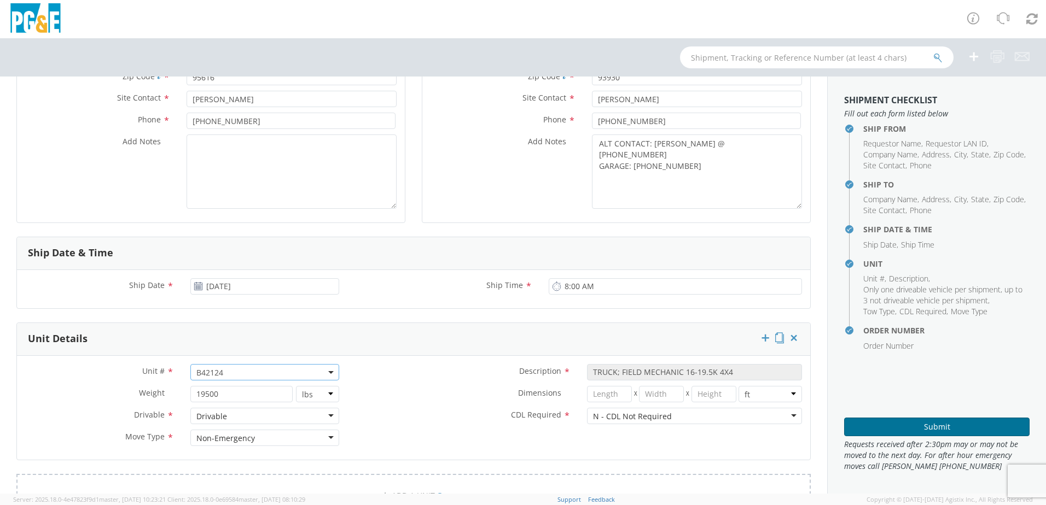
click at [936, 426] on button "Submit" at bounding box center [936, 427] width 185 height 19
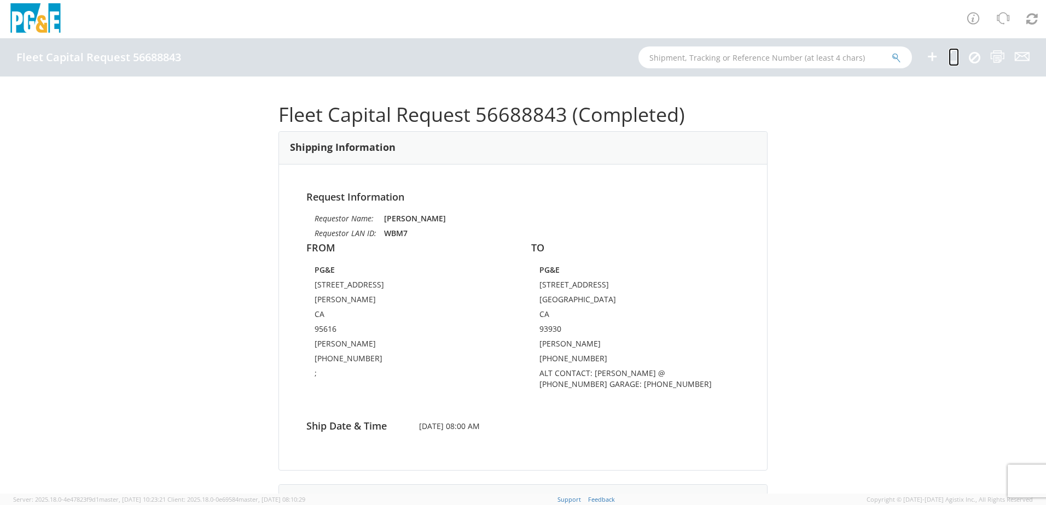
click at [951, 53] on icon at bounding box center [953, 57] width 10 height 14
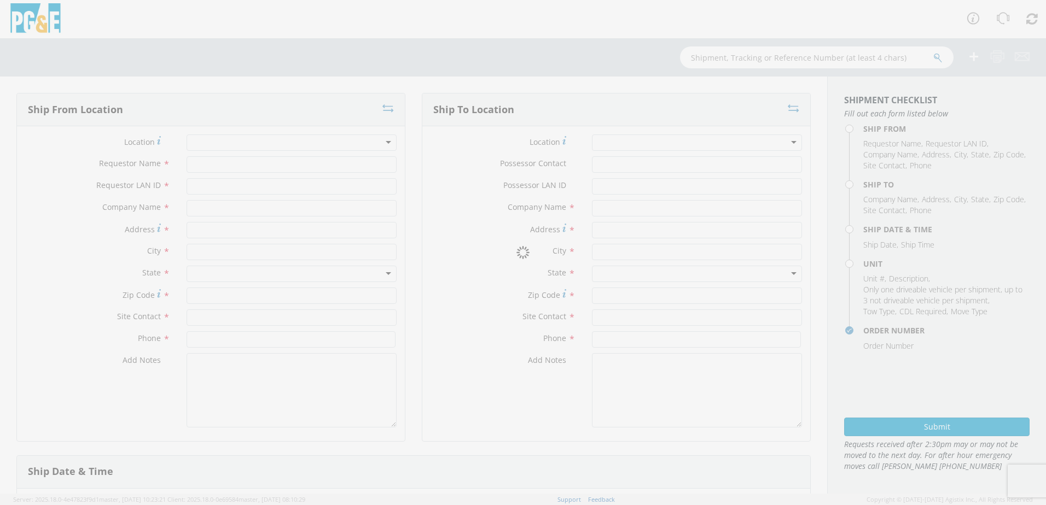
type input "[PERSON_NAME]"
type input "WBM7"
type input "PG&E"
type input "[STREET_ADDRESS]"
type input "[PERSON_NAME]"
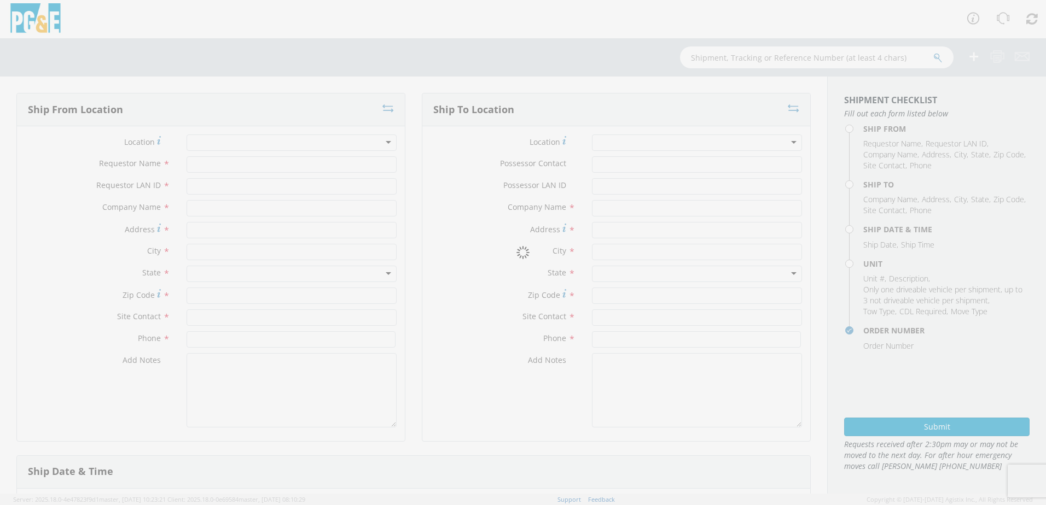
type input "95616"
type input "[PERSON_NAME]"
type input "[PHONE_NUMBER]"
type textarea ";"
type input "PG&E"
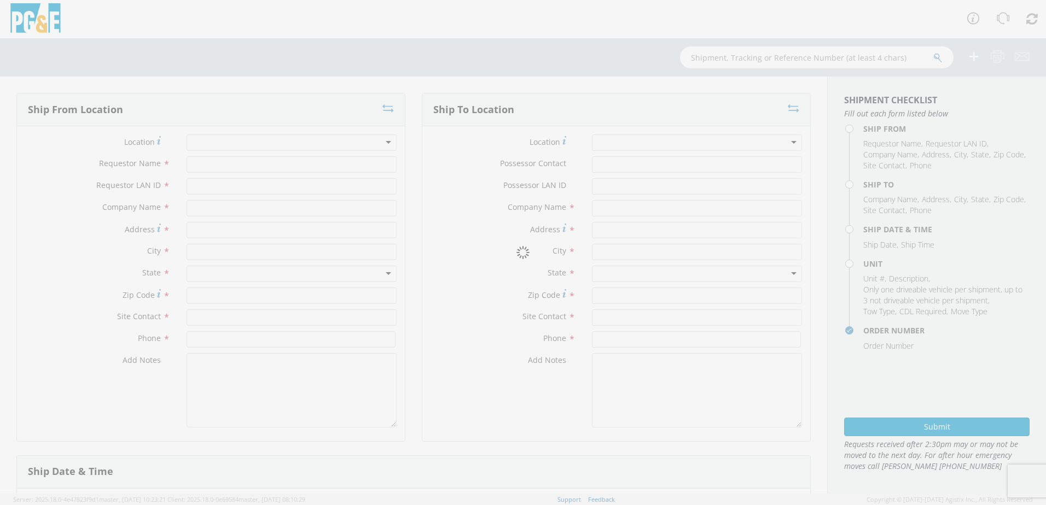
type input "[STREET_ADDRESS]"
type input "[GEOGRAPHIC_DATA]"
type input "93930"
type input "[PERSON_NAME]"
type input "[PHONE_NUMBER]"
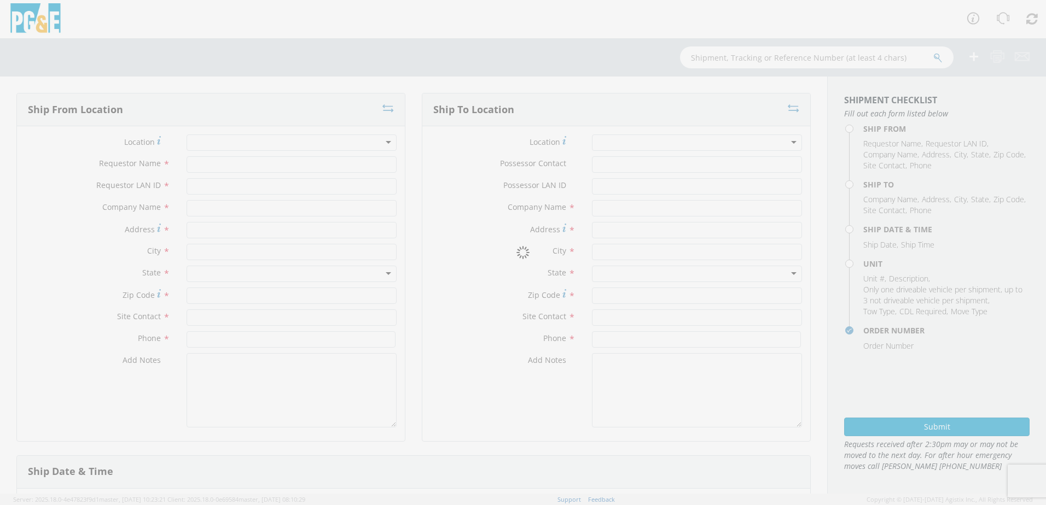
type textarea "ALT CONTACT: [PERSON_NAME] @ [PHONE_NUMBER] GARAGE: [PHONE_NUMBER]"
type input "[DATE]"
type input "8:00 AM"
type input "TRUCK; FIELD MECHANIC 16-19.5K 4X4"
type input "19500"
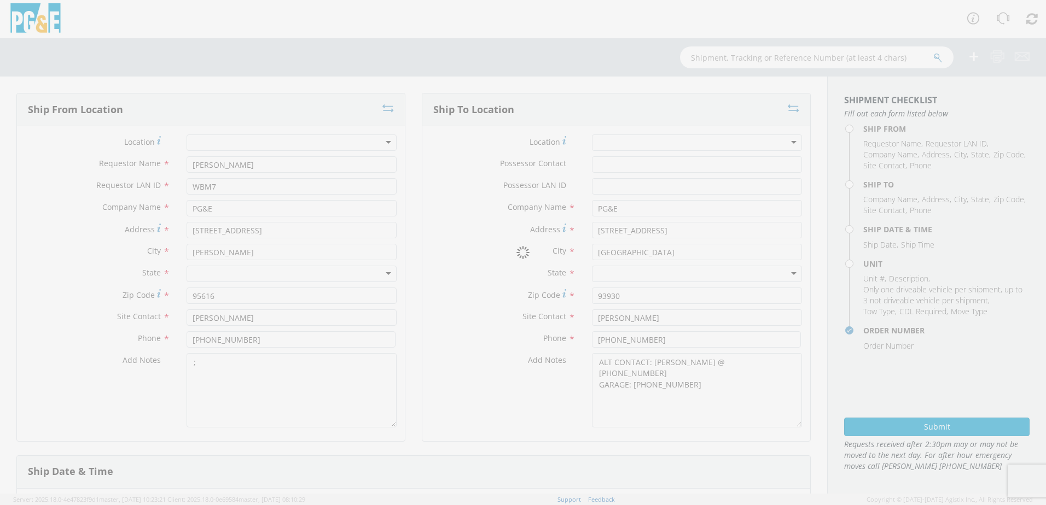
select select "B42124"
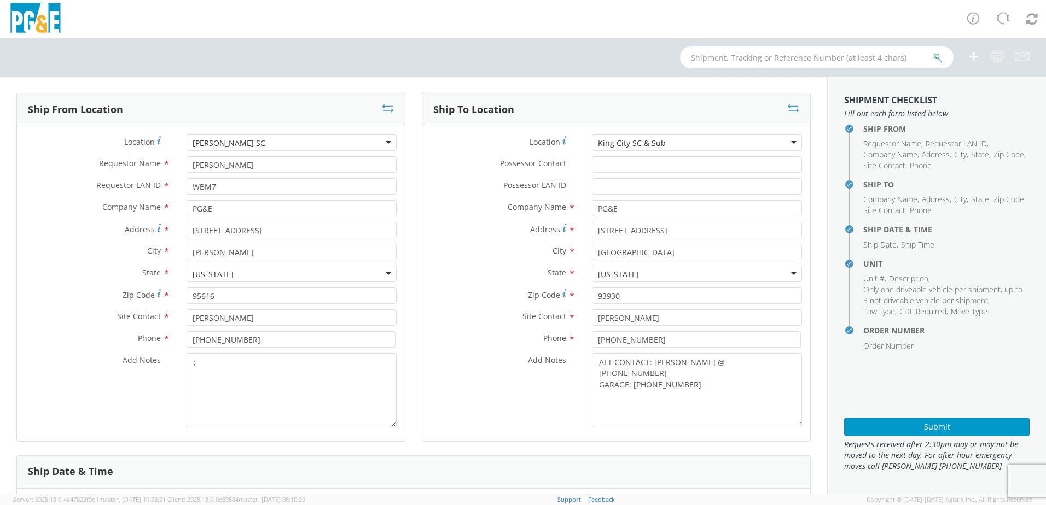
click at [683, 136] on div "King City SC & Sub" at bounding box center [697, 143] width 210 height 16
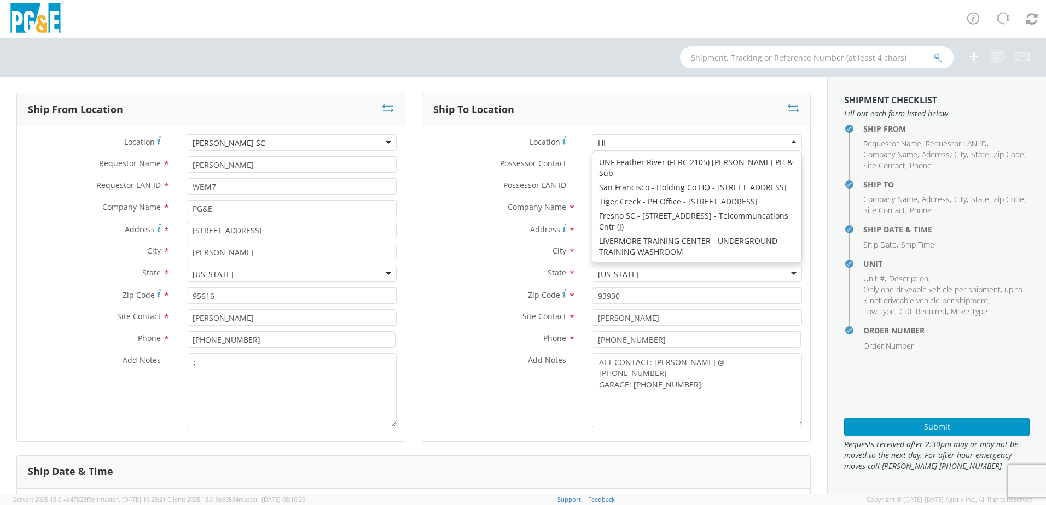
scroll to position [3, 0]
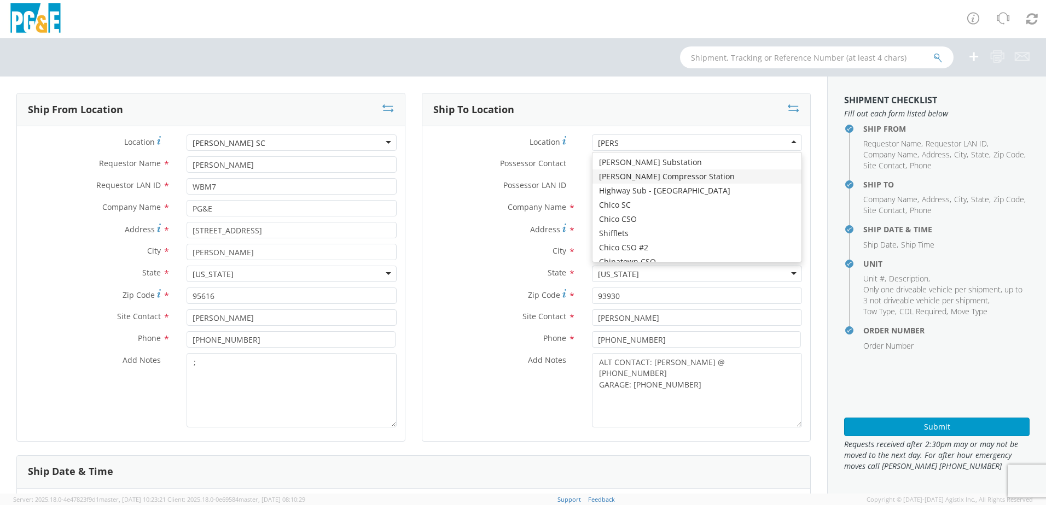
type input "HINKL"
type input "[STREET_ADDRESS]"
type input "[PERSON_NAME]"
type input "92347"
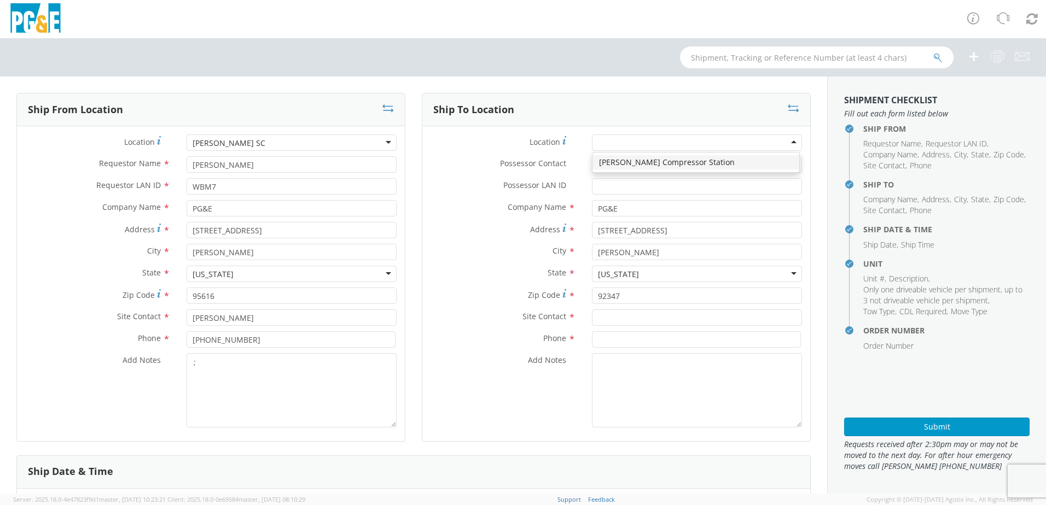
scroll to position [0, 0]
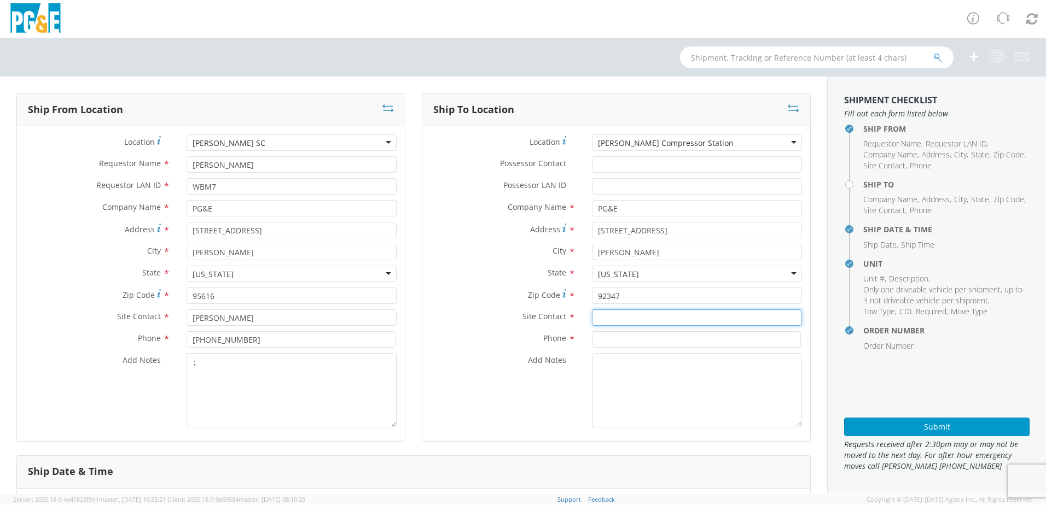
click at [617, 321] on input "text" at bounding box center [697, 318] width 210 height 16
paste input "[PERSON_NAME]"
type input "[PERSON_NAME]"
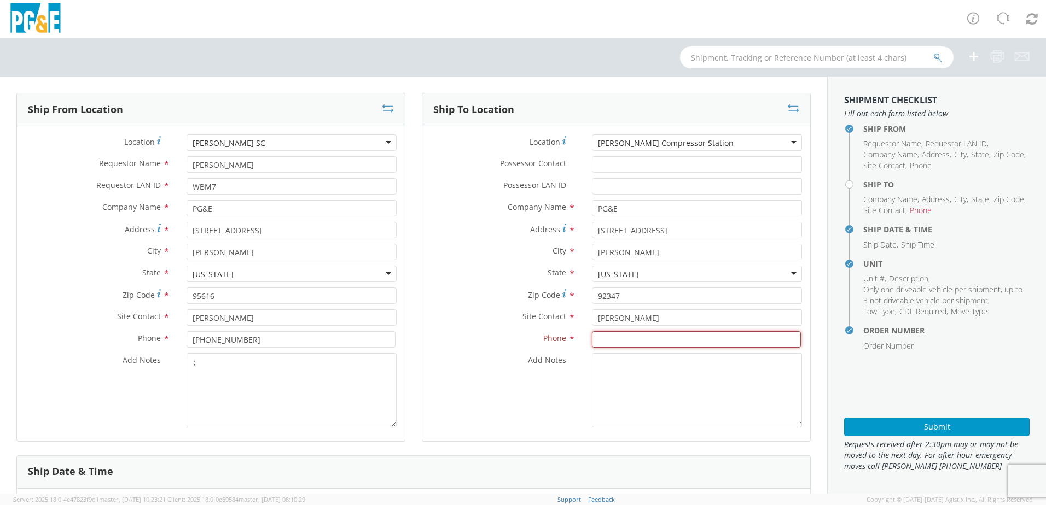
click at [620, 338] on input at bounding box center [696, 339] width 209 height 16
paste input "[PHONE_NUMBER]"
type input "[PHONE_NUMBER]"
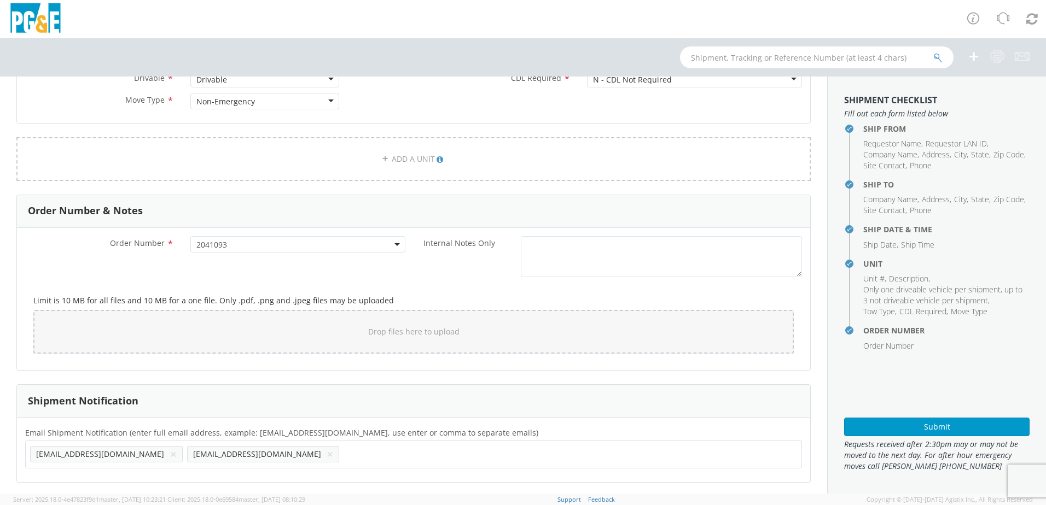
scroll to position [558, 0]
click at [327, 453] on button "×" at bounding box center [330, 451] width 7 height 13
click at [166, 455] on ul "[EMAIL_ADDRESS][DOMAIN_NAME] ×" at bounding box center [413, 451] width 767 height 19
paste input "[EMAIL_ADDRESS][DOMAIN_NAME]"
type input "[EMAIL_ADDRESS][DOMAIN_NAME]"
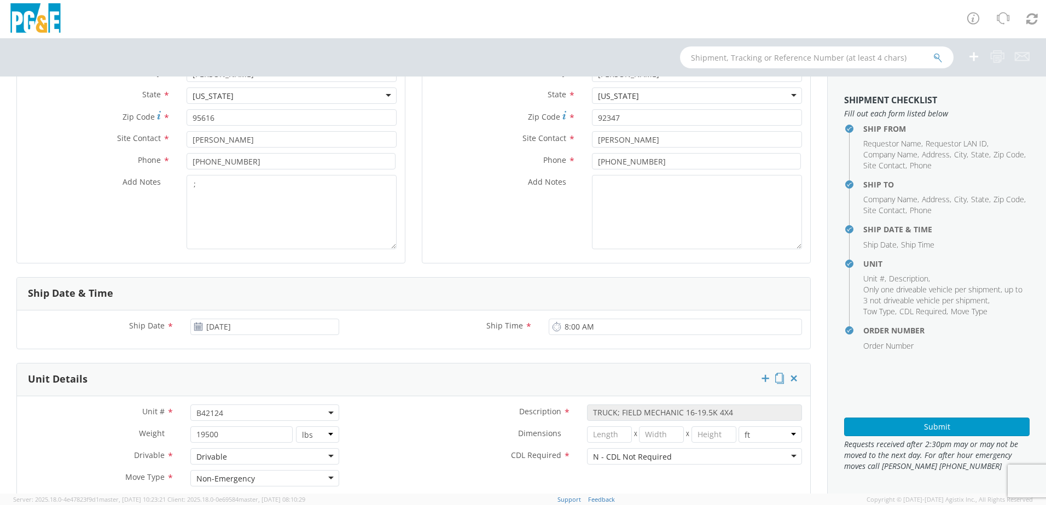
scroll to position [176, 0]
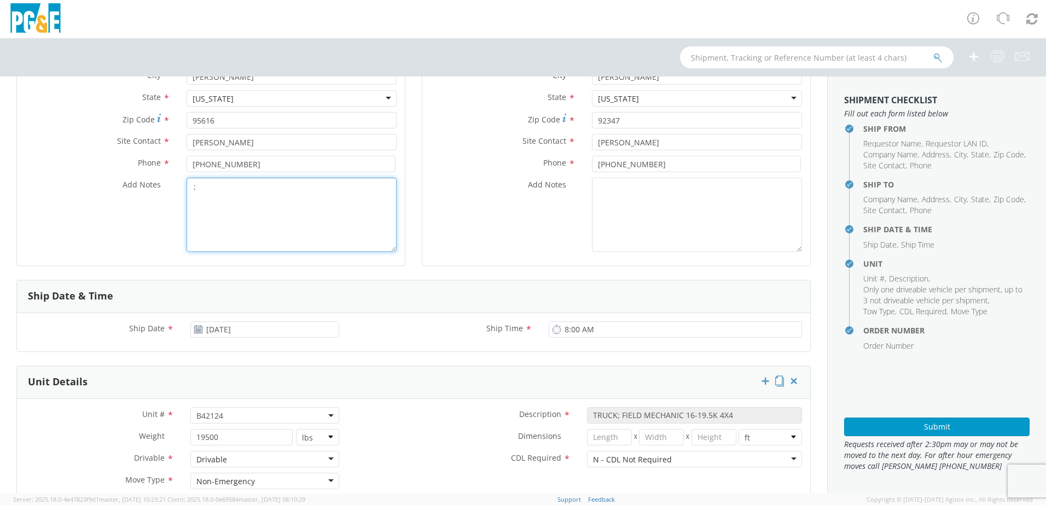
click at [249, 200] on textarea ";" at bounding box center [292, 215] width 210 height 74
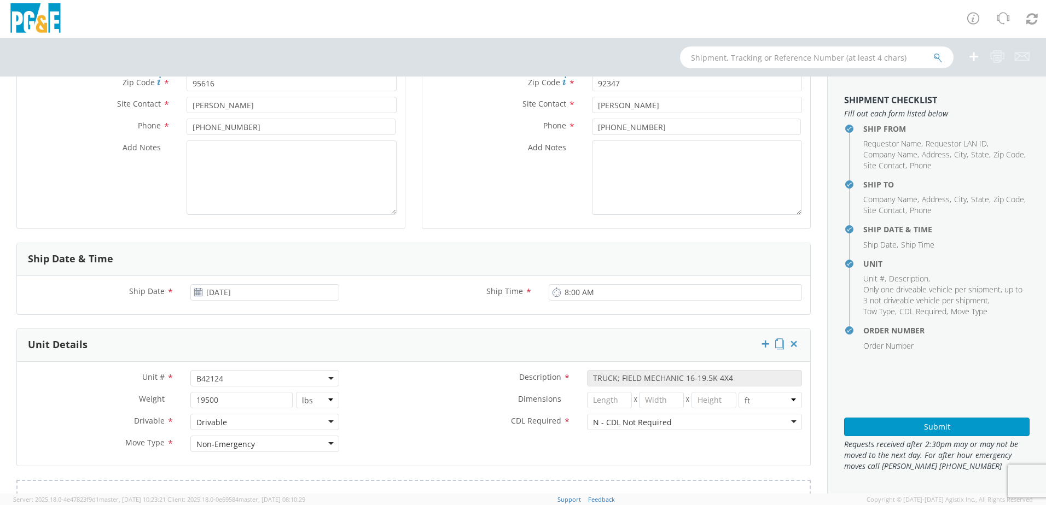
scroll to position [230, 0]
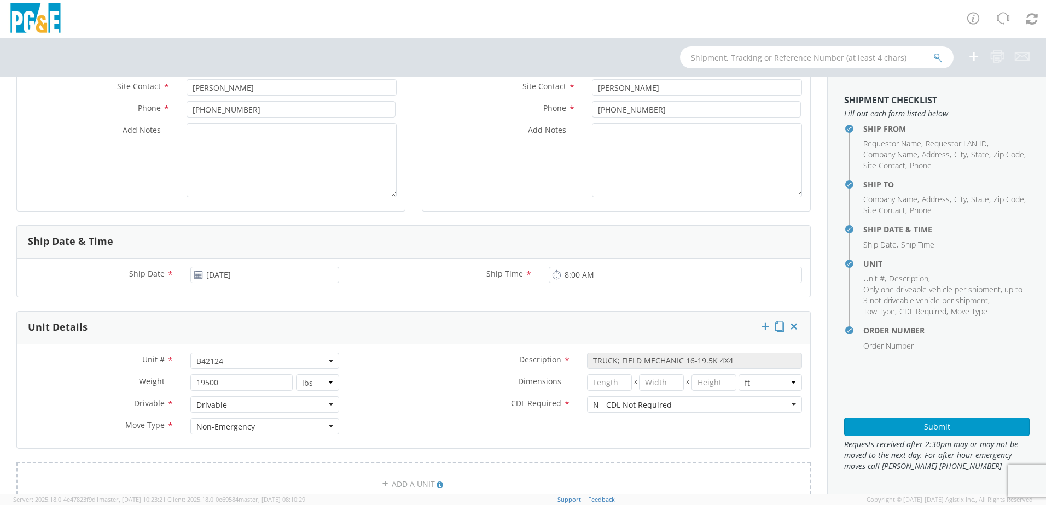
click at [228, 357] on span "B42124" at bounding box center [264, 361] width 137 height 10
click at [217, 375] on input "search" at bounding box center [264, 379] width 142 height 16
paste input "B42125"
type input "B42125"
select select "B42125"
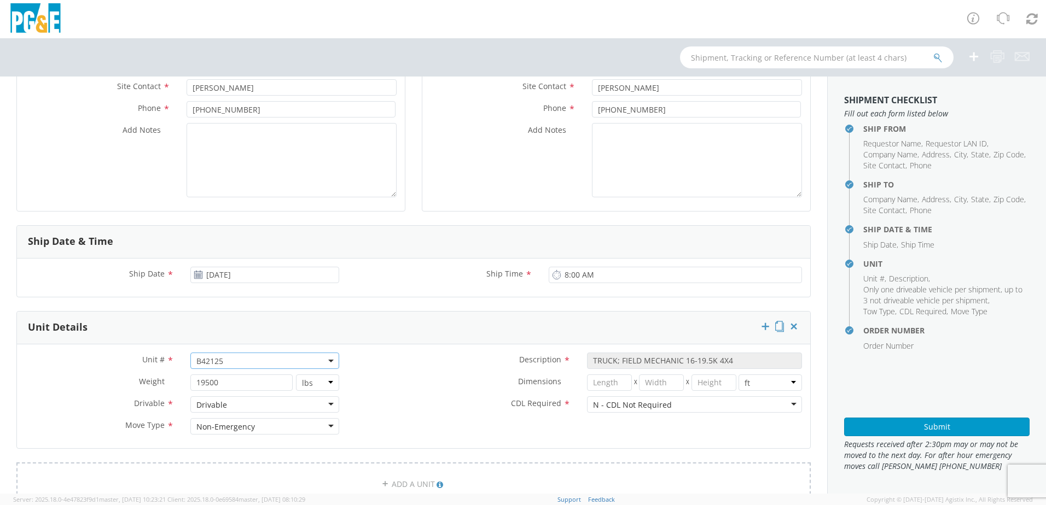
click at [418, 405] on label "CDL Required *" at bounding box center [462, 404] width 231 height 14
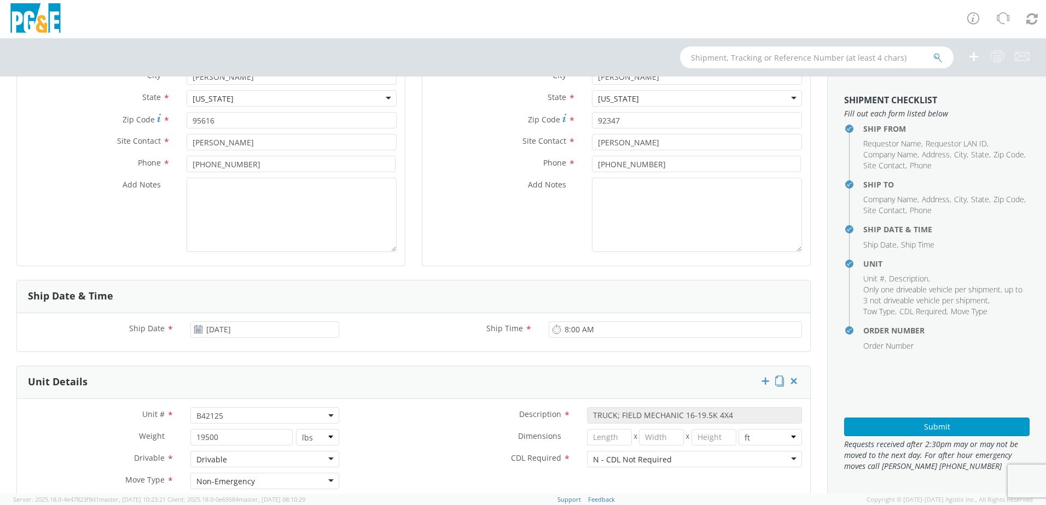
scroll to position [11, 0]
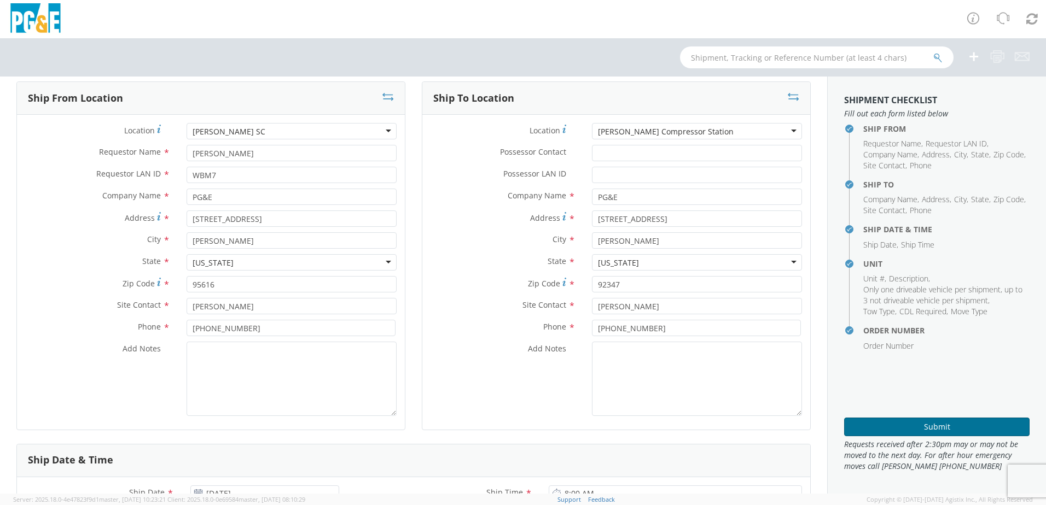
click at [872, 428] on button "Submit" at bounding box center [936, 427] width 185 height 19
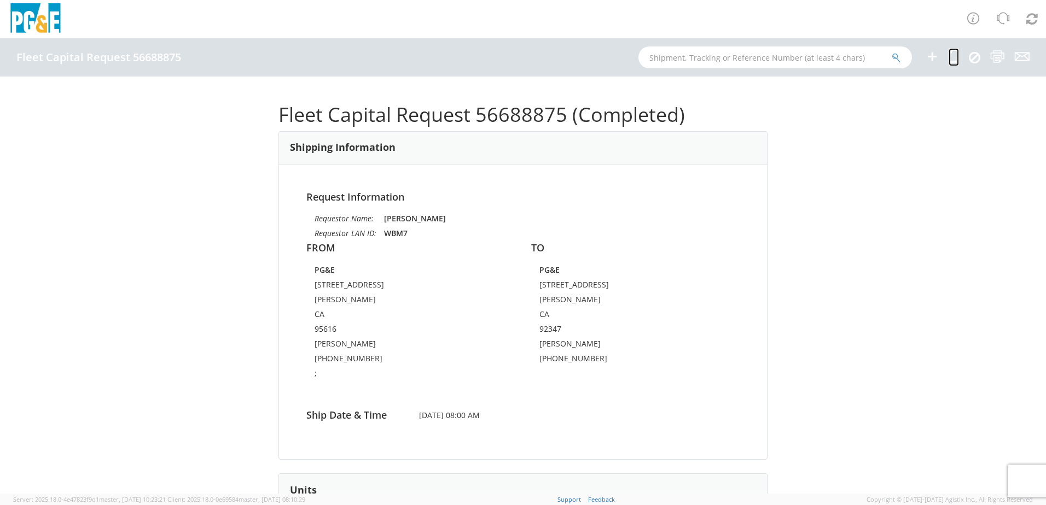
click at [957, 56] on icon at bounding box center [953, 57] width 10 height 14
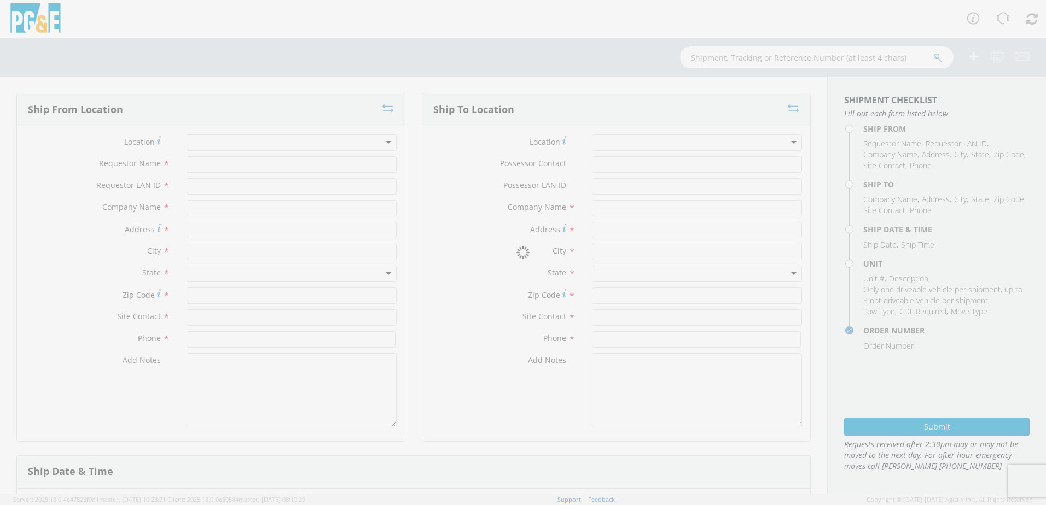
type input "[PERSON_NAME]"
type input "WBM7"
type input "PG&E"
type input "[STREET_ADDRESS]"
type input "[PERSON_NAME]"
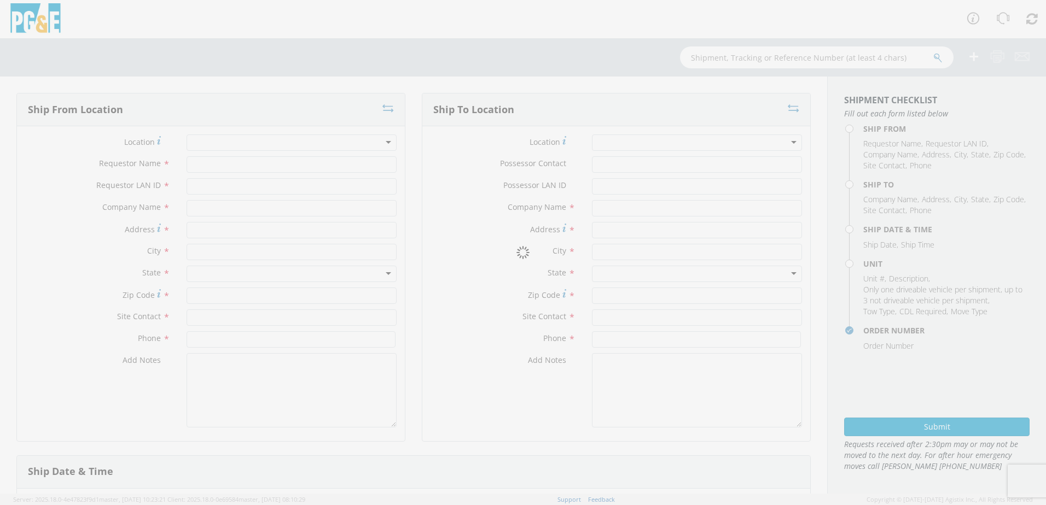
type input "95616"
type input "[PERSON_NAME]"
type input "[PHONE_NUMBER]"
type textarea ";"
type input "PG&E"
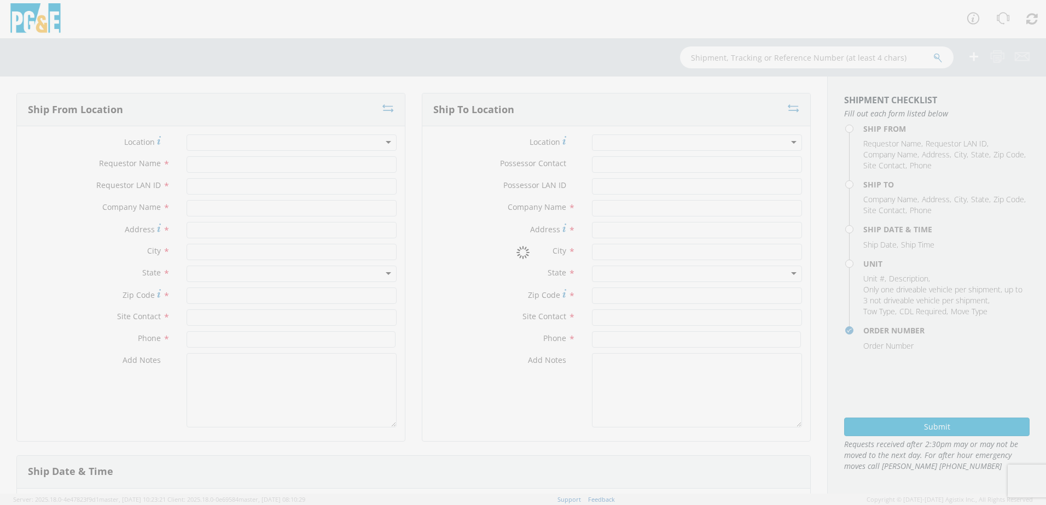
type input "[STREET_ADDRESS]"
type input "[PERSON_NAME]"
type input "92347"
type input "[PERSON_NAME]"
type input "[PHONE_NUMBER]"
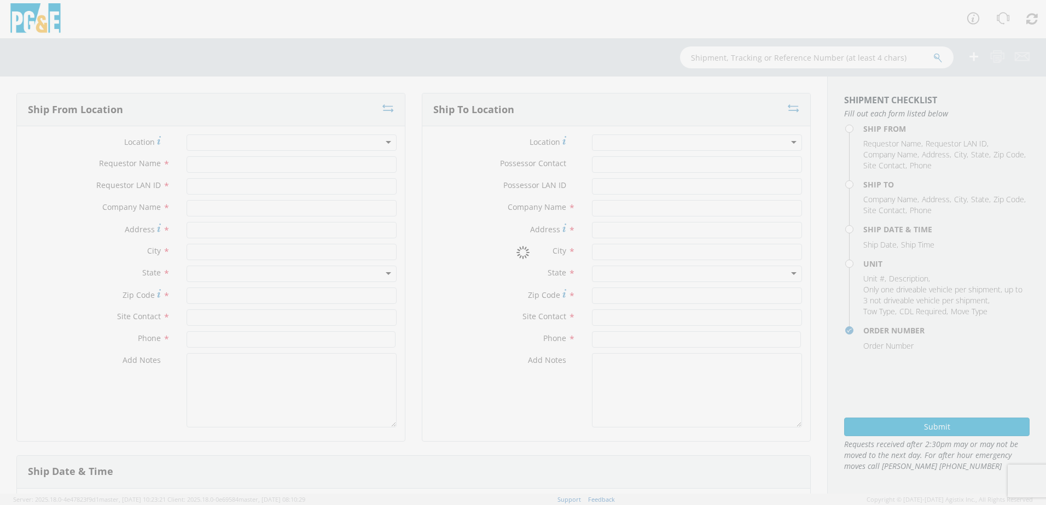
type input "[DATE]"
type input "8:00 AM"
type input "TRUCK; FIELD MECHANIC 16-19.5K 4X4"
type input "19500"
select select "B42125"
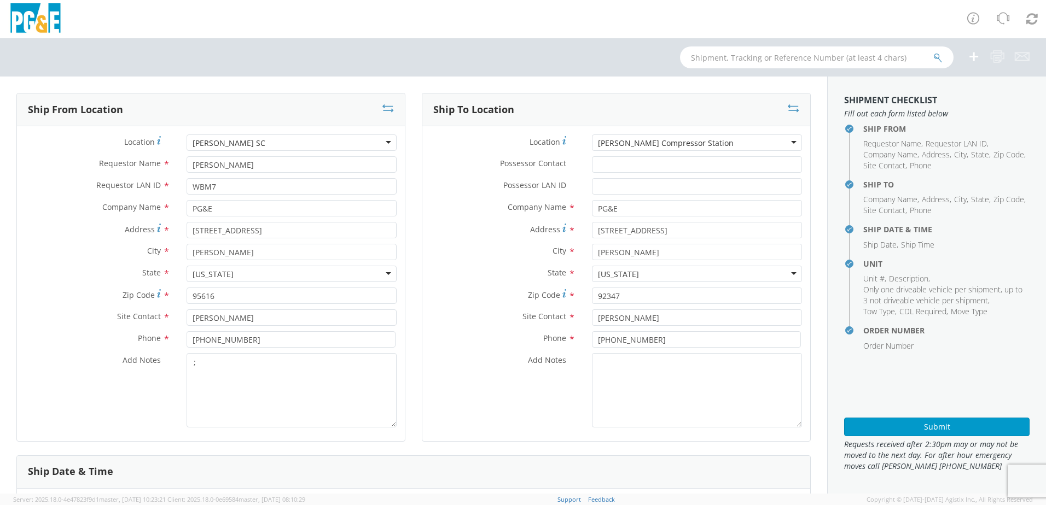
click at [726, 139] on div "[PERSON_NAME] Compressor Station" at bounding box center [697, 143] width 210 height 16
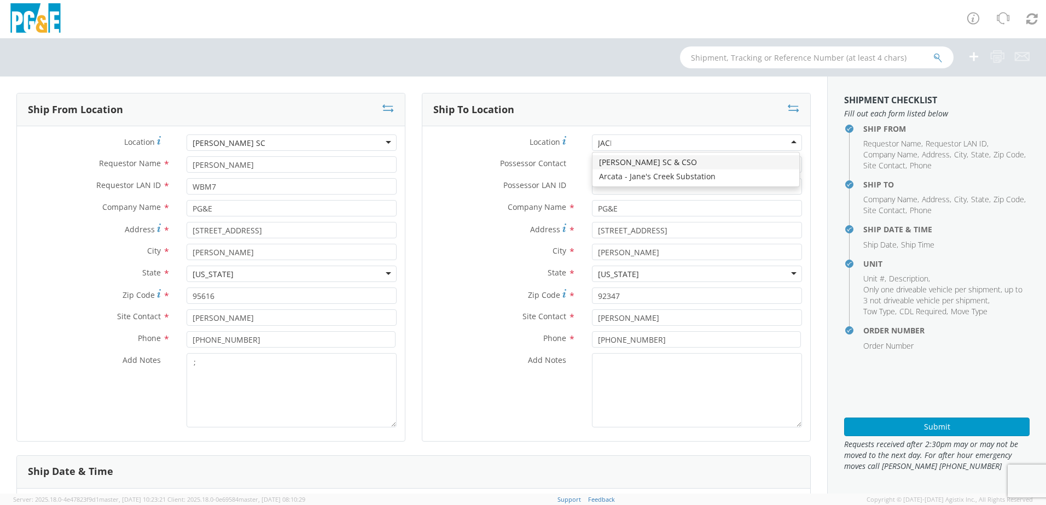
type input "JACKS"
type input "[STREET_ADDRESS][PERSON_NAME]"
type input "[PERSON_NAME]"
type input "95642"
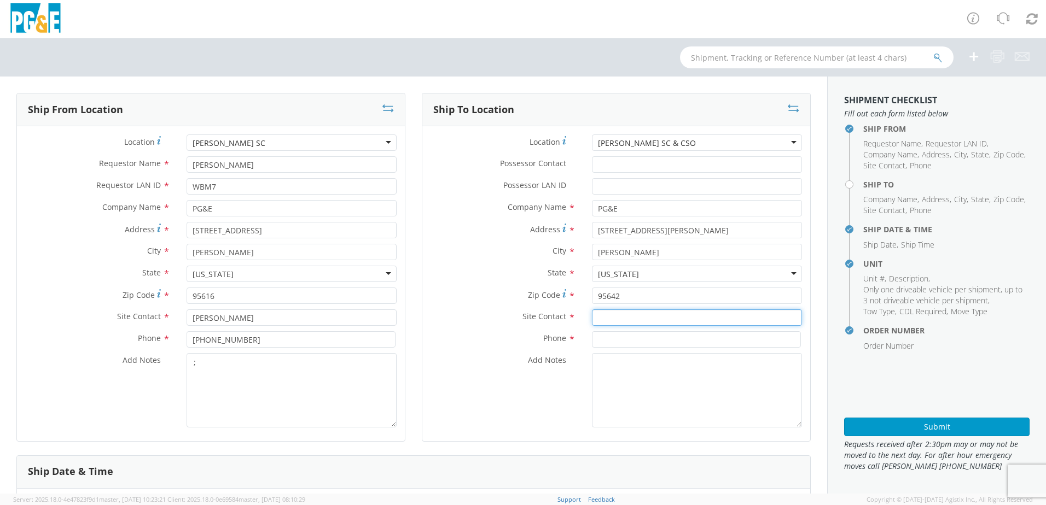
click at [602, 316] on input "text" at bounding box center [697, 318] width 210 height 16
paste input "[PERSON_NAME]"
type input "[PERSON_NAME]"
click at [617, 340] on input at bounding box center [696, 339] width 209 height 16
paste input "[PHONE_NUMBER]"
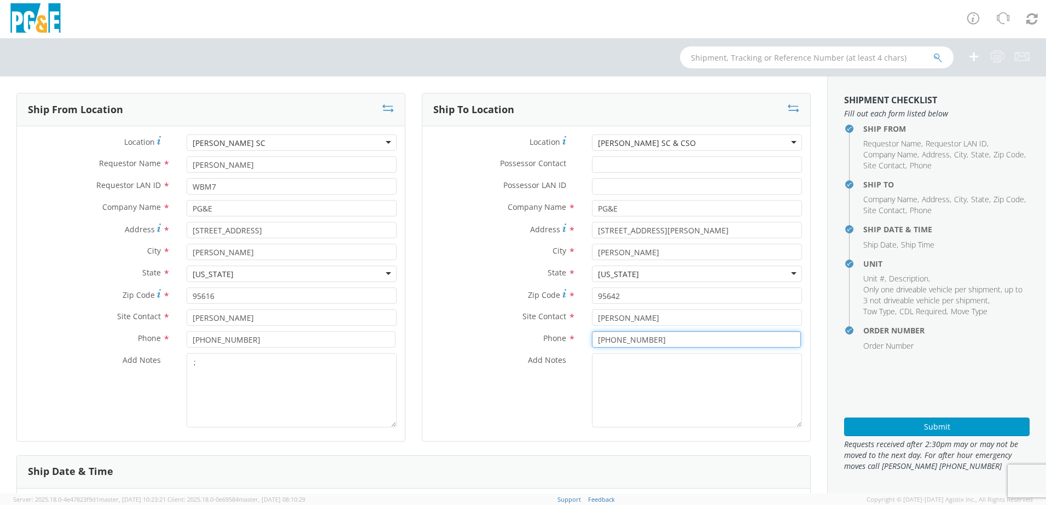
type input "[PHONE_NUMBER]"
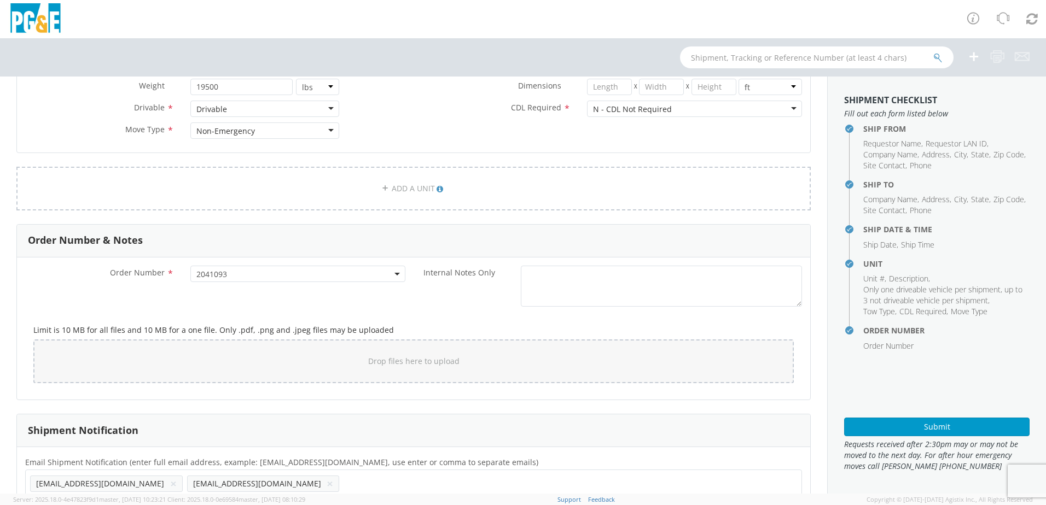
scroll to position [558, 0]
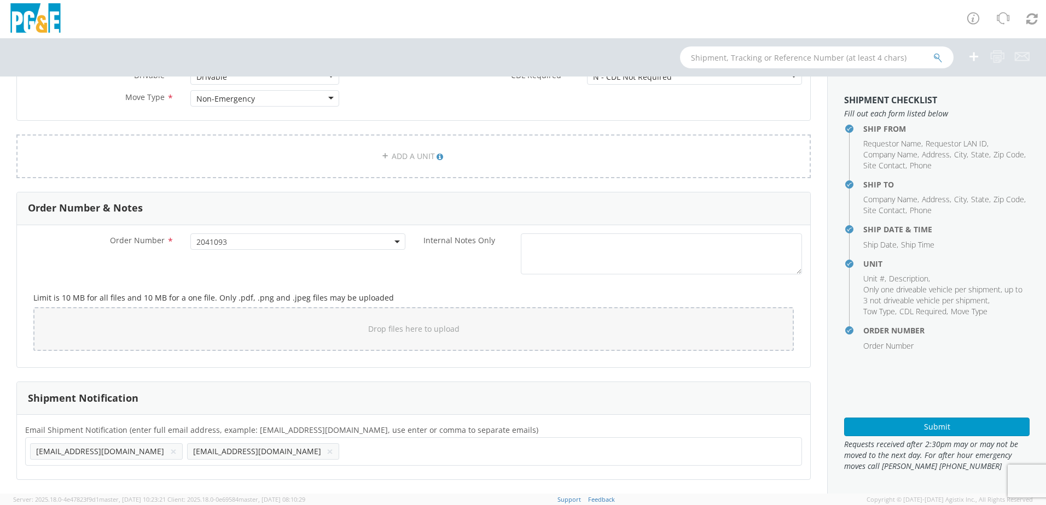
click at [327, 452] on button "×" at bounding box center [330, 451] width 7 height 13
click at [162, 452] on ul "[EMAIL_ADDRESS][DOMAIN_NAME] ×" at bounding box center [413, 451] width 767 height 19
paste input "[EMAIL_ADDRESS][DOMAIN_NAME]"
type input "[EMAIL_ADDRESS][DOMAIN_NAME]"
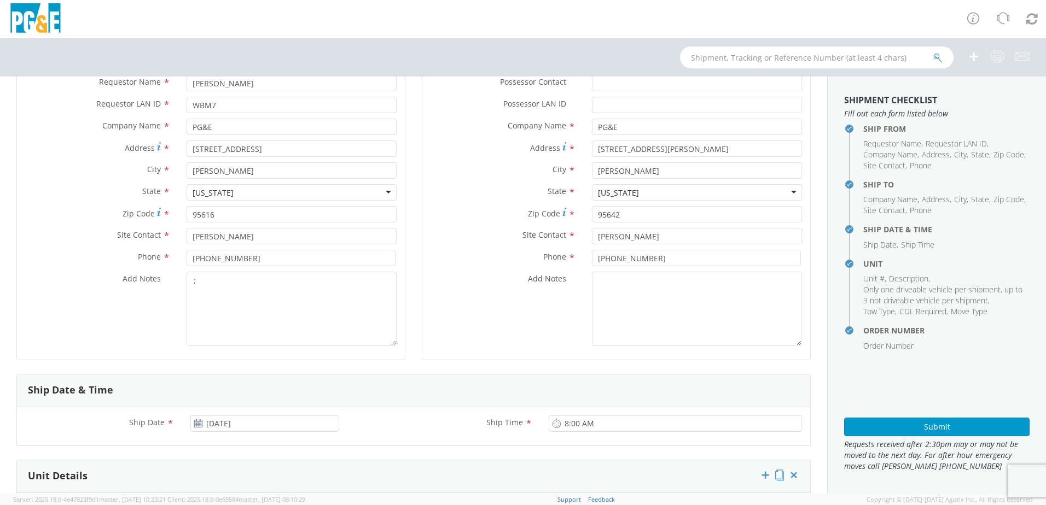
scroll to position [66, 0]
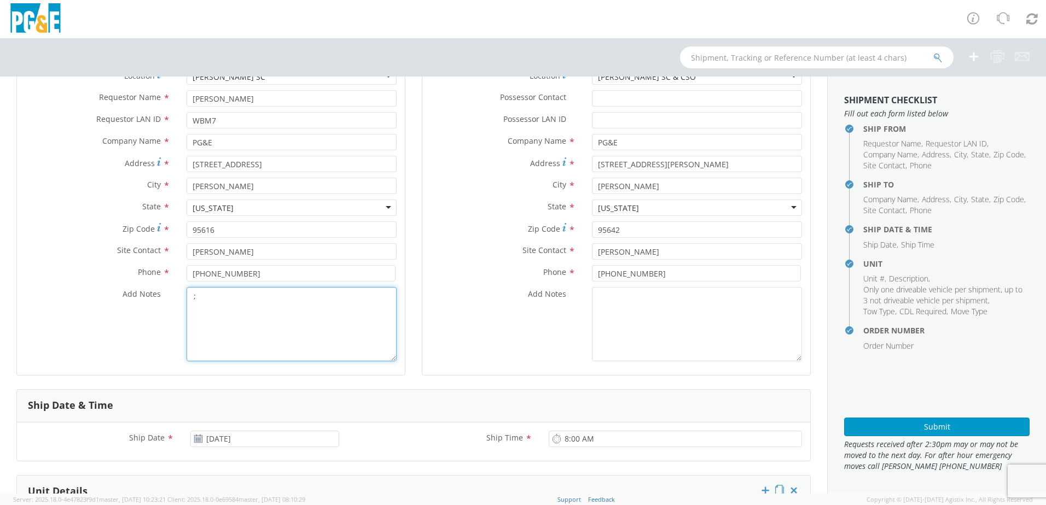
click at [312, 318] on textarea ";" at bounding box center [292, 324] width 210 height 74
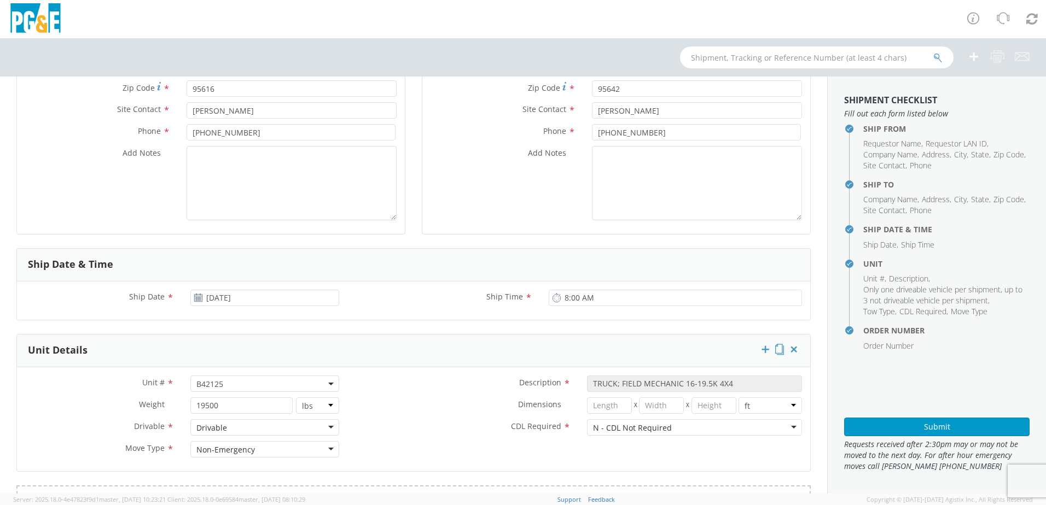
scroll to position [219, 0]
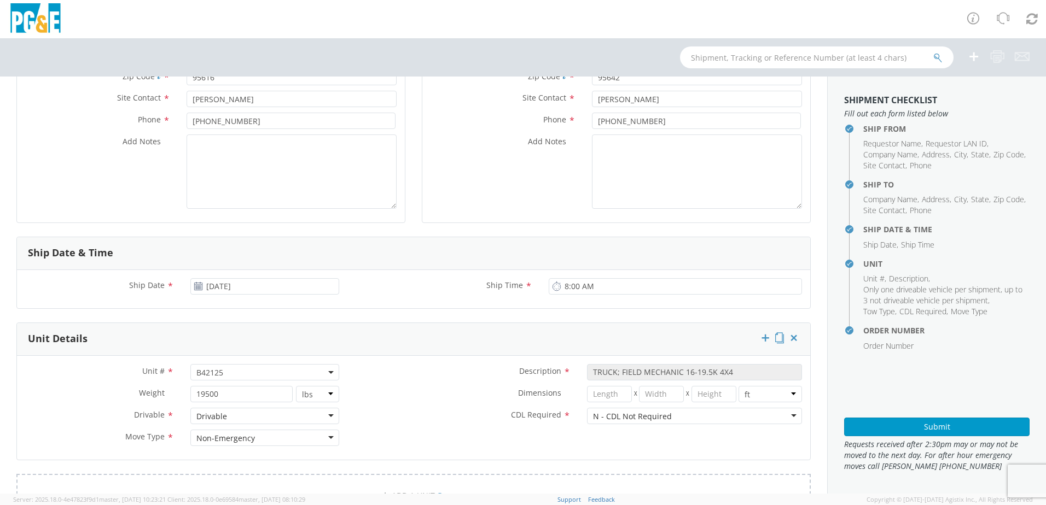
click at [221, 373] on span "B42125" at bounding box center [264, 373] width 137 height 10
click at [215, 392] on input "search" at bounding box center [264, 390] width 142 height 16
paste input "B42127"
type input "B42127"
select select "B42127"
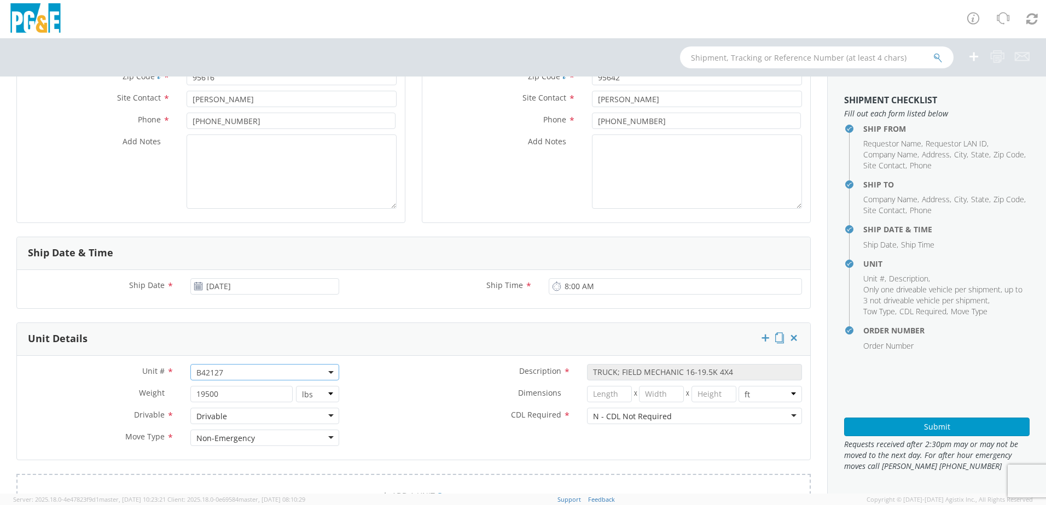
click at [479, 408] on label "CDL Required *" at bounding box center [462, 415] width 231 height 14
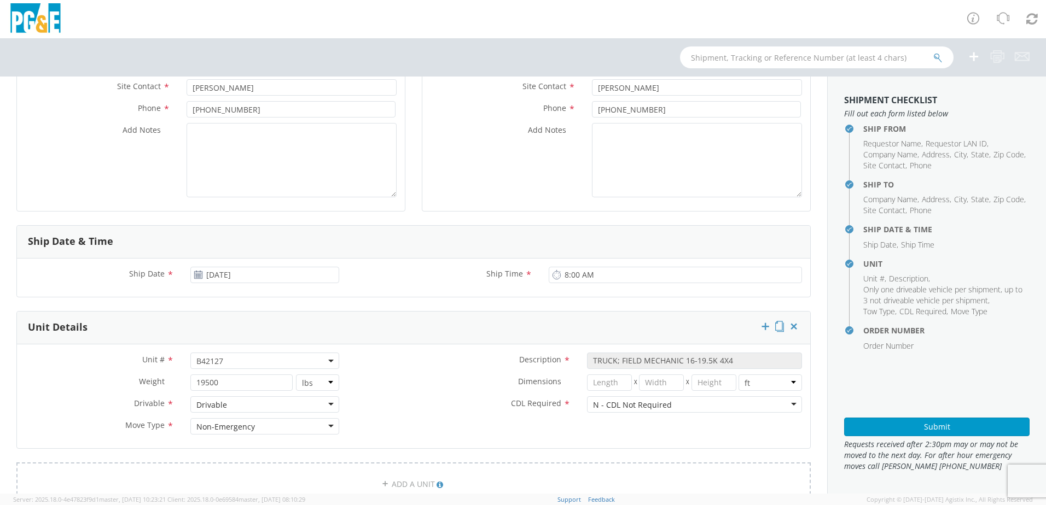
scroll to position [11, 0]
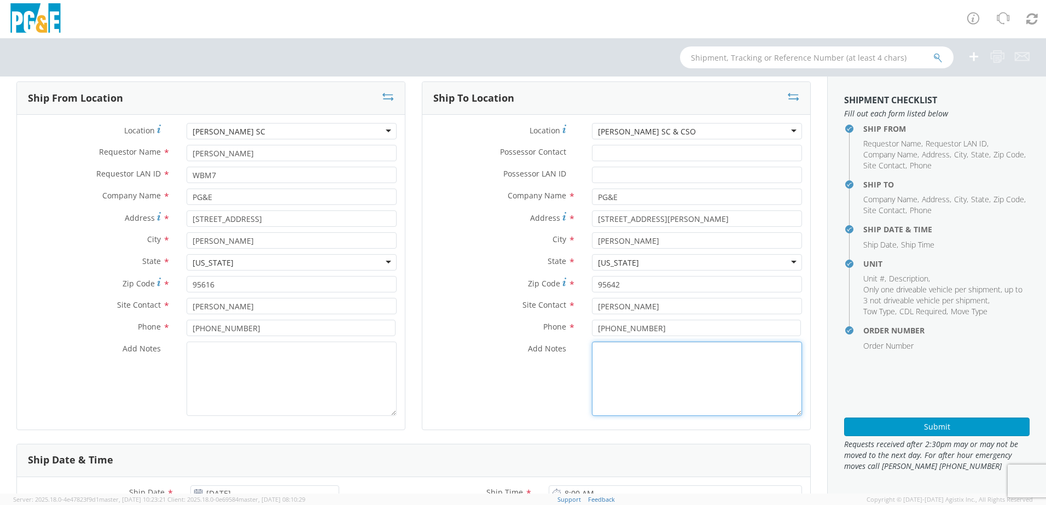
drag, startPoint x: 772, startPoint y: 383, endPoint x: 745, endPoint y: 377, distance: 27.6
click at [772, 383] on textarea "Add Notes *" at bounding box center [697, 379] width 210 height 74
click at [690, 375] on textarea "Add Notes *" at bounding box center [697, 379] width 210 height 74
click at [716, 356] on textarea "ALT CONTACT:" at bounding box center [697, 379] width 210 height 74
paste textarea "[PERSON_NAME] @ [PHONE_NUMBER]"
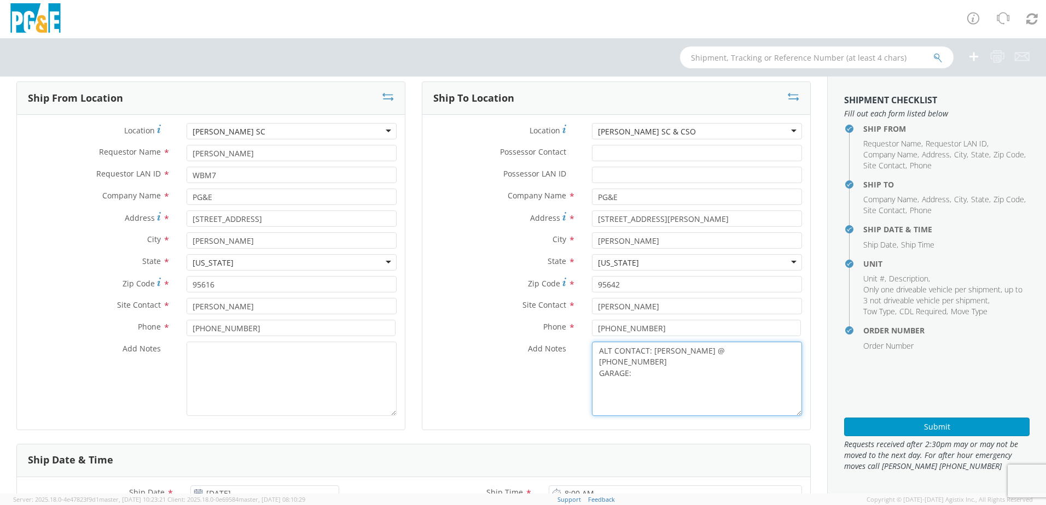
click at [639, 362] on textarea "ALT CONTACT: [PERSON_NAME] @ [PHONE_NUMBER] GARAGE:" at bounding box center [697, 379] width 210 height 74
paste textarea "[PHONE_NUMBER]"
type textarea "ALT CONTACT: [PERSON_NAME] @ [PHONE_NUMBER] GARAGE: [PHONE_NUMBER]"
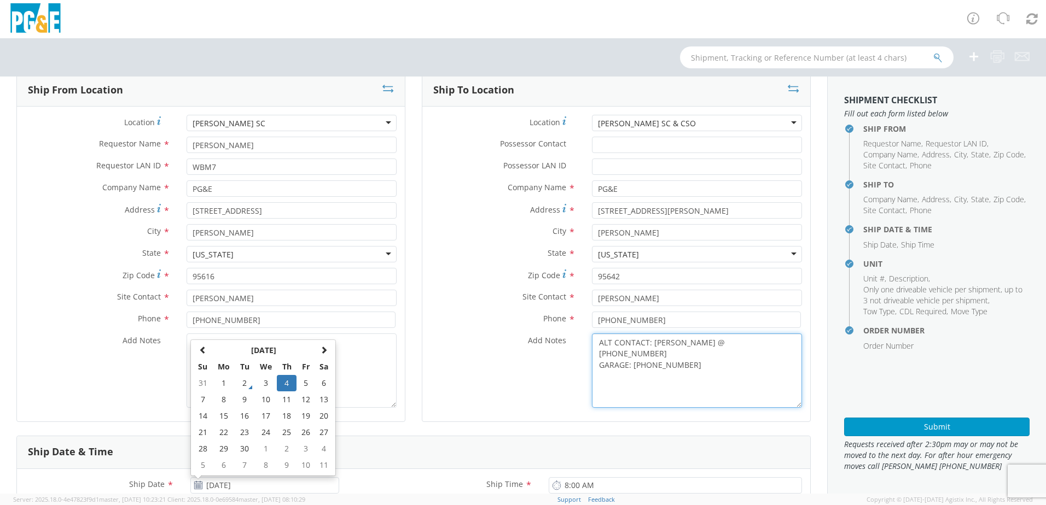
click at [714, 387] on textarea "ALT CONTACT: [PERSON_NAME] @ [PHONE_NUMBER] GARAGE: [PHONE_NUMBER]" at bounding box center [697, 371] width 210 height 74
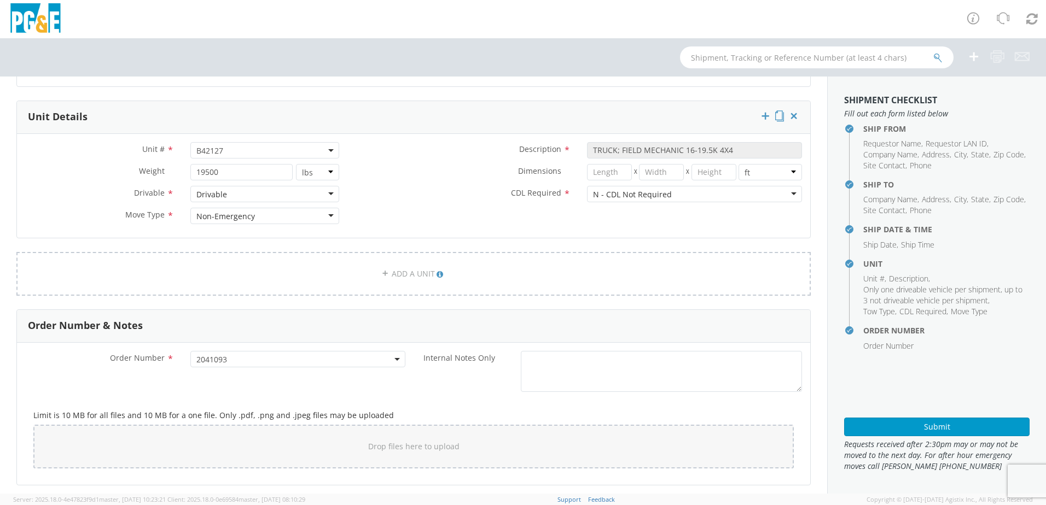
scroll to position [558, 0]
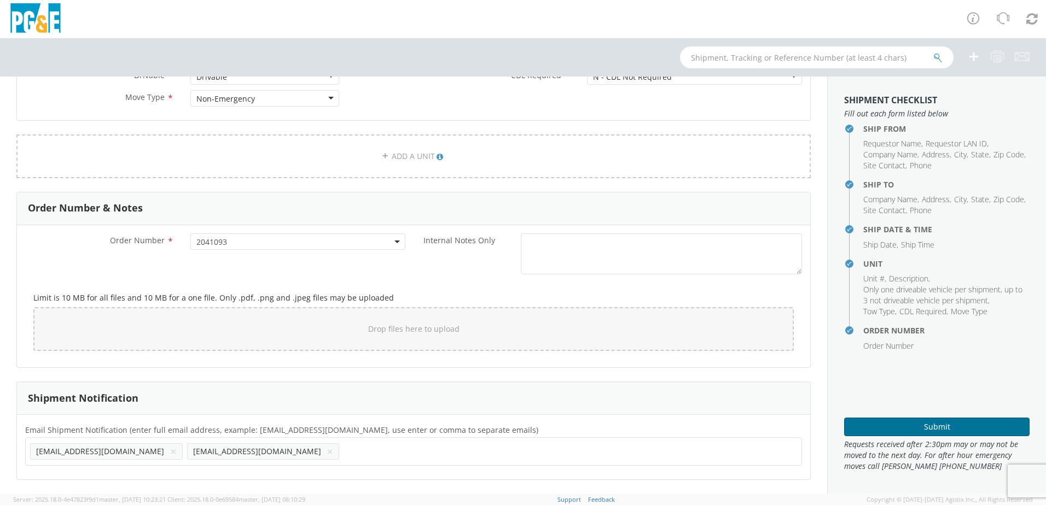
click at [858, 426] on button "Submit" at bounding box center [936, 427] width 185 height 19
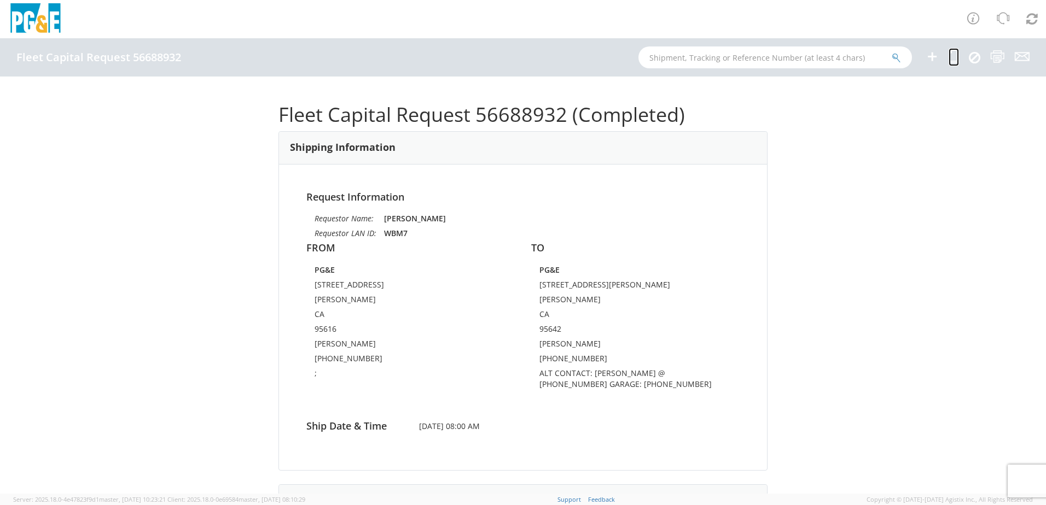
click at [953, 56] on icon at bounding box center [953, 57] width 10 height 14
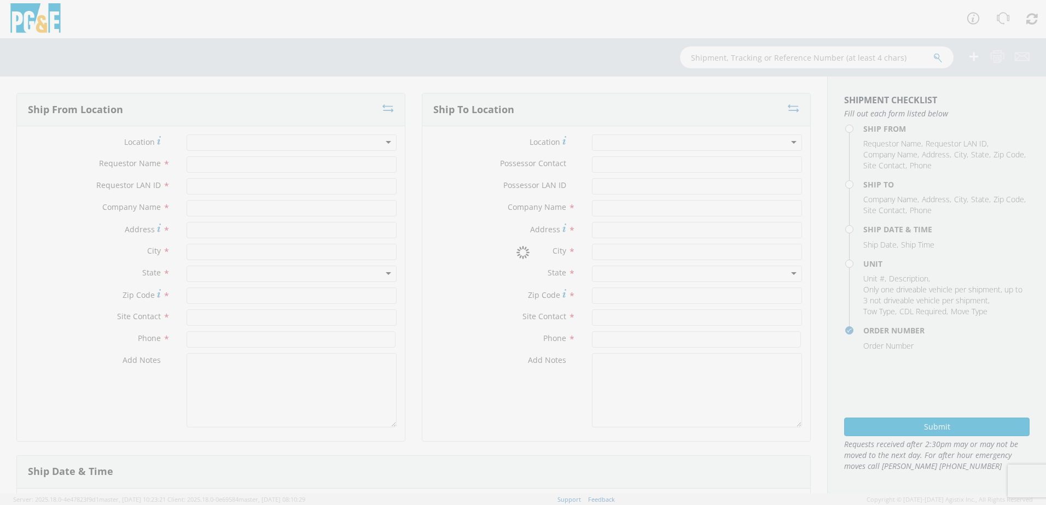
type input "[PERSON_NAME]"
type input "WBM7"
type input "PG&E"
type input "[STREET_ADDRESS]"
type input "[PERSON_NAME]"
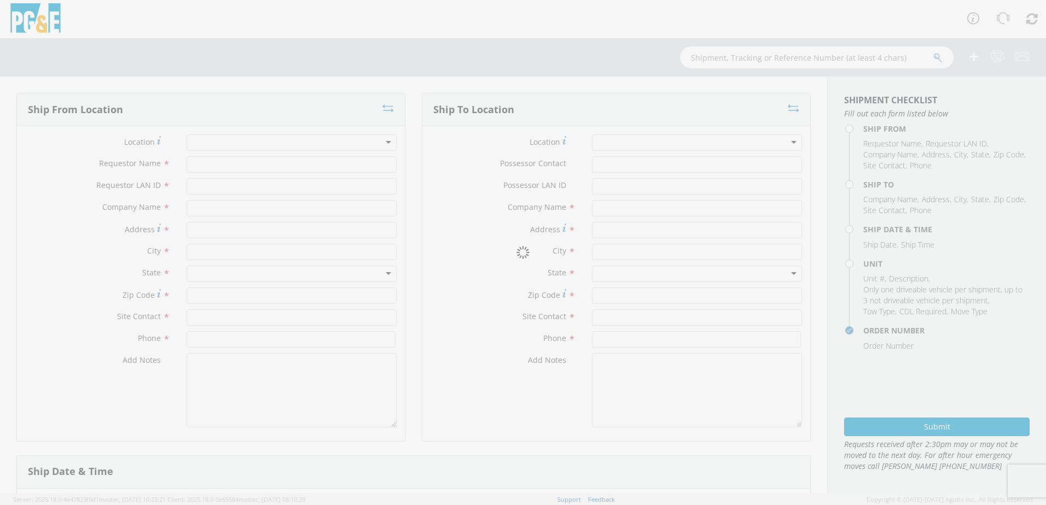
type input "95616"
type input "[PERSON_NAME]"
type input "[PHONE_NUMBER]"
type textarea ";"
type input "PG&E"
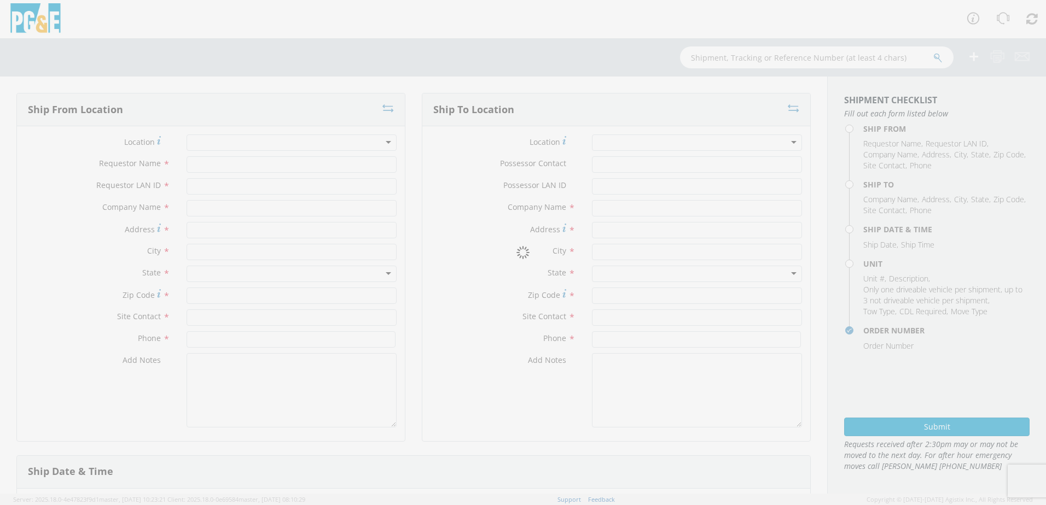
type input "[STREET_ADDRESS][PERSON_NAME]"
type input "[PERSON_NAME]"
type input "95642"
type input "[PERSON_NAME]"
type input "[PHONE_NUMBER]"
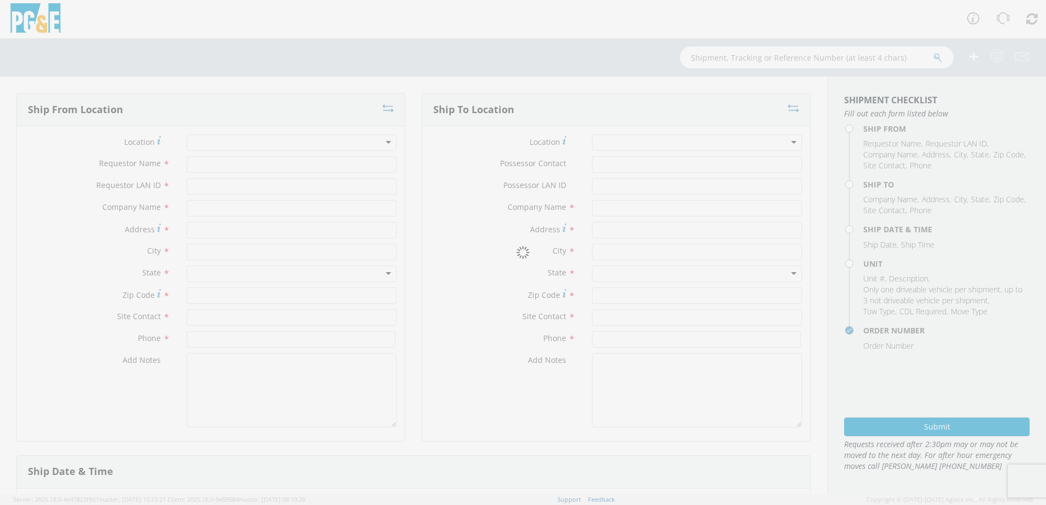
type textarea "ALT CONTACT: [PERSON_NAME] @ [PHONE_NUMBER] GARAGE: [PHONE_NUMBER]"
type input "[DATE]"
type input "8:00 AM"
type input "TRUCK; FIELD MECHANIC 16-19.5K 4X4"
type input "19500"
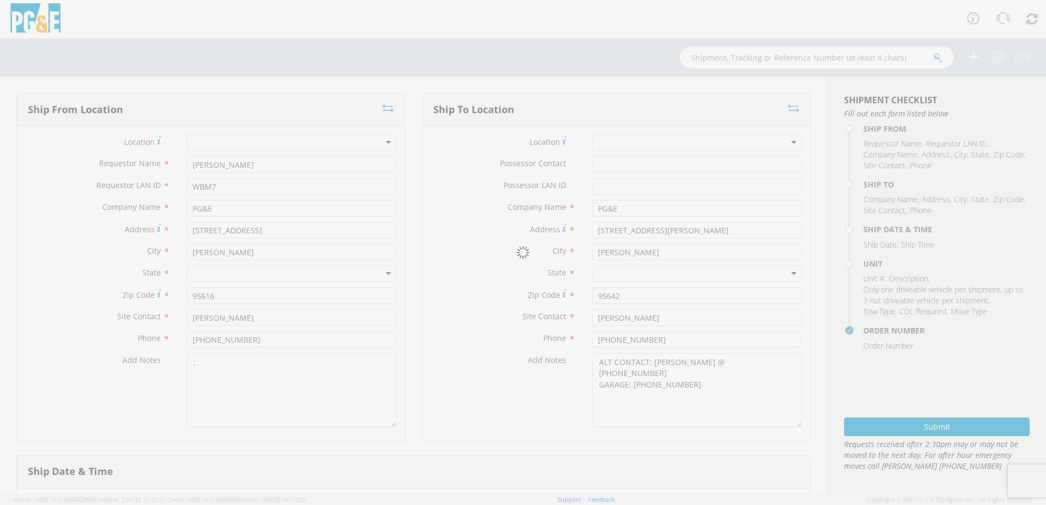
select select "B42127"
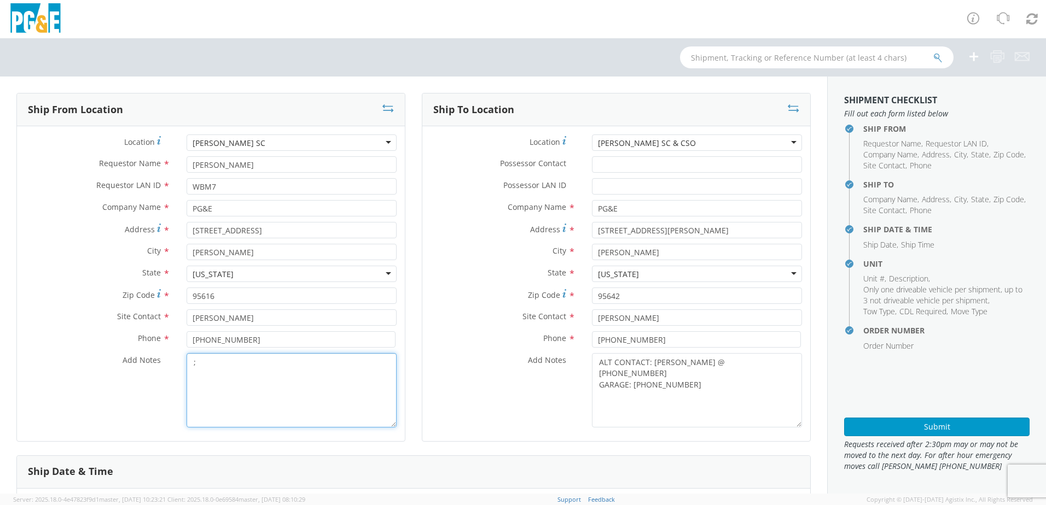
click at [218, 363] on textarea ";" at bounding box center [292, 390] width 210 height 74
click at [671, 148] on div "[PERSON_NAME] SC & CSO" at bounding box center [697, 143] width 210 height 16
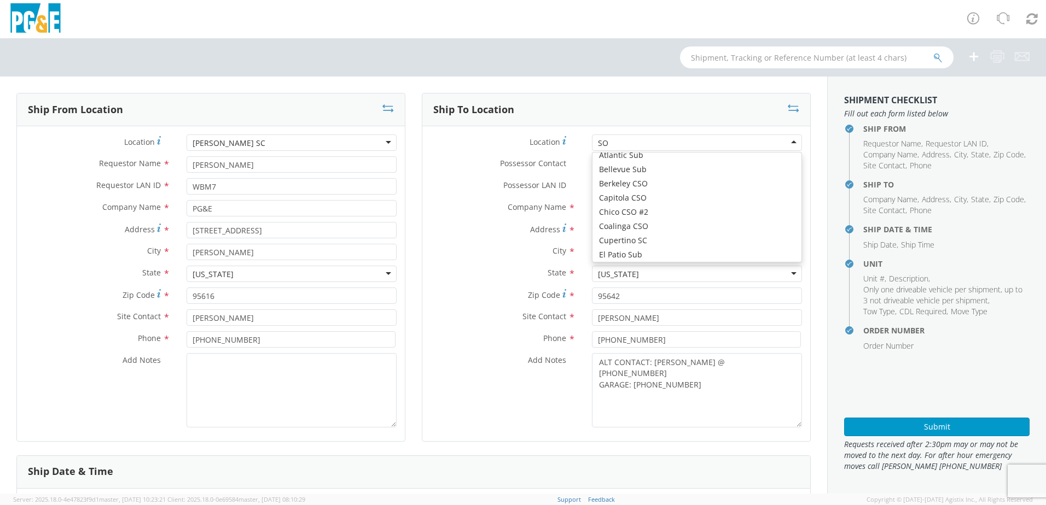
type input "SON"
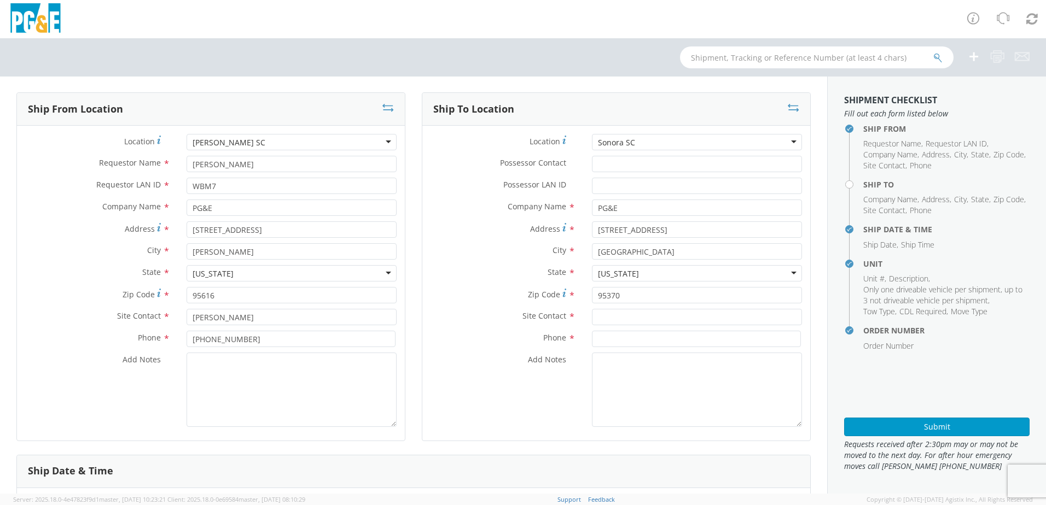
scroll to position [0, 0]
drag, startPoint x: 595, startPoint y: 315, endPoint x: 607, endPoint y: 318, distance: 12.5
click at [595, 315] on input "text" at bounding box center [697, 318] width 210 height 16
paste input "[PERSON_NAME]"
drag, startPoint x: 591, startPoint y: 341, endPoint x: 599, endPoint y: 339, distance: 8.4
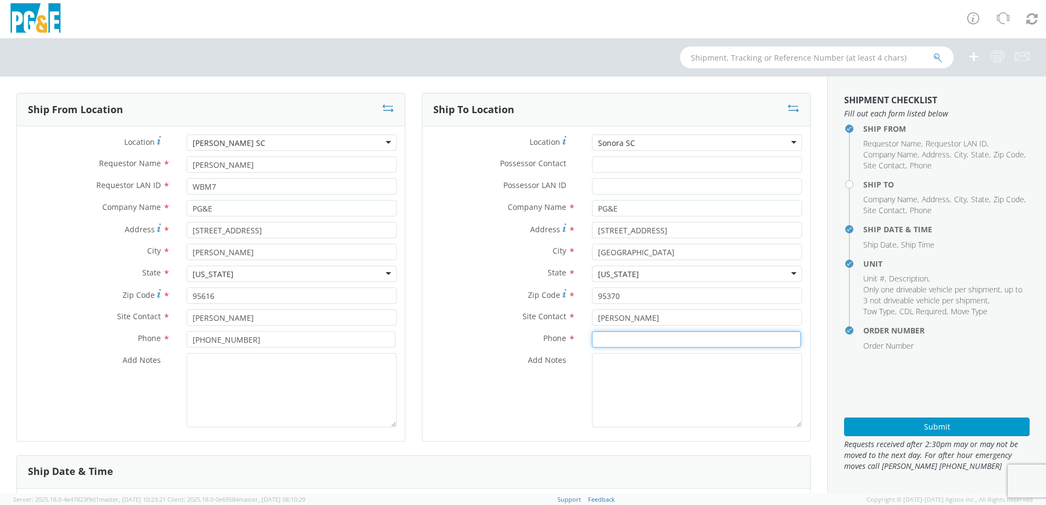
click at [593, 341] on input at bounding box center [696, 339] width 209 height 16
paste input "[PHONE_NUMBER]"
click at [597, 379] on textarea "Add Notes *" at bounding box center [697, 390] width 210 height 74
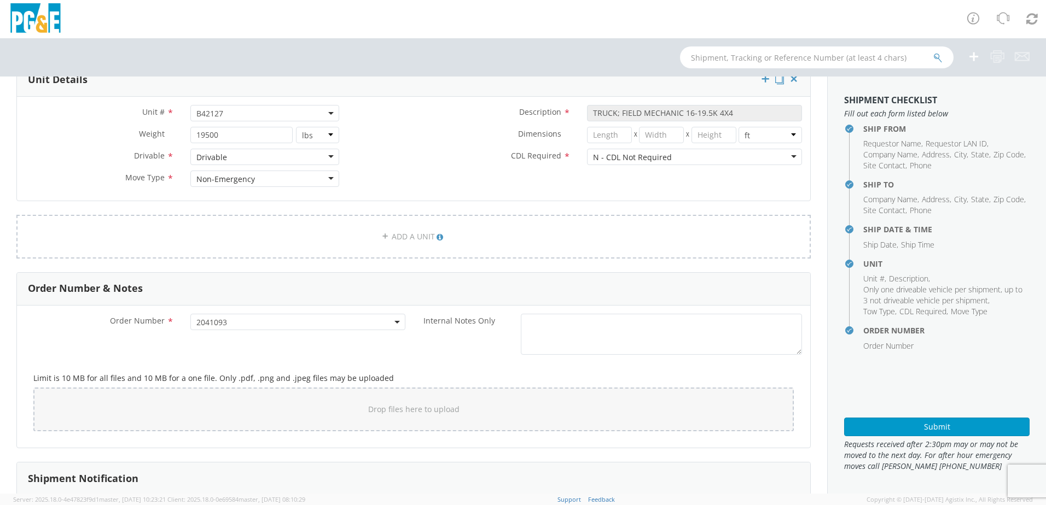
scroll to position [558, 0]
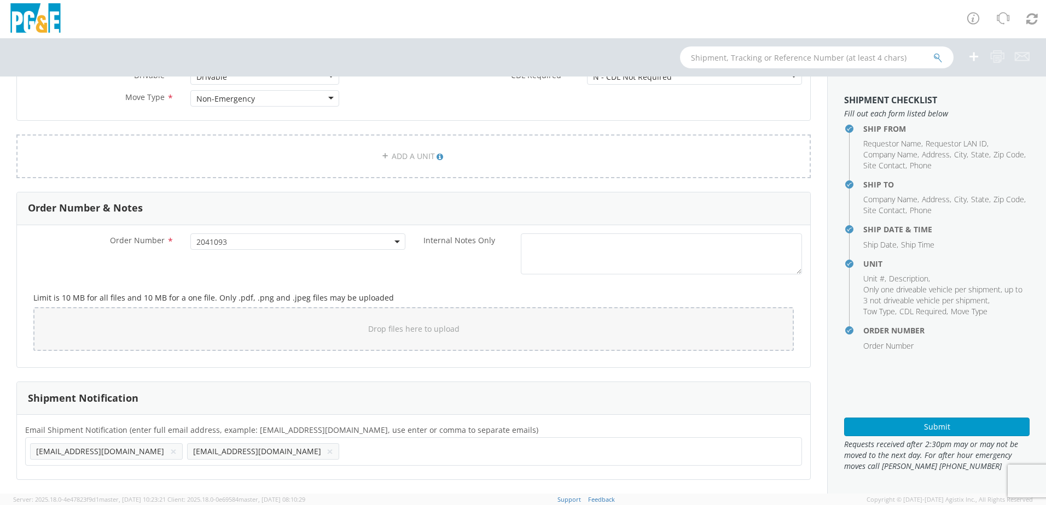
click at [327, 453] on button "×" at bounding box center [330, 451] width 7 height 13
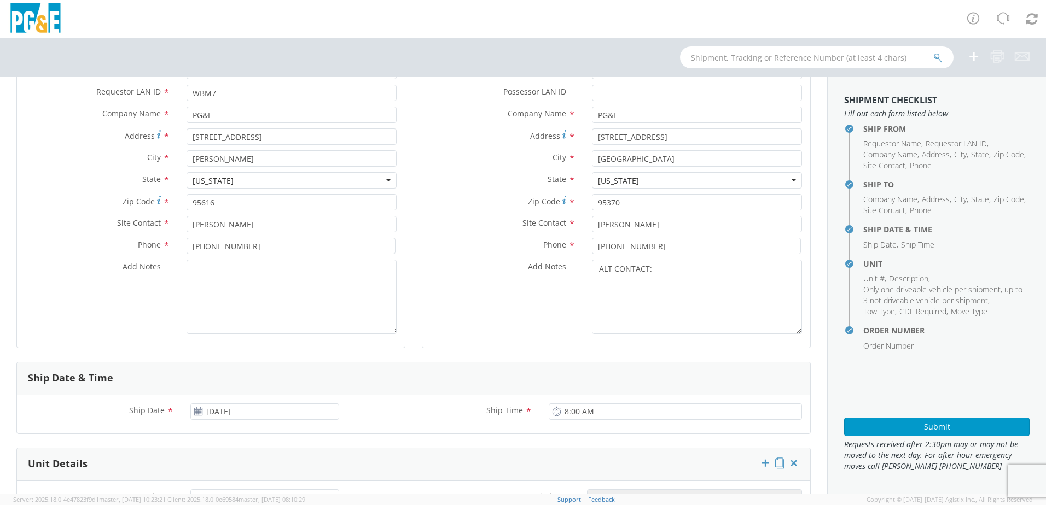
scroll to position [11, 0]
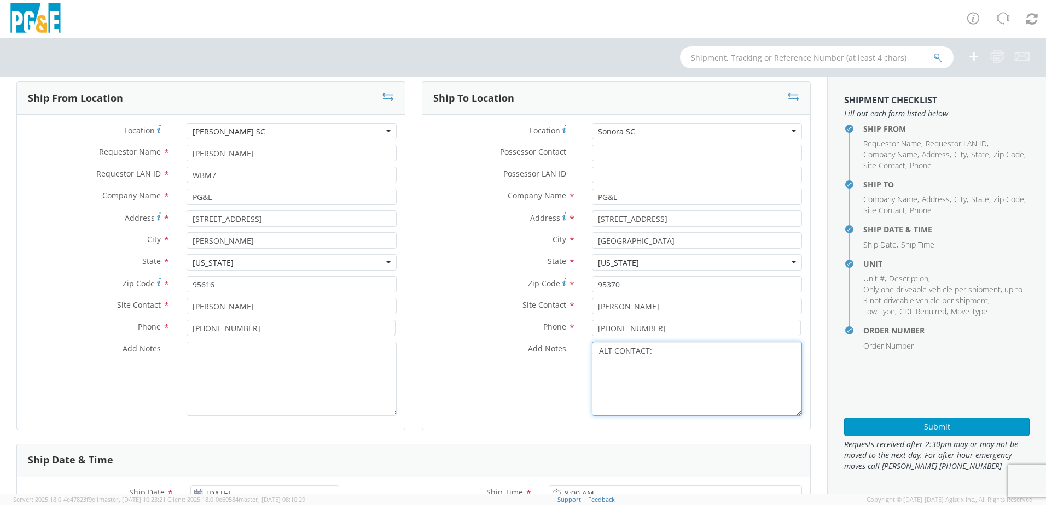
click at [656, 353] on textarea "ALT CONTACT:" at bounding box center [697, 379] width 210 height 74
paste textarea "[PERSON_NAME] @ [PHONE_NUMBER]"
click at [655, 376] on textarea "ALT CONTACT: [PERSON_NAME] @ [PHONE_NUMBER] GARAGE:" at bounding box center [697, 379] width 210 height 74
paste textarea "[PHONE_NUMBER]"
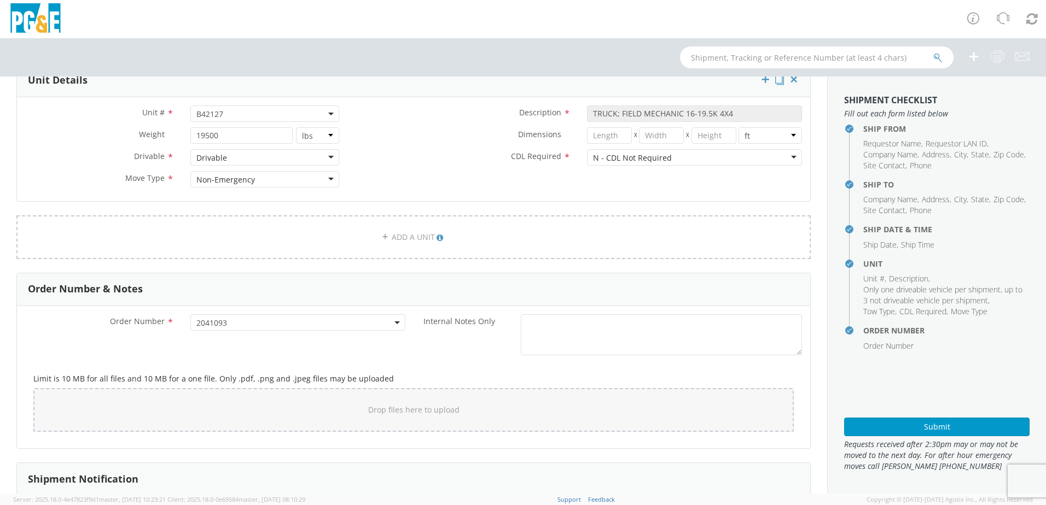
scroll to position [558, 0]
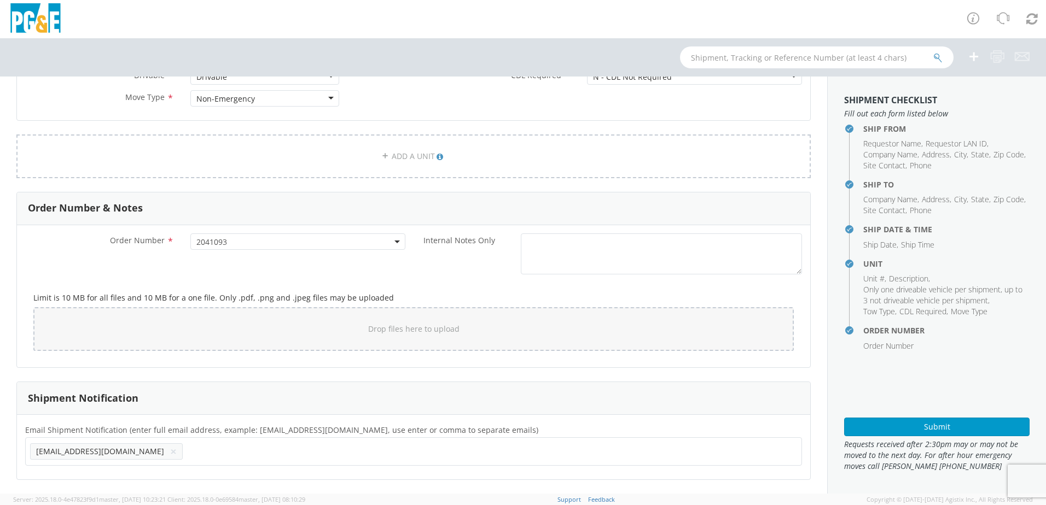
click at [170, 446] on ul "[EMAIL_ADDRESS][DOMAIN_NAME] ×" at bounding box center [413, 451] width 767 height 19
paste input "[EMAIL_ADDRESS][DOMAIN_NAME]"
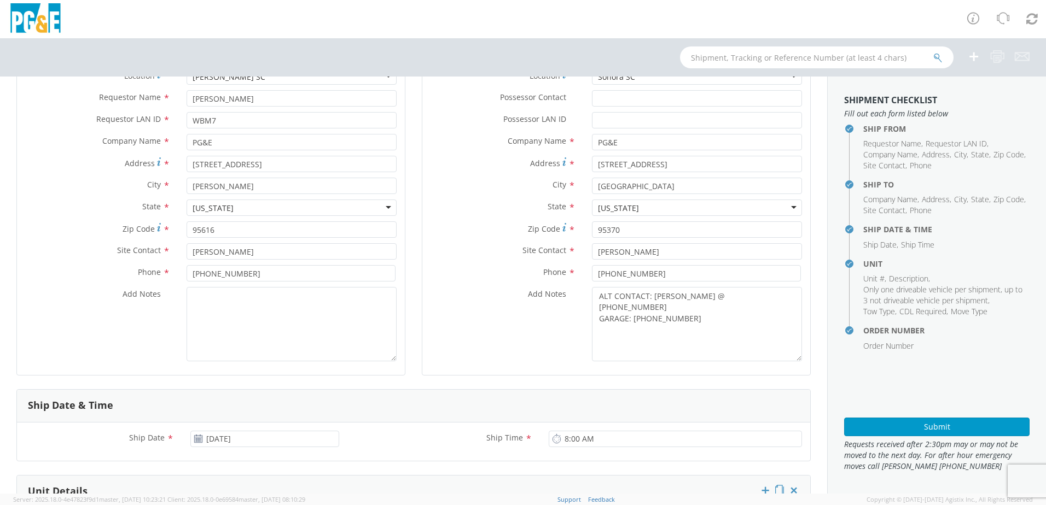
scroll to position [340, 0]
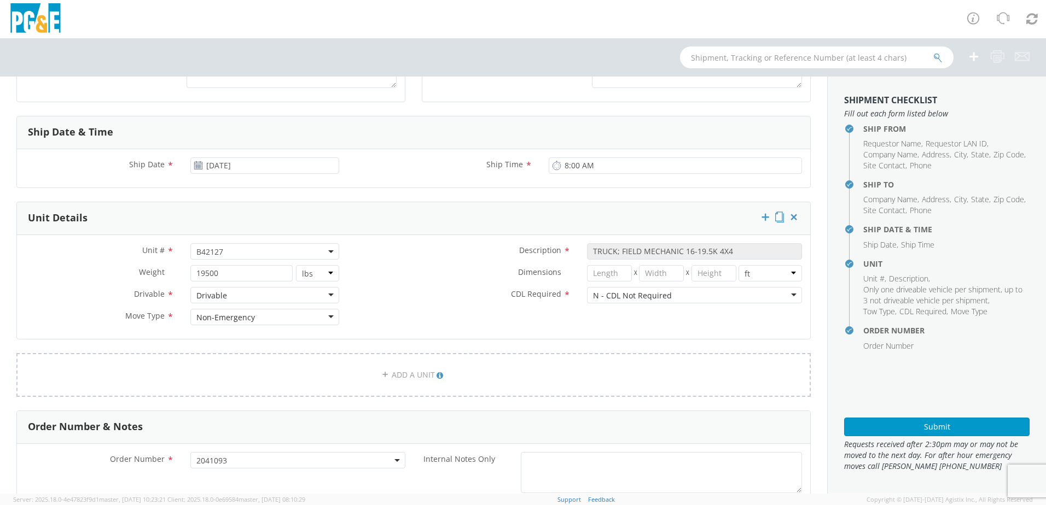
click at [257, 253] on span "B42127" at bounding box center [264, 252] width 137 height 10
click at [221, 266] on input "search" at bounding box center [264, 269] width 142 height 16
paste input "B42128"
click at [468, 284] on div "Dimensions * X X in cm ft" at bounding box center [578, 276] width 463 height 22
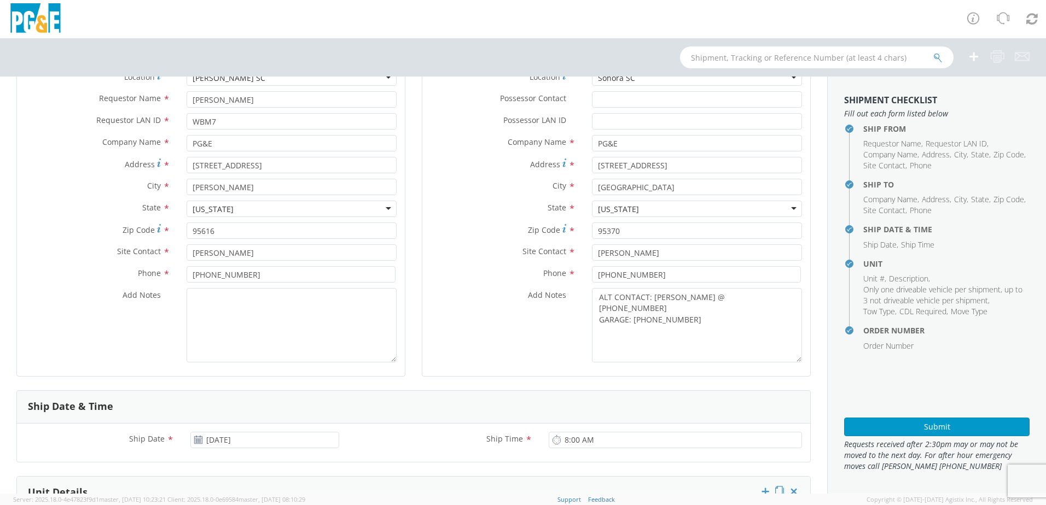
scroll to position [0, 0]
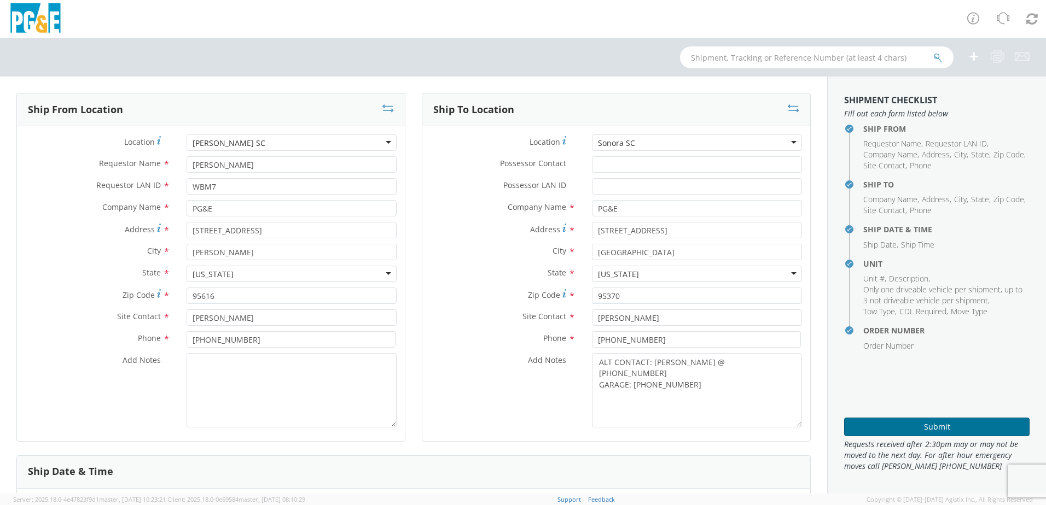
click at [875, 424] on button "Submit" at bounding box center [936, 427] width 185 height 19
